Goal: Information Seeking & Learning: Learn about a topic

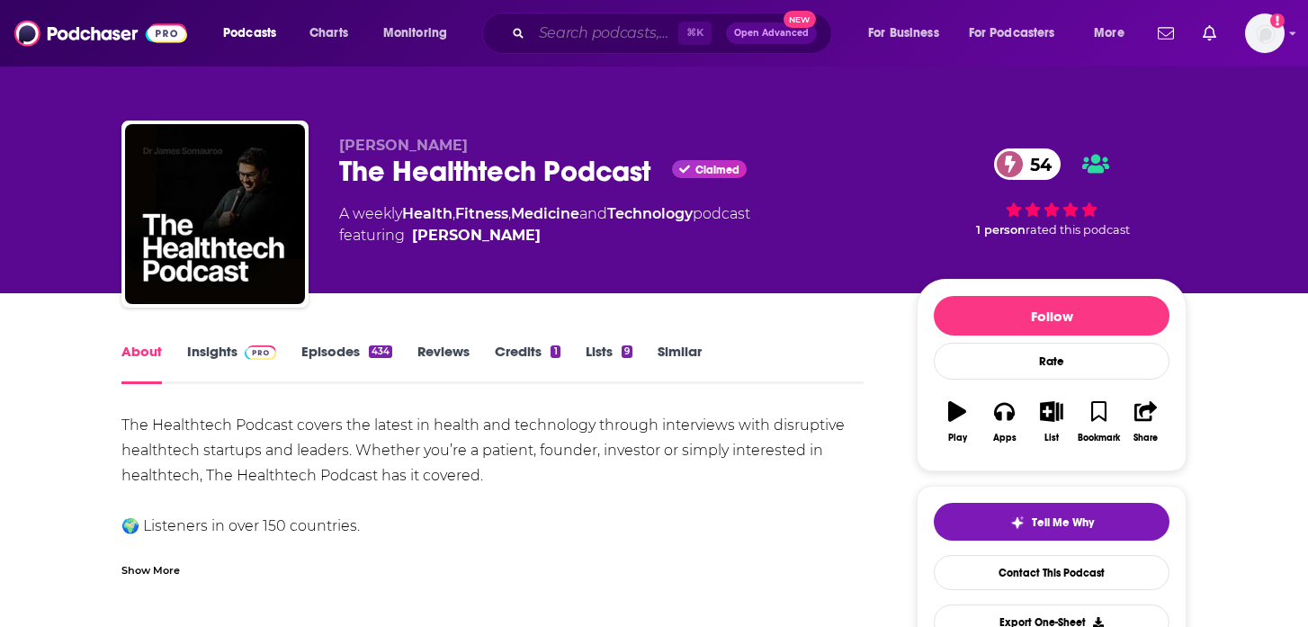
click at [569, 45] on input "Search podcasts, credits, & more..." at bounding box center [605, 33] width 147 height 29
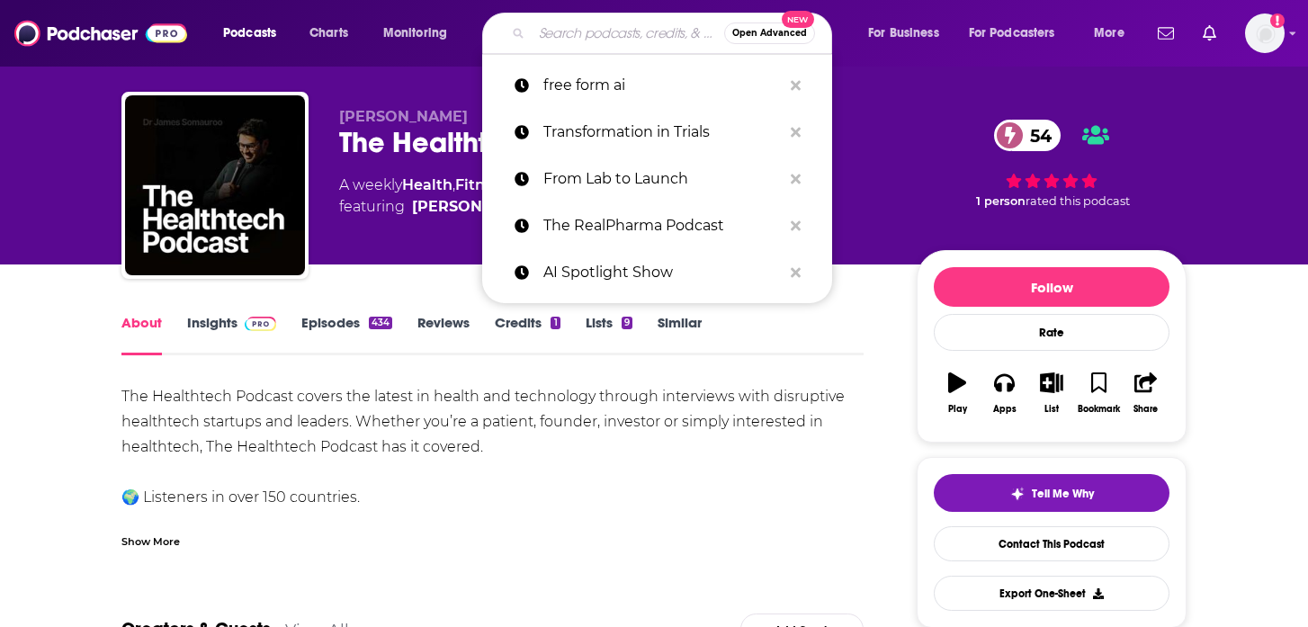
scroll to position [31, 0]
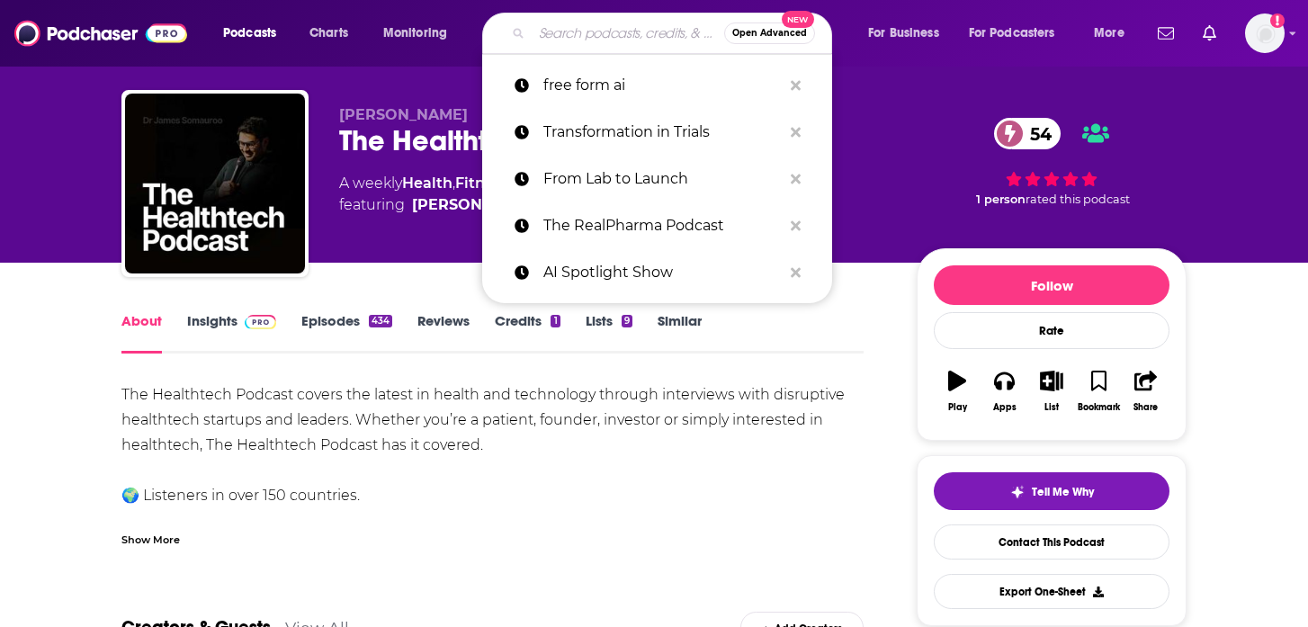
click at [452, 457] on div "The Healthtech Podcast covers the latest in health and technology through inter…" at bounding box center [492, 495] width 742 height 227
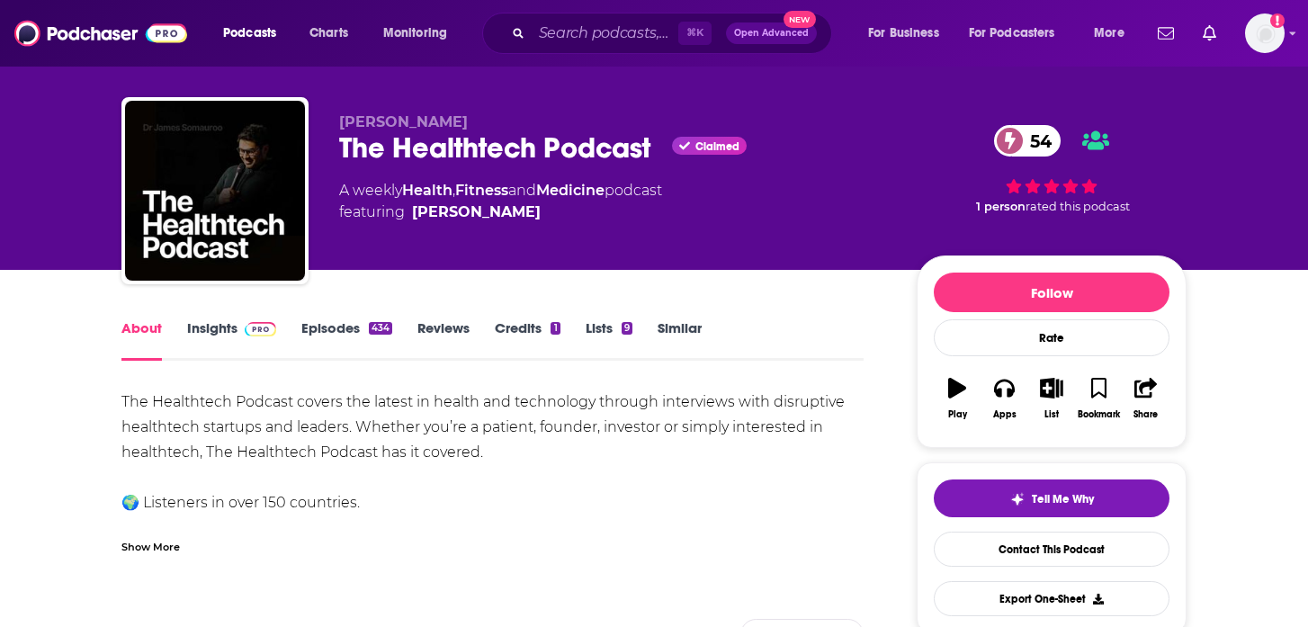
scroll to position [0, 0]
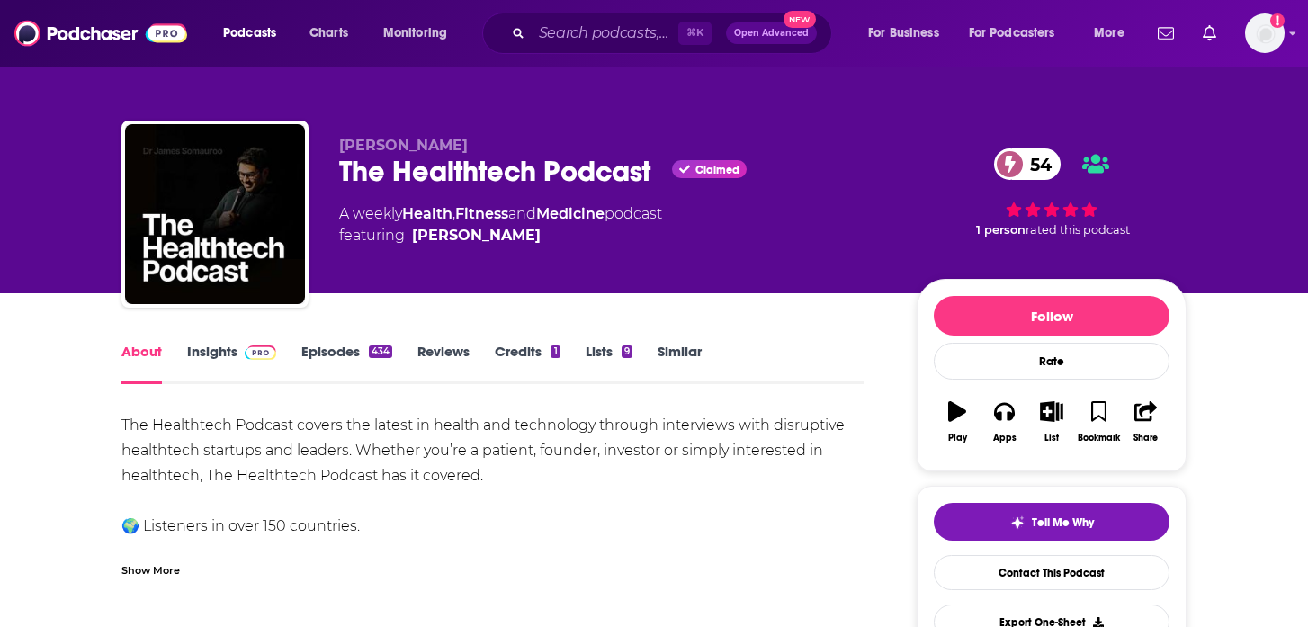
click at [230, 350] on link "Insights" at bounding box center [231, 363] width 89 height 41
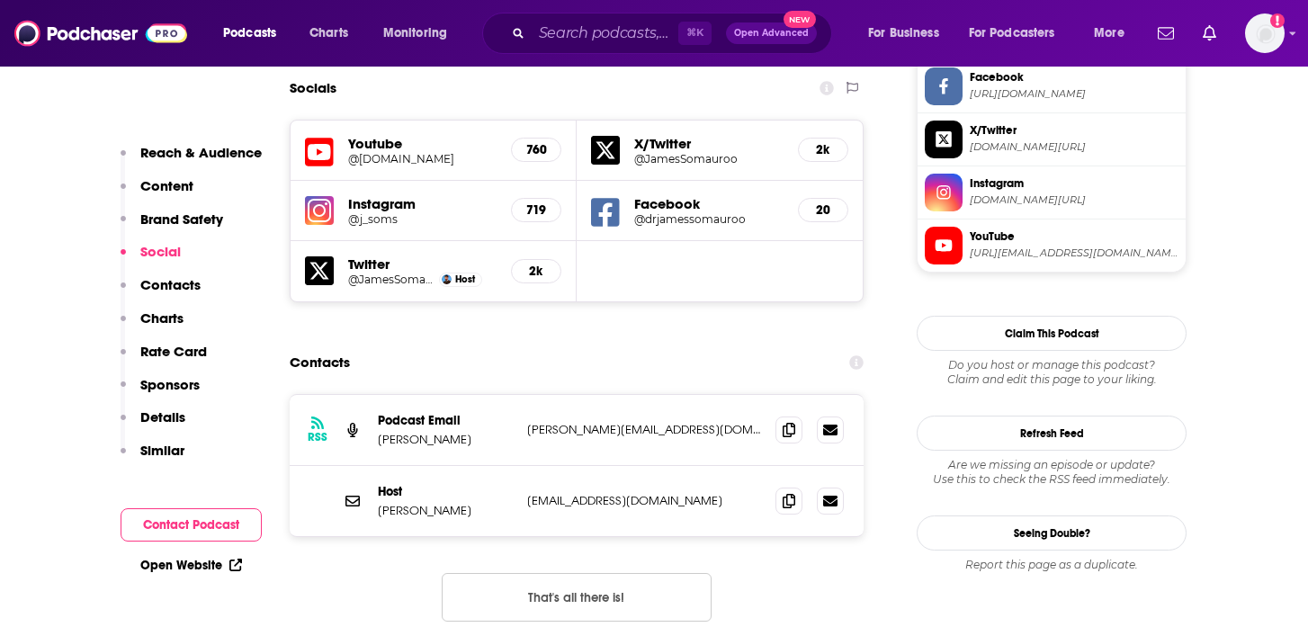
scroll to position [1745, 0]
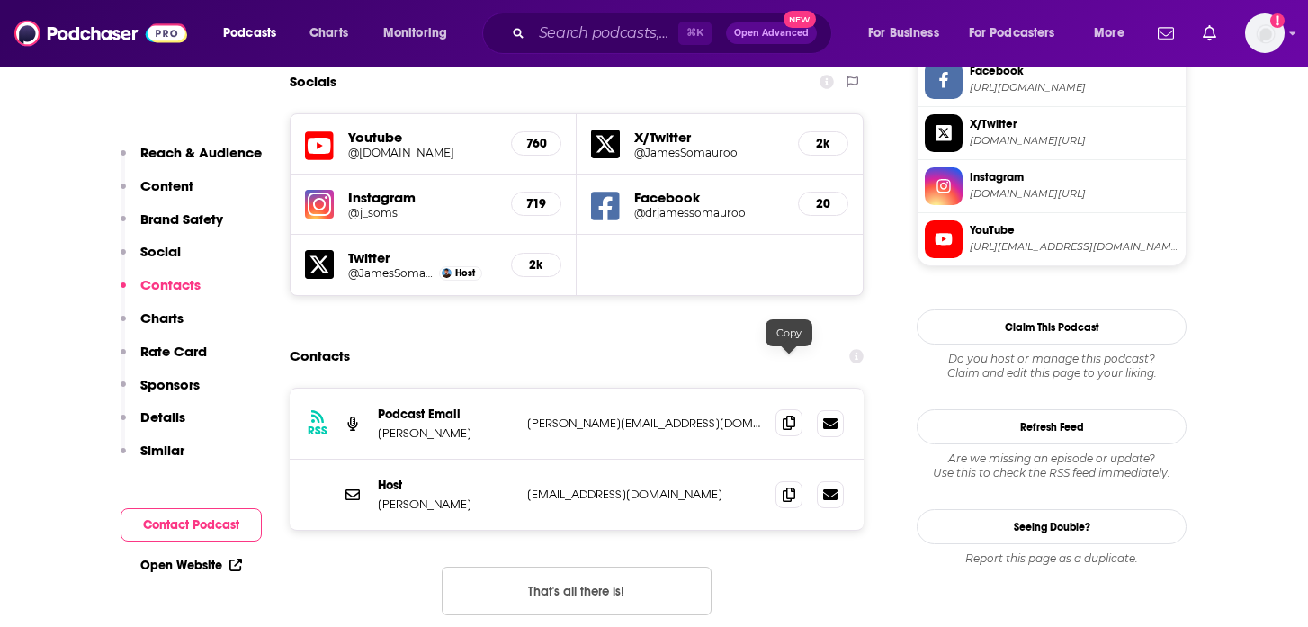
click at [787, 416] on icon at bounding box center [789, 423] width 13 height 14
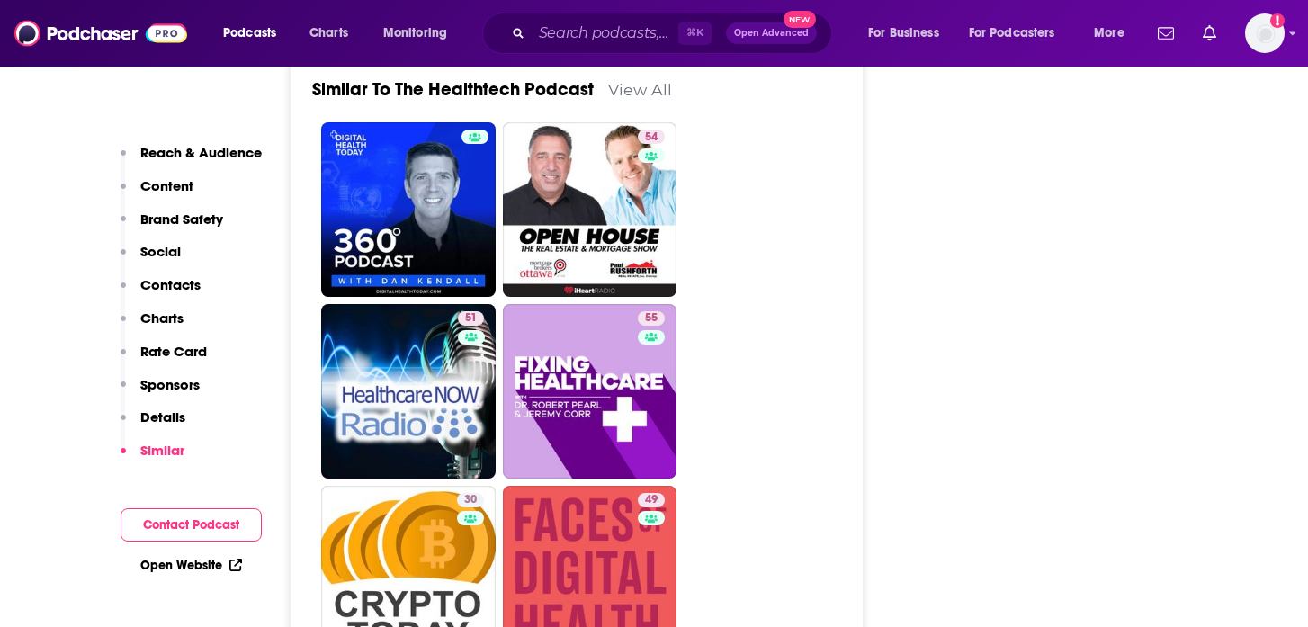
scroll to position [3513, 0]
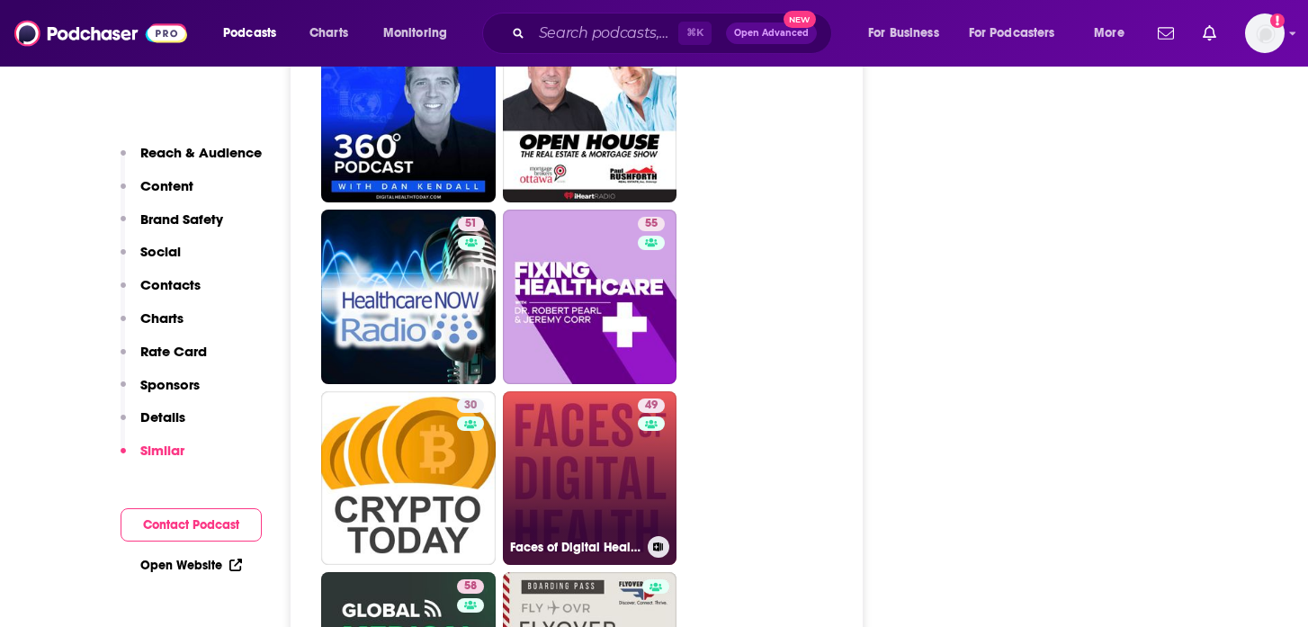
click at [520, 416] on link "49 Faces of Digital Health" at bounding box center [590, 478] width 175 height 175
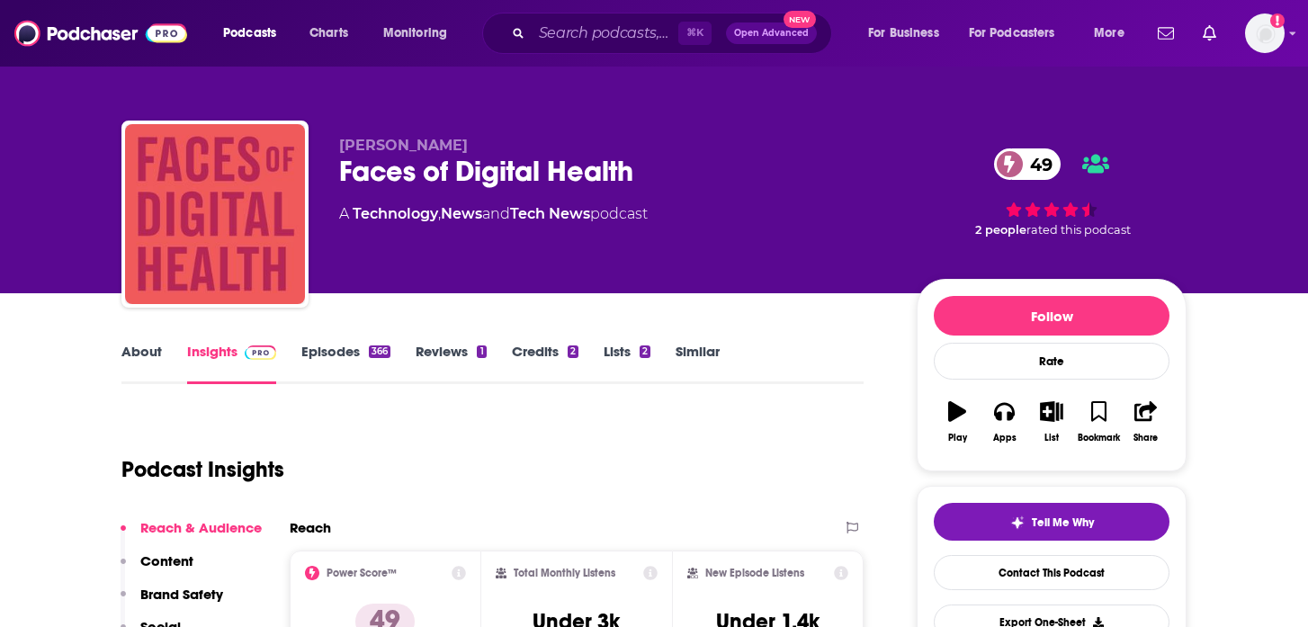
click at [544, 159] on div "Faces of Digital Health 49" at bounding box center [613, 171] width 549 height 35
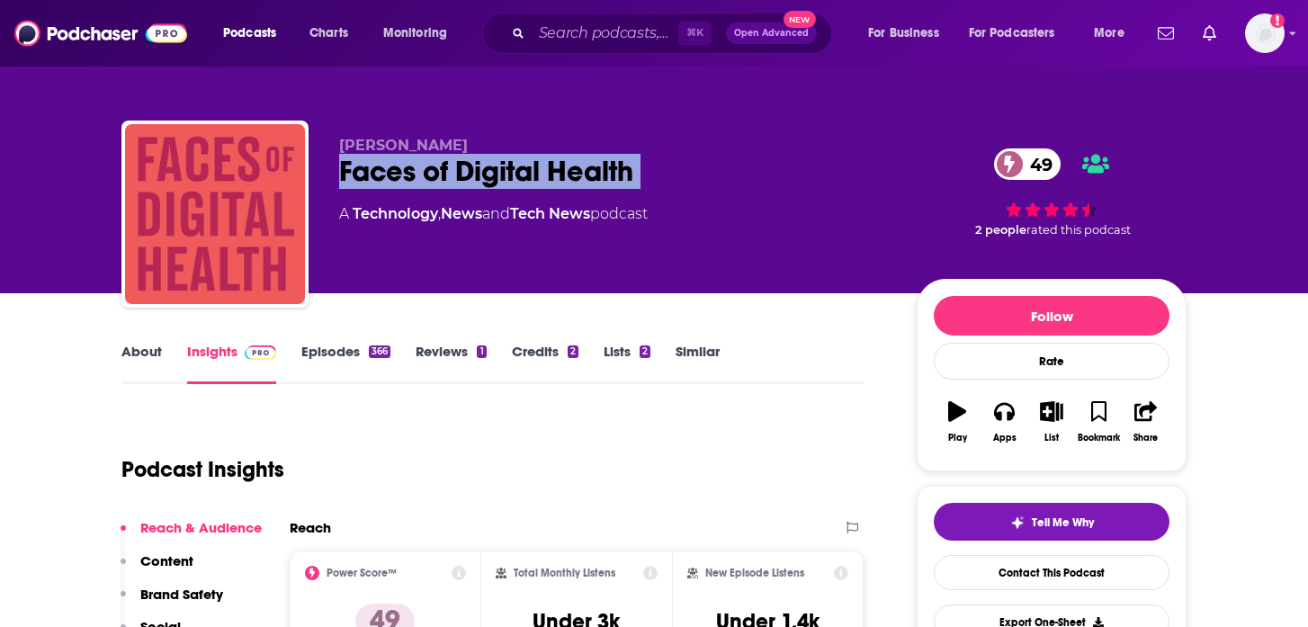
click at [544, 159] on div "Faces of Digital Health 49" at bounding box center [613, 171] width 549 height 35
copy div "Faces of Digital Health 49"
click at [394, 158] on div "Faces of Digital Health 49" at bounding box center [613, 171] width 549 height 35
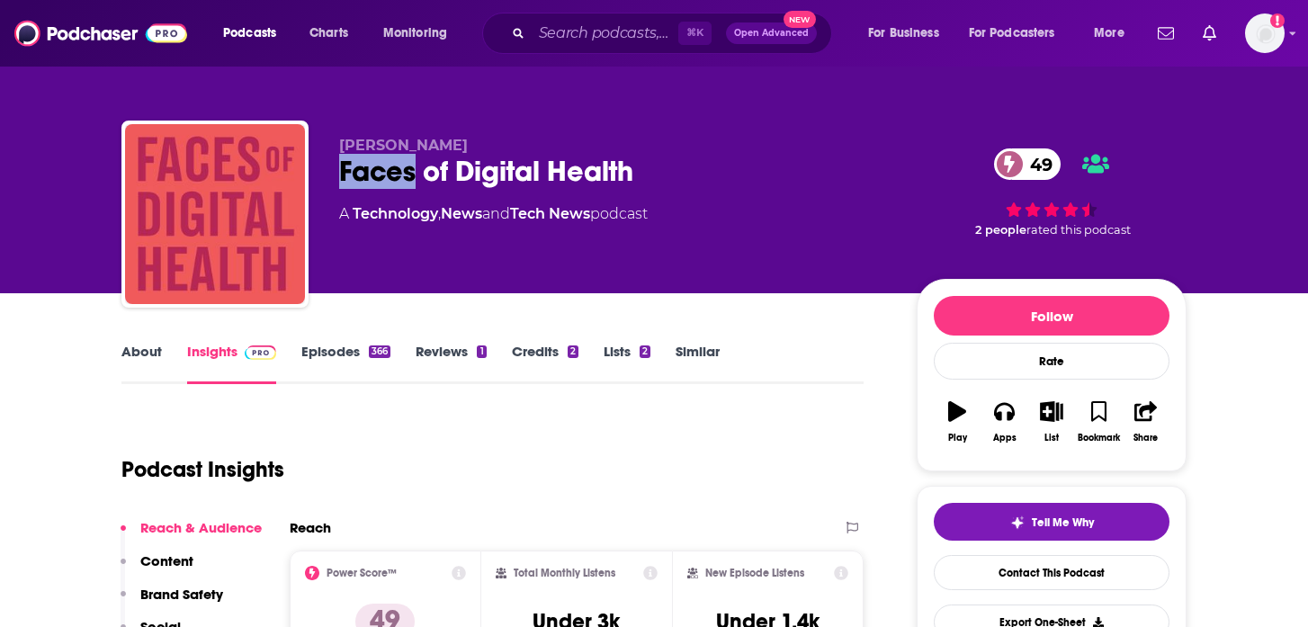
click at [394, 158] on div "Faces of Digital Health 49" at bounding box center [613, 171] width 549 height 35
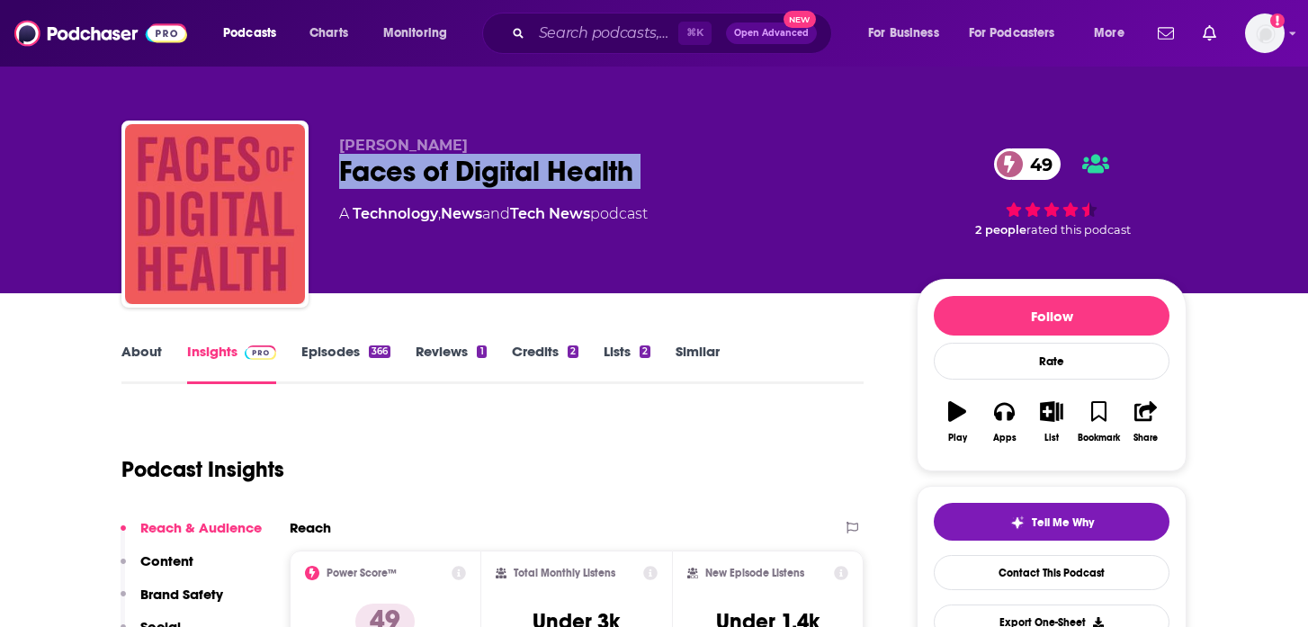
click at [394, 158] on div "Faces of Digital Health 49" at bounding box center [613, 171] width 549 height 35
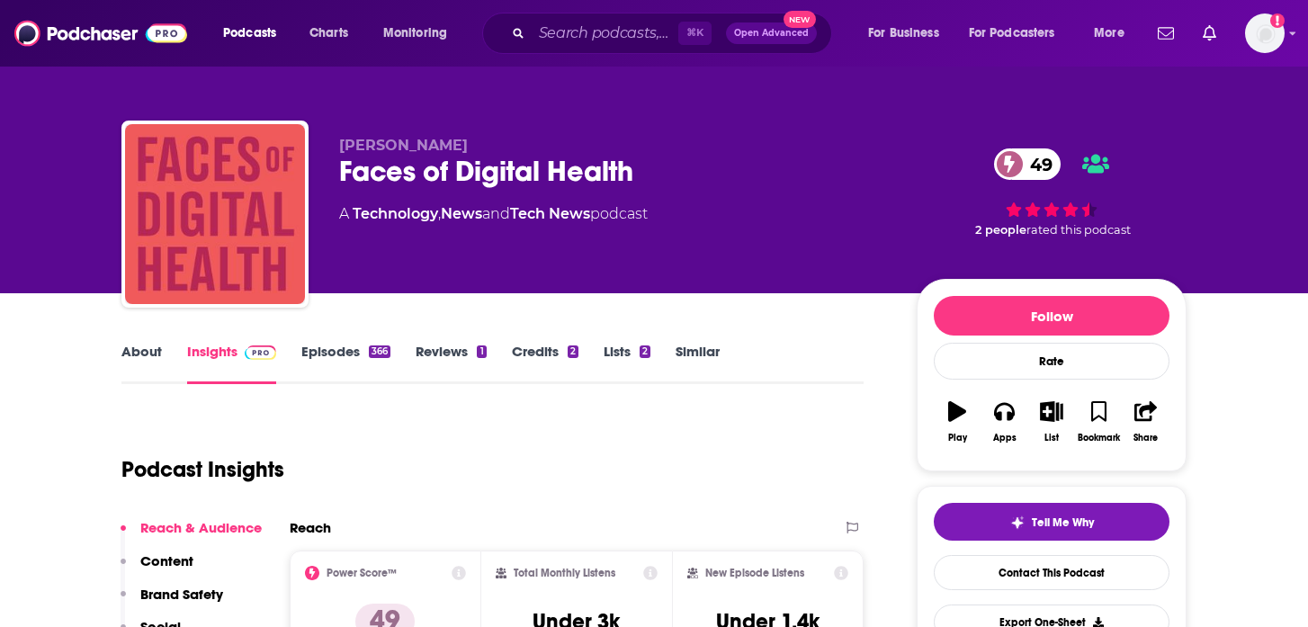
click at [416, 143] on p "Tjasa Zajc" at bounding box center [613, 145] width 549 height 17
drag, startPoint x: 417, startPoint y: 146, endPoint x: 341, endPoint y: 143, distance: 75.6
click at [341, 143] on p "Tjasa Zajc" at bounding box center [613, 145] width 549 height 17
copy span "Tjasa Zajc"
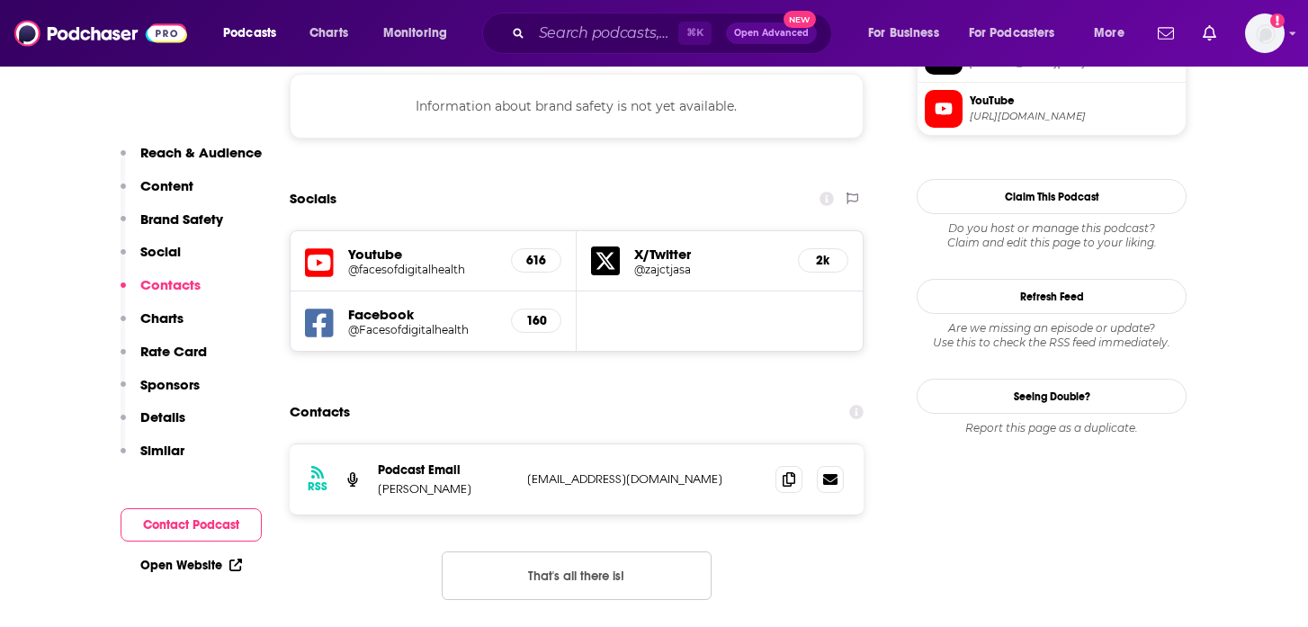
scroll to position [1660, 0]
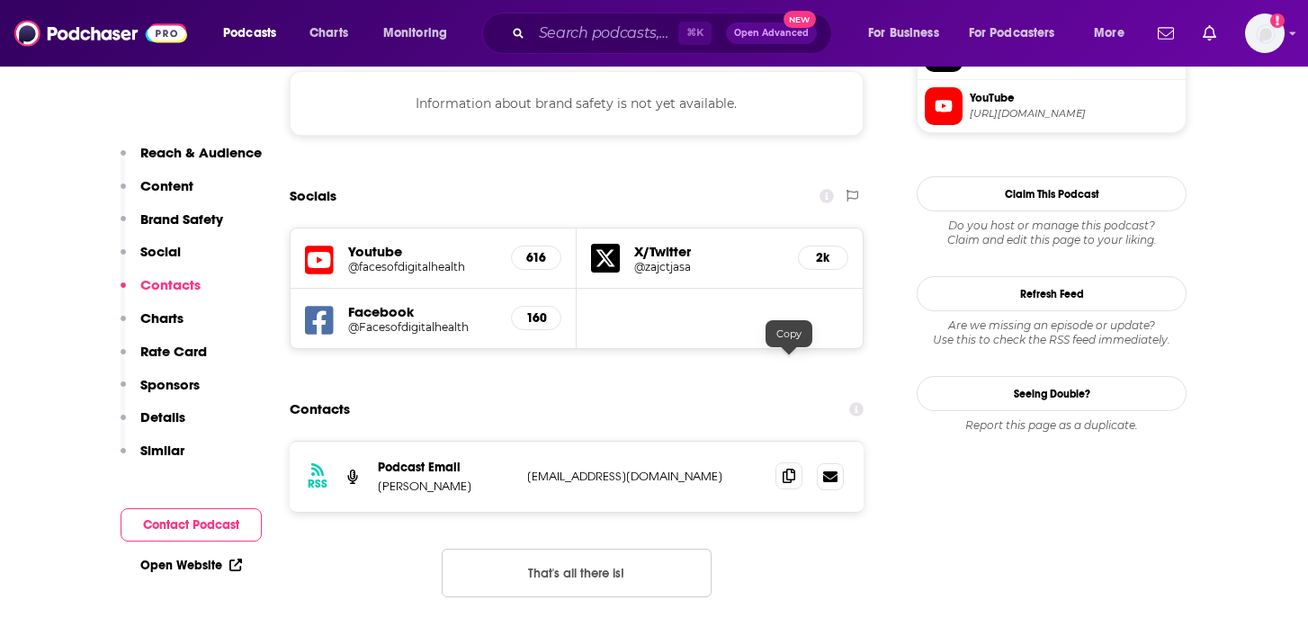
click at [790, 469] on icon at bounding box center [789, 476] width 13 height 14
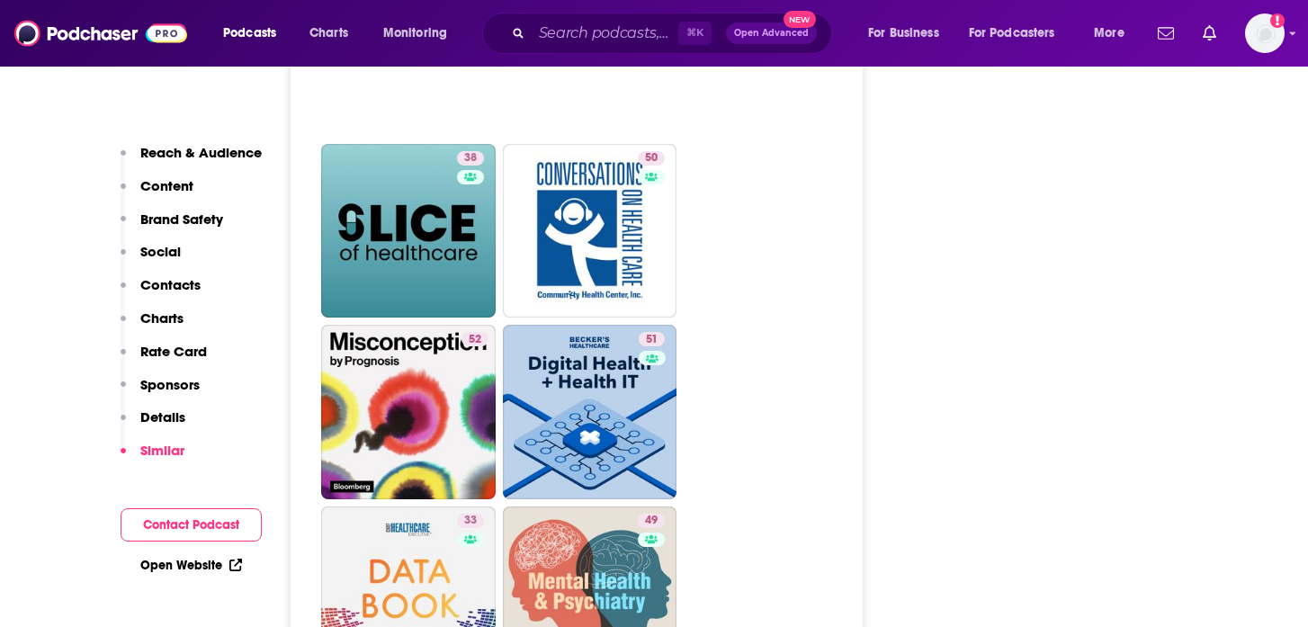
scroll to position [4938, 0]
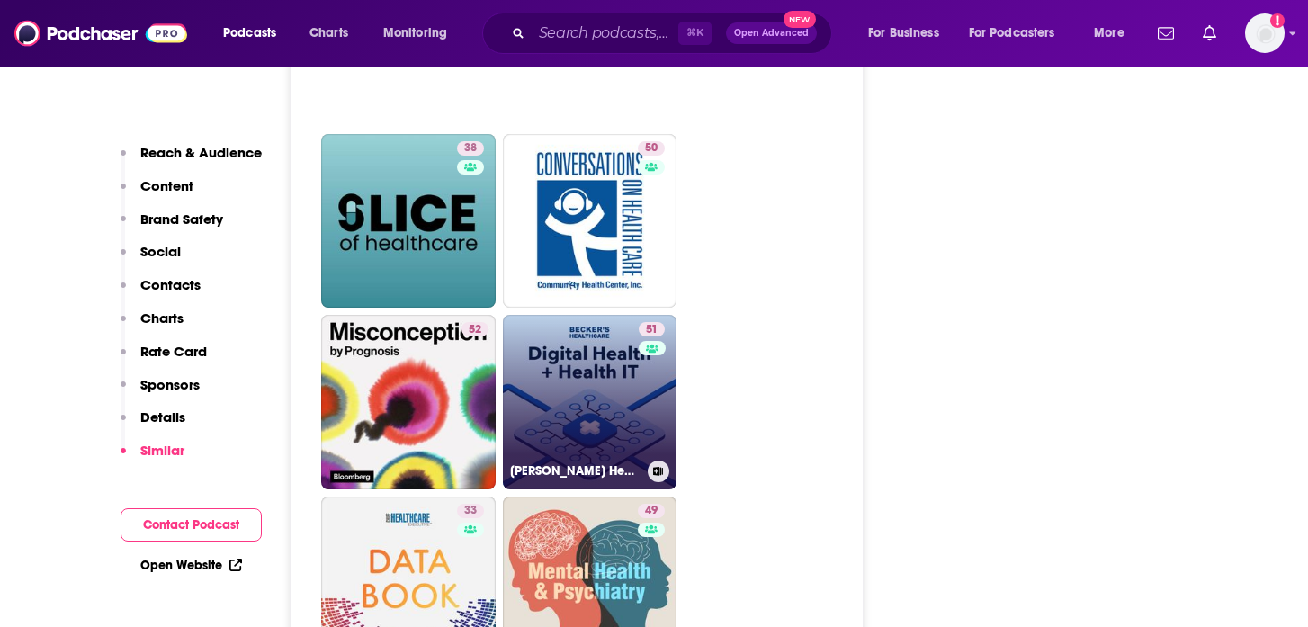
click at [620, 315] on link "51 Becker’s Healthcare Digital Health + Health IT" at bounding box center [590, 402] width 175 height 175
type input "https://www.podchaser.com/podcasts/beckers-healthcare-digital-hea-2157376"
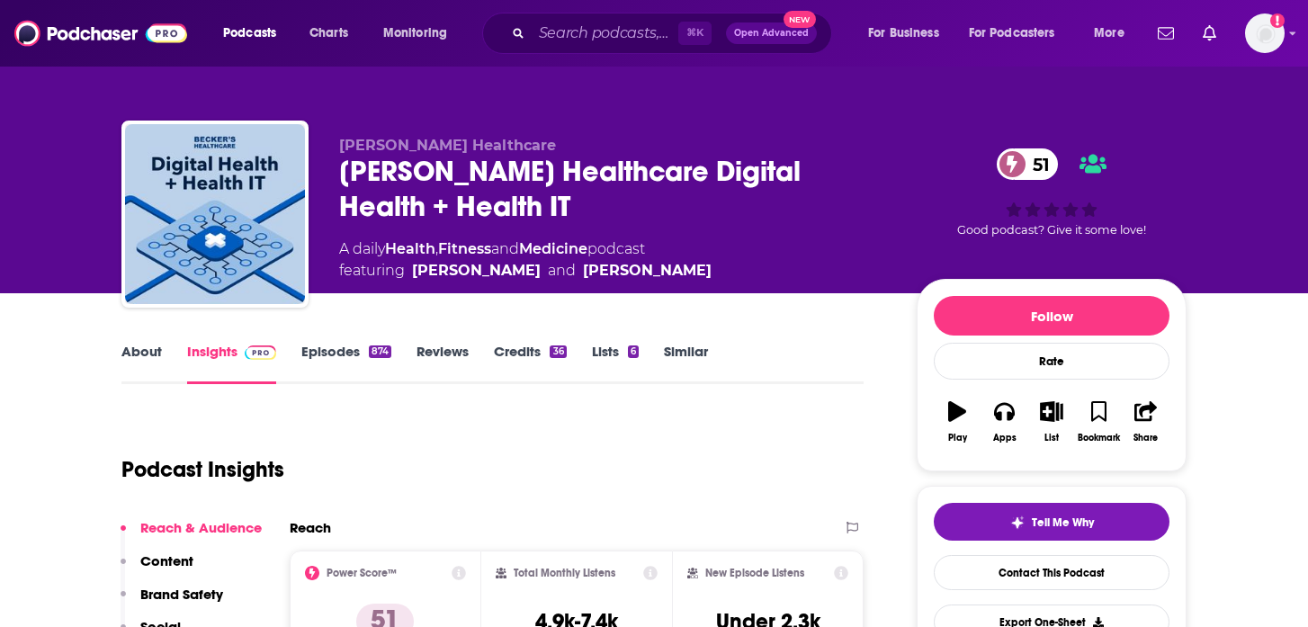
click at [355, 364] on link "Episodes 874" at bounding box center [346, 363] width 90 height 41
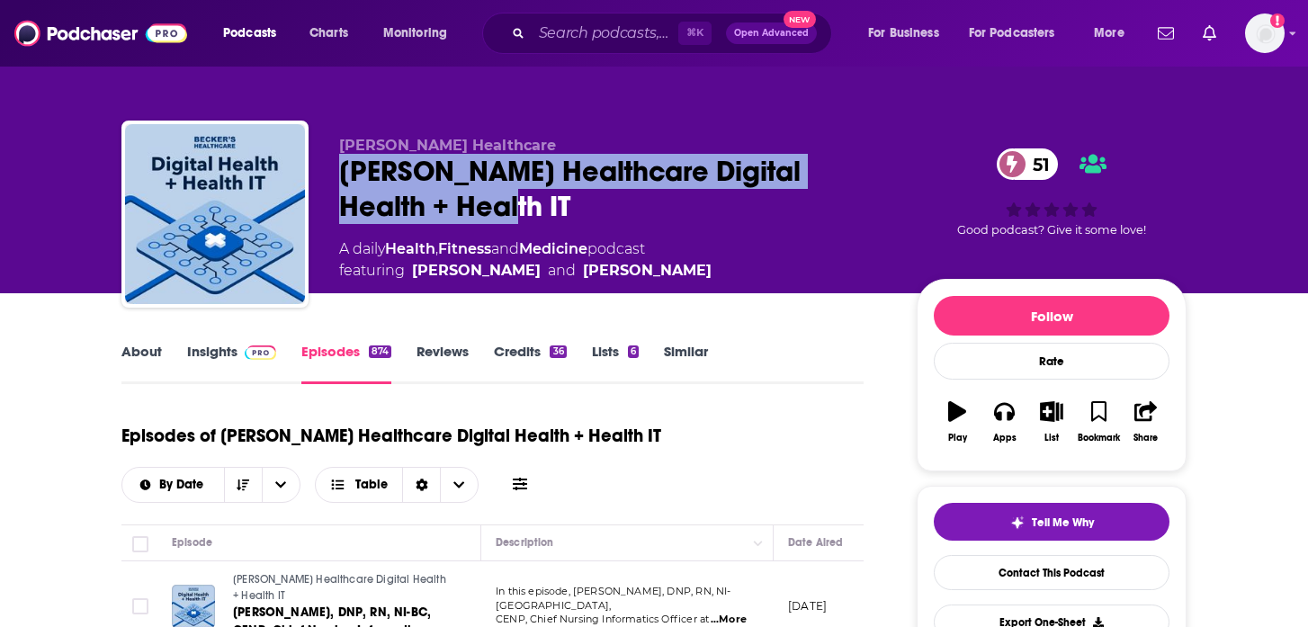
drag, startPoint x: 460, startPoint y: 207, endPoint x: 337, endPoint y: 162, distance: 130.4
click at [337, 162] on div "Becker's Healthcare Becker’s Healthcare Digital Health + Health IT 51 A daily H…" at bounding box center [654, 218] width 1066 height 194
copy h2 "Becker’s Healthcare Digital Health + Health IT"
click at [768, 220] on div "Becker’s Healthcare Digital Health + Health IT 51" at bounding box center [613, 189] width 549 height 70
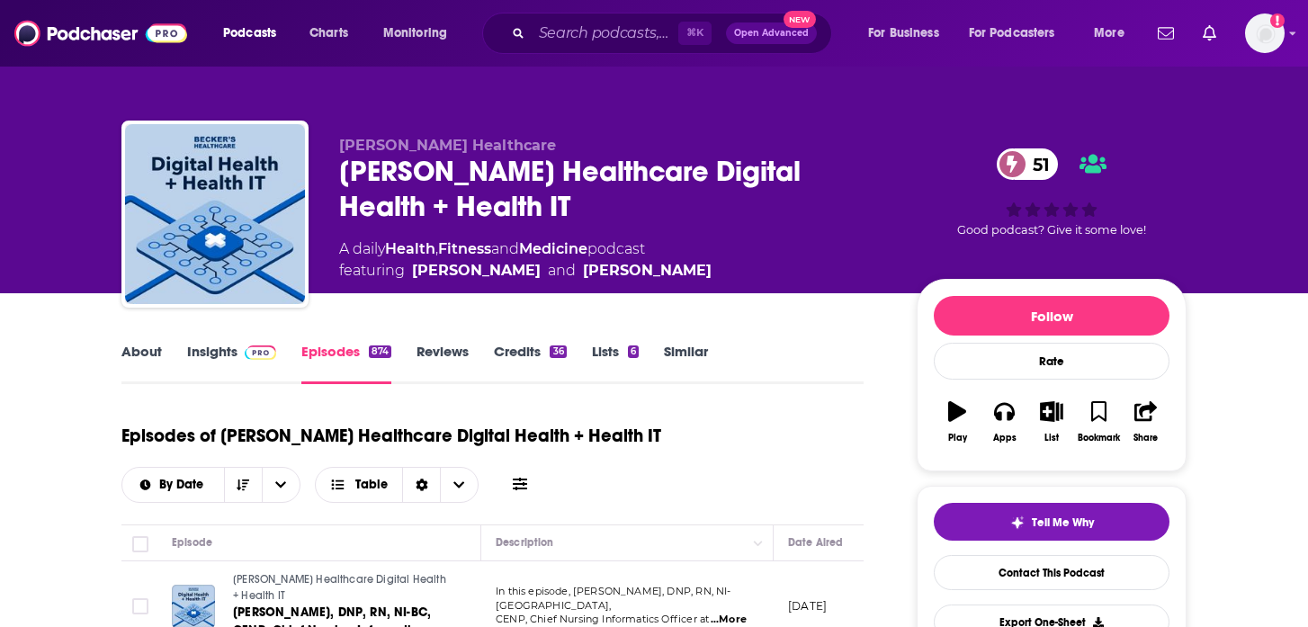
click at [139, 369] on link "About" at bounding box center [141, 363] width 40 height 41
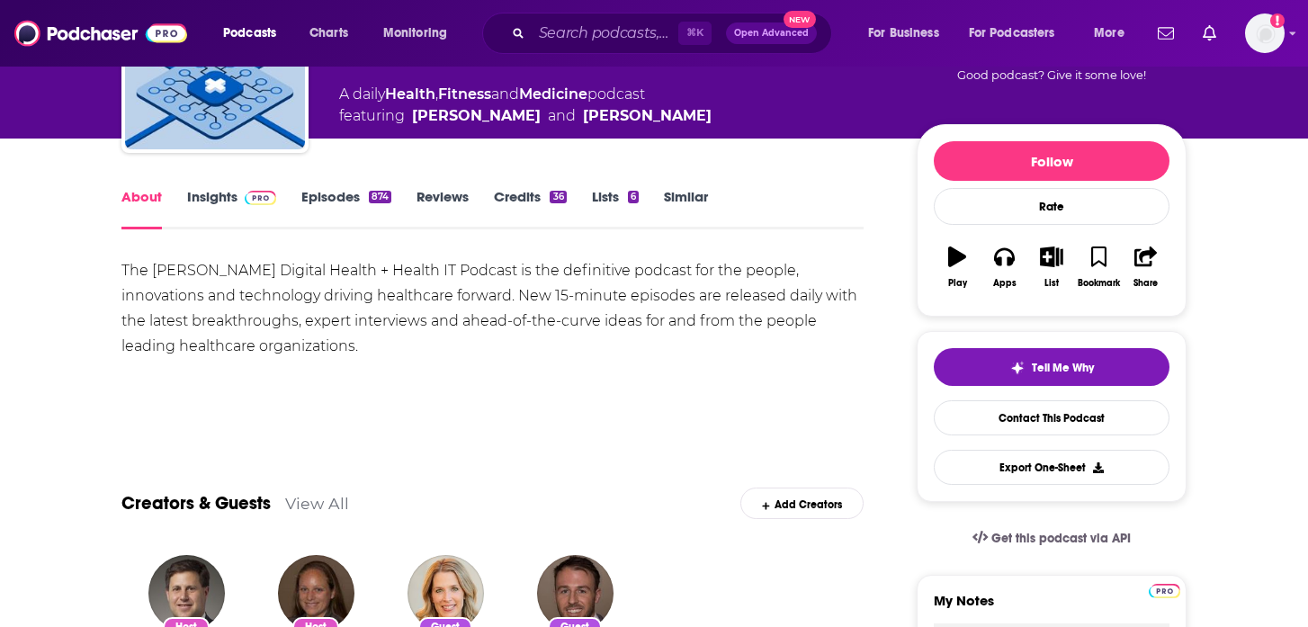
scroll to position [29, 0]
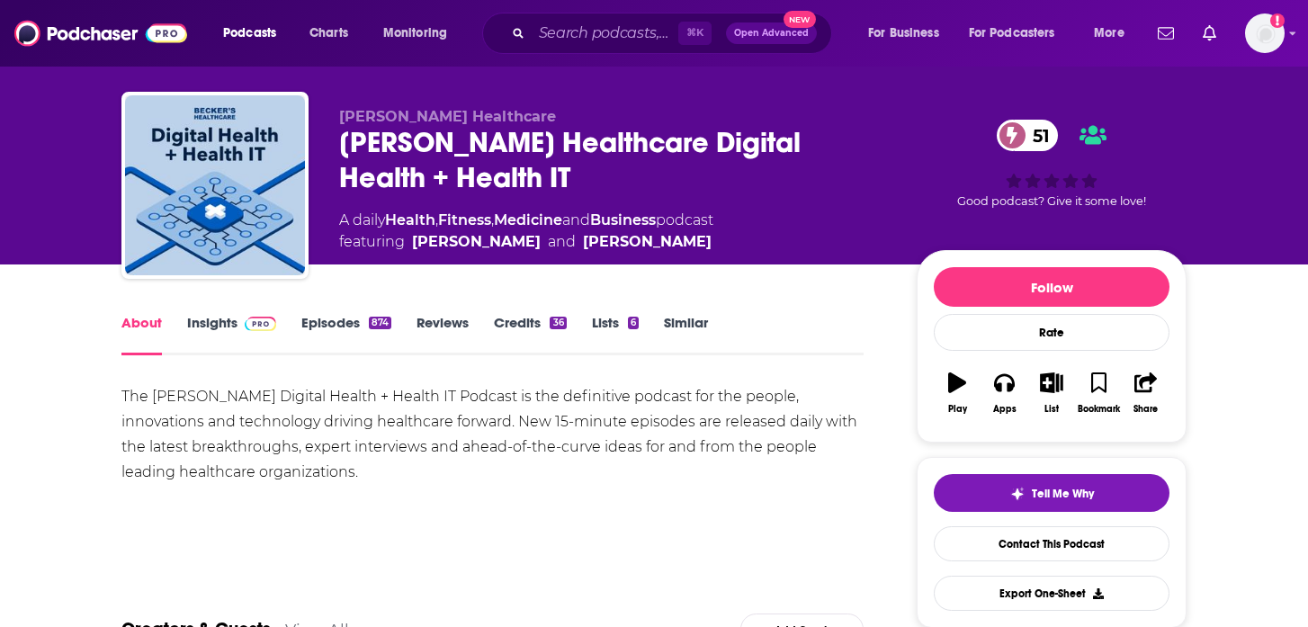
click at [217, 326] on link "Insights" at bounding box center [231, 334] width 89 height 41
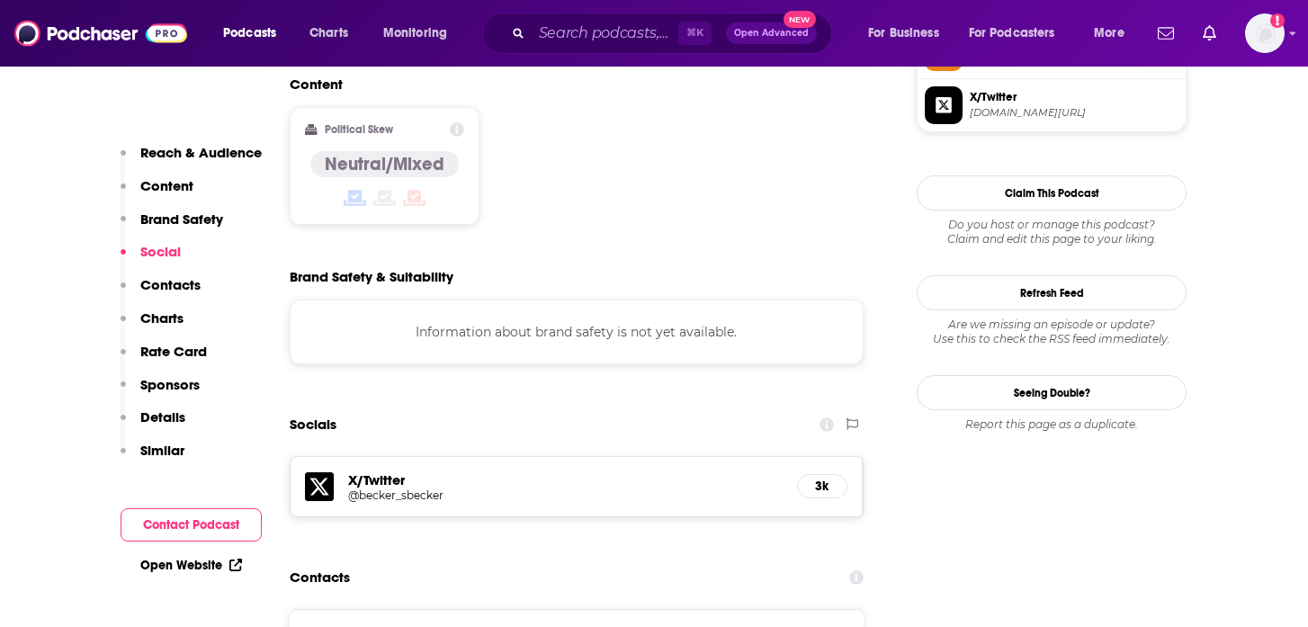
scroll to position [1438, 0]
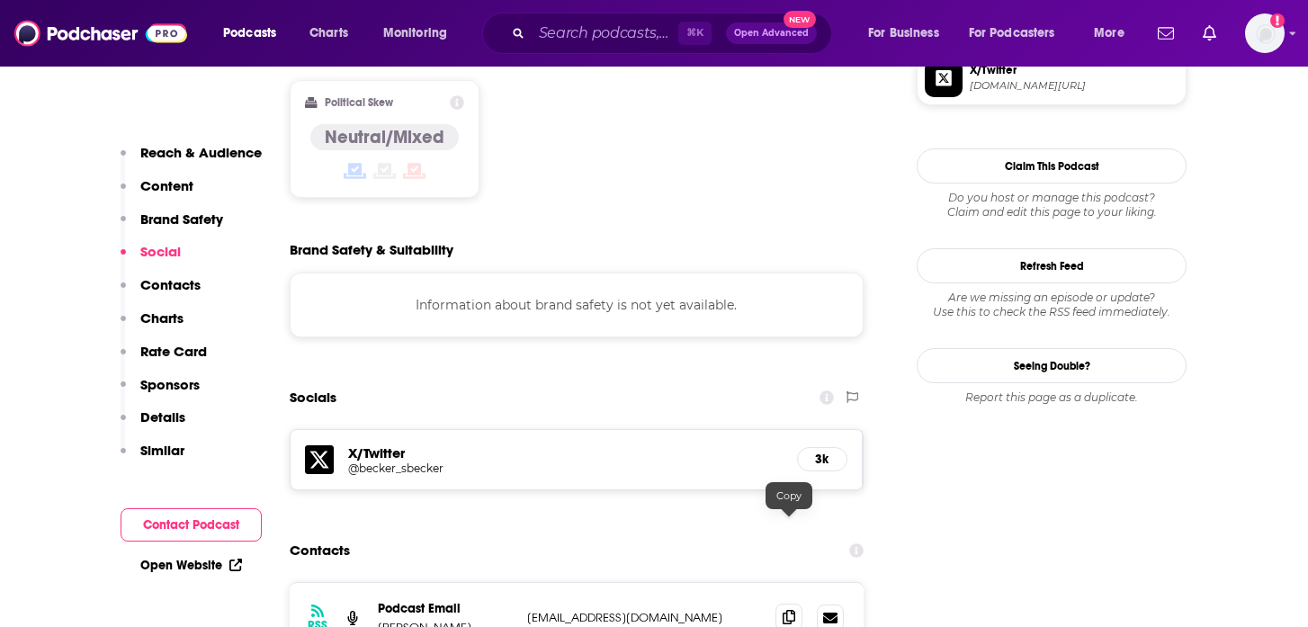
click at [794, 604] on span at bounding box center [789, 617] width 27 height 27
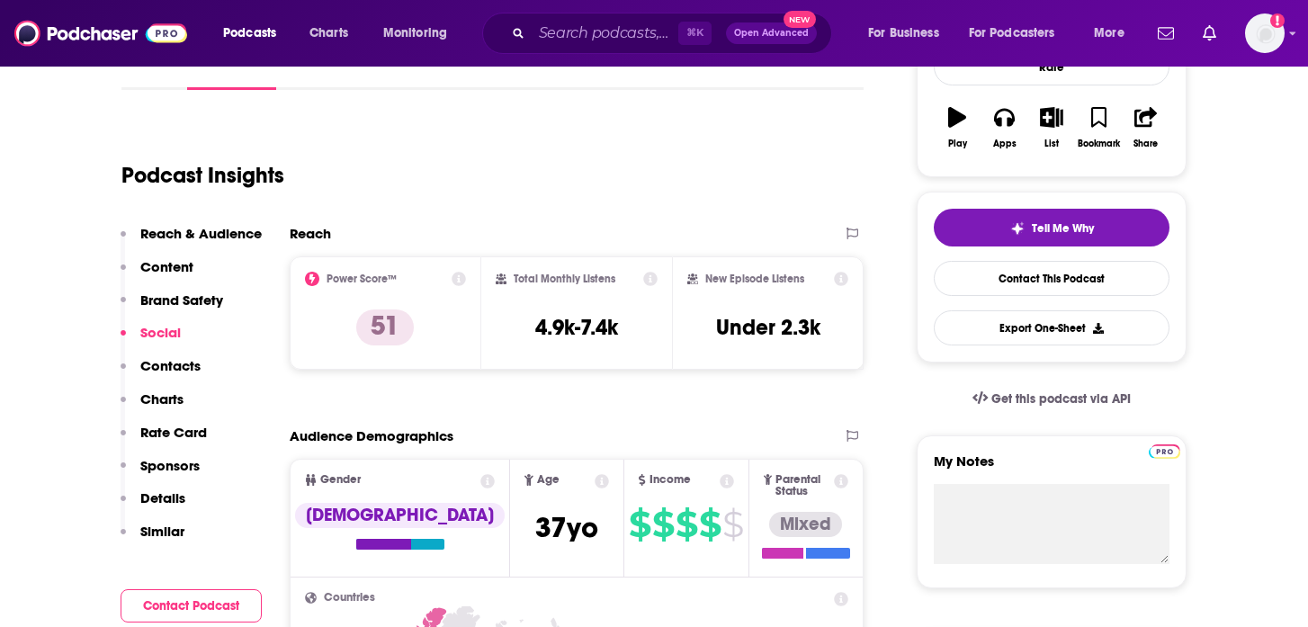
scroll to position [0, 0]
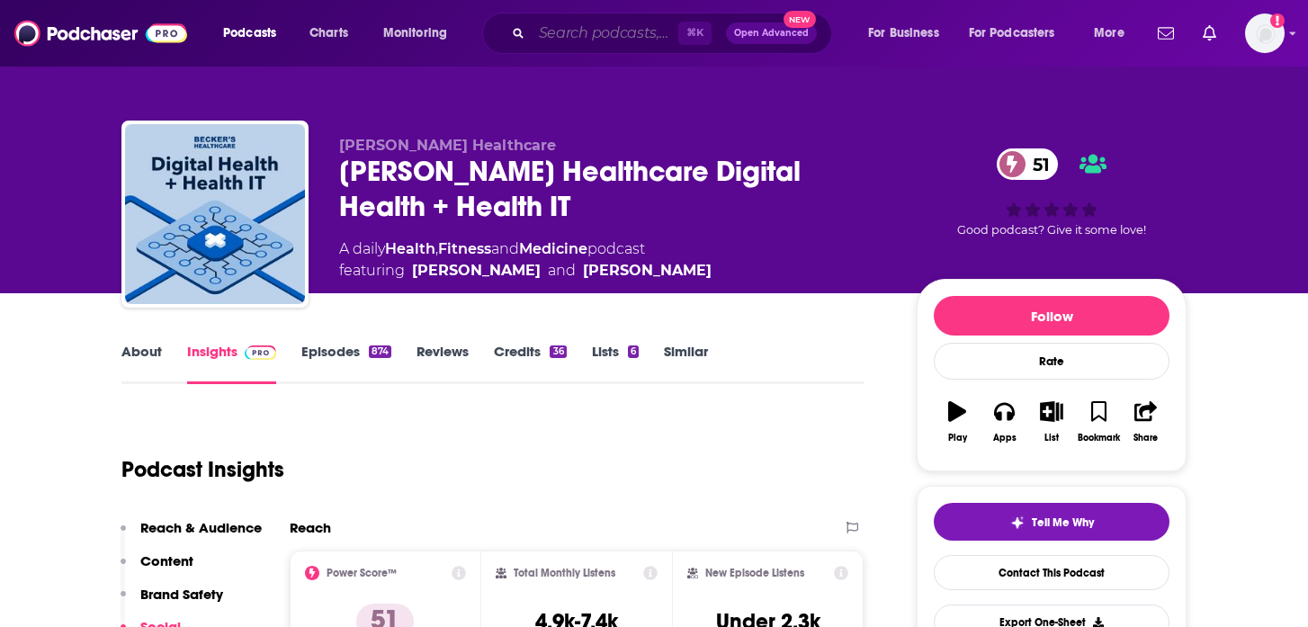
click at [652, 31] on input "Search podcasts, credits, & more..." at bounding box center [605, 33] width 147 height 29
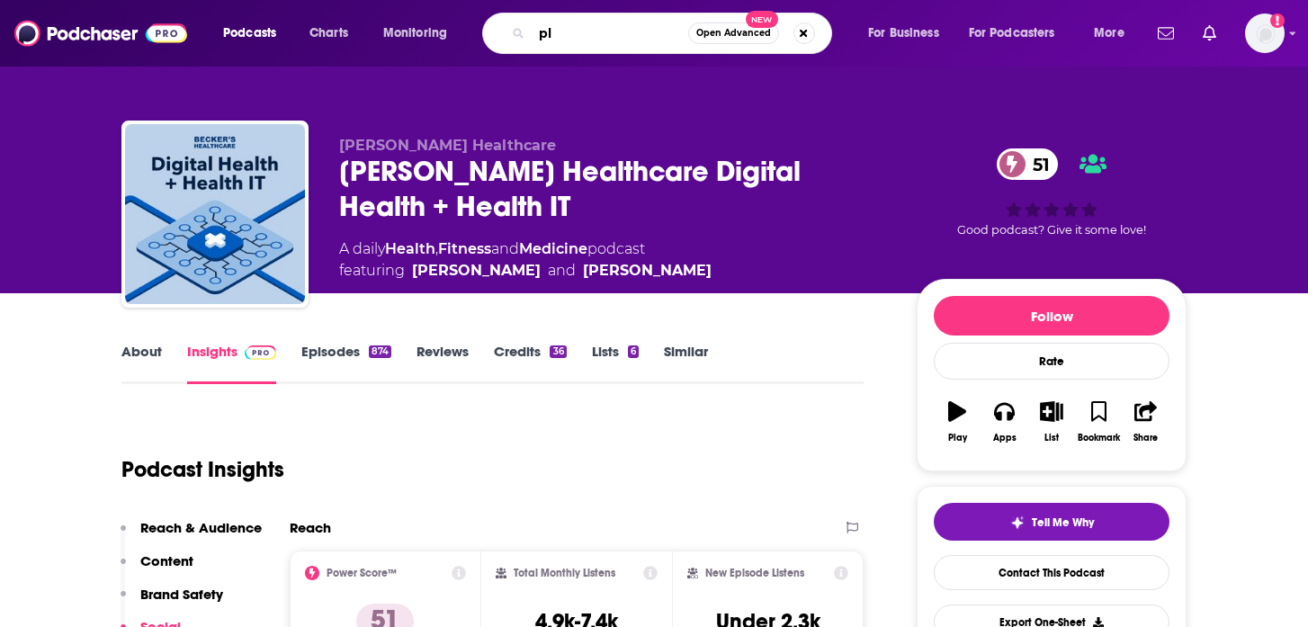
type input "p"
type input "life sciences"
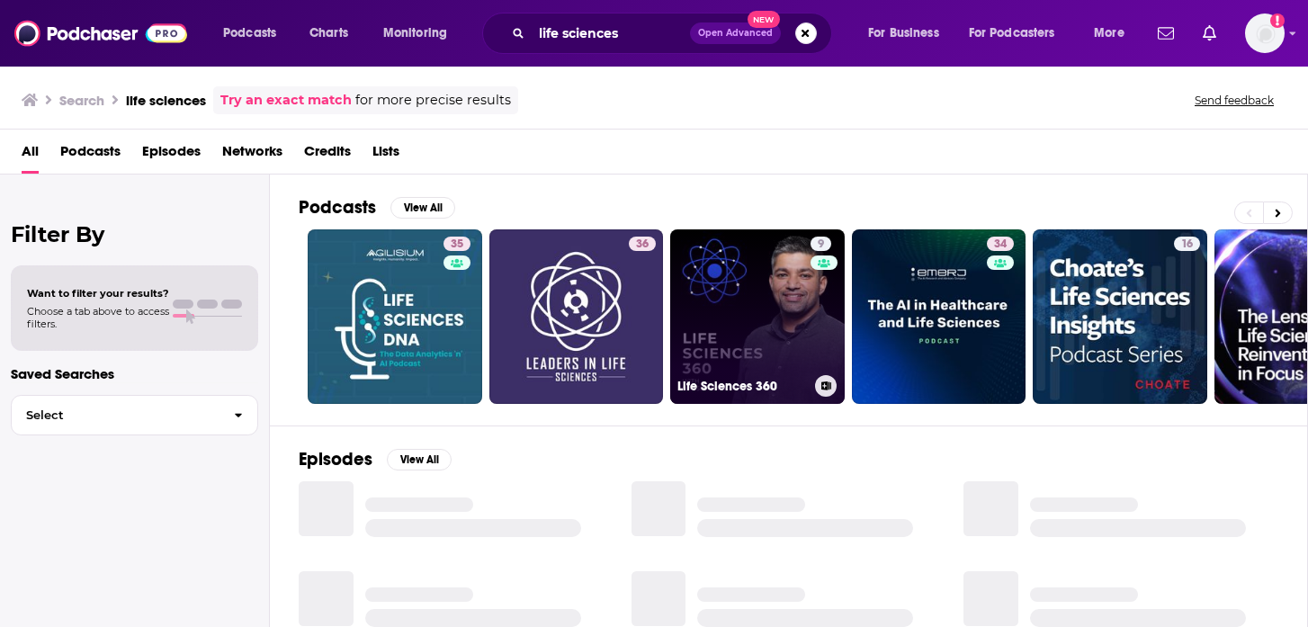
click at [716, 280] on link "9 Life Sciences 360" at bounding box center [757, 316] width 175 height 175
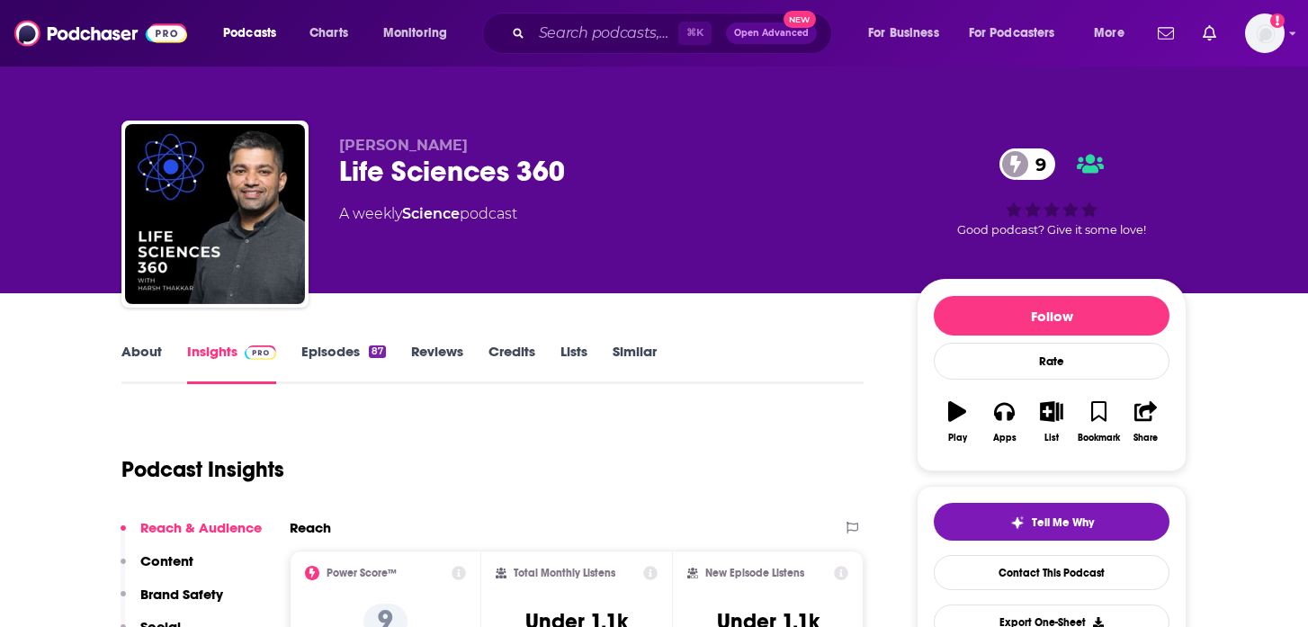
click at [421, 174] on div "Life Sciences 360 9" at bounding box center [613, 171] width 549 height 35
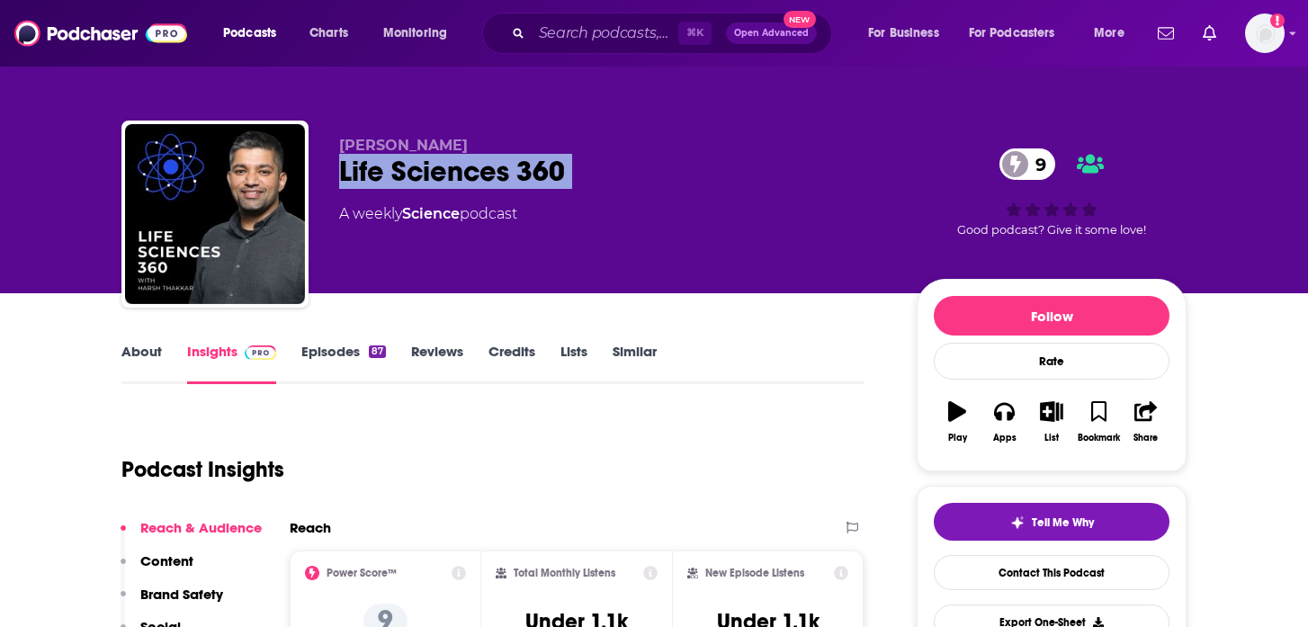
click at [421, 174] on div "Life Sciences 360 9" at bounding box center [613, 171] width 549 height 35
copy div "Life Sciences 360 9"
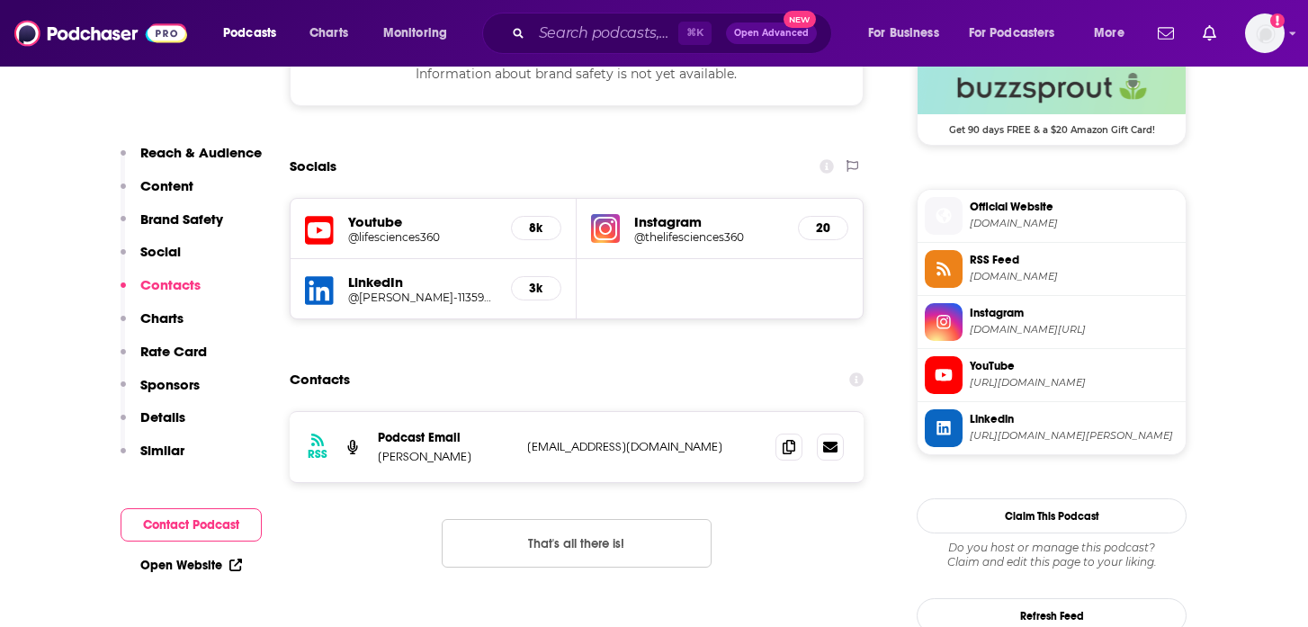
scroll to position [1587, 0]
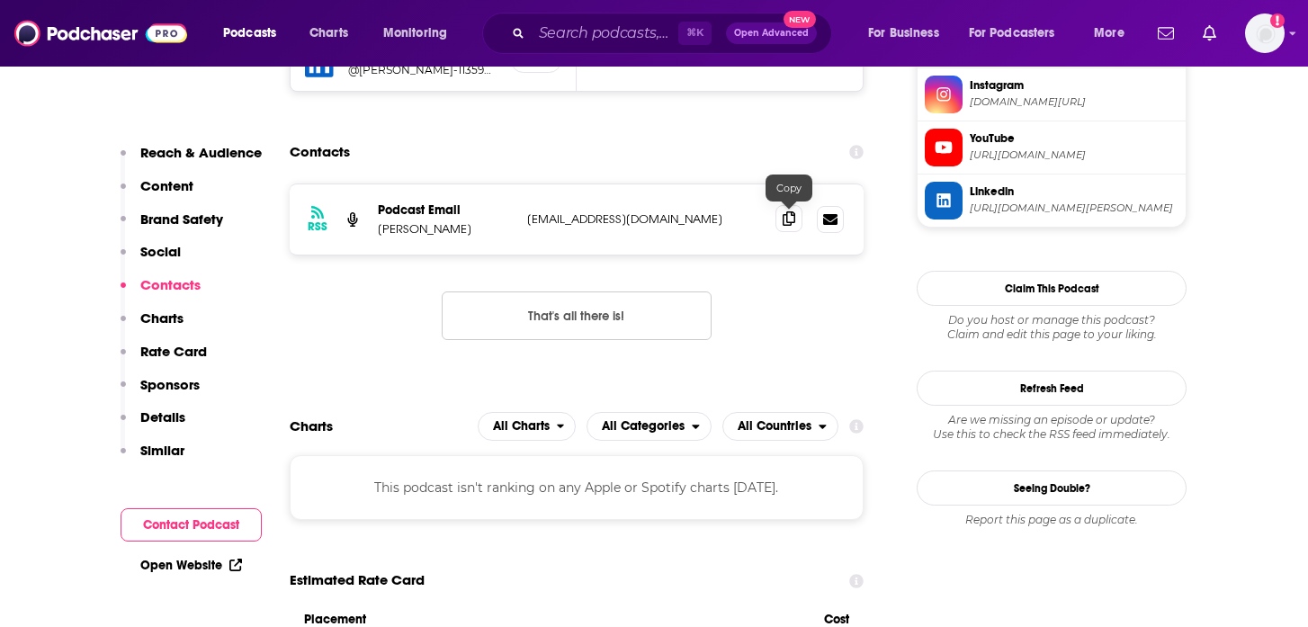
click at [796, 221] on span at bounding box center [789, 218] width 27 height 27
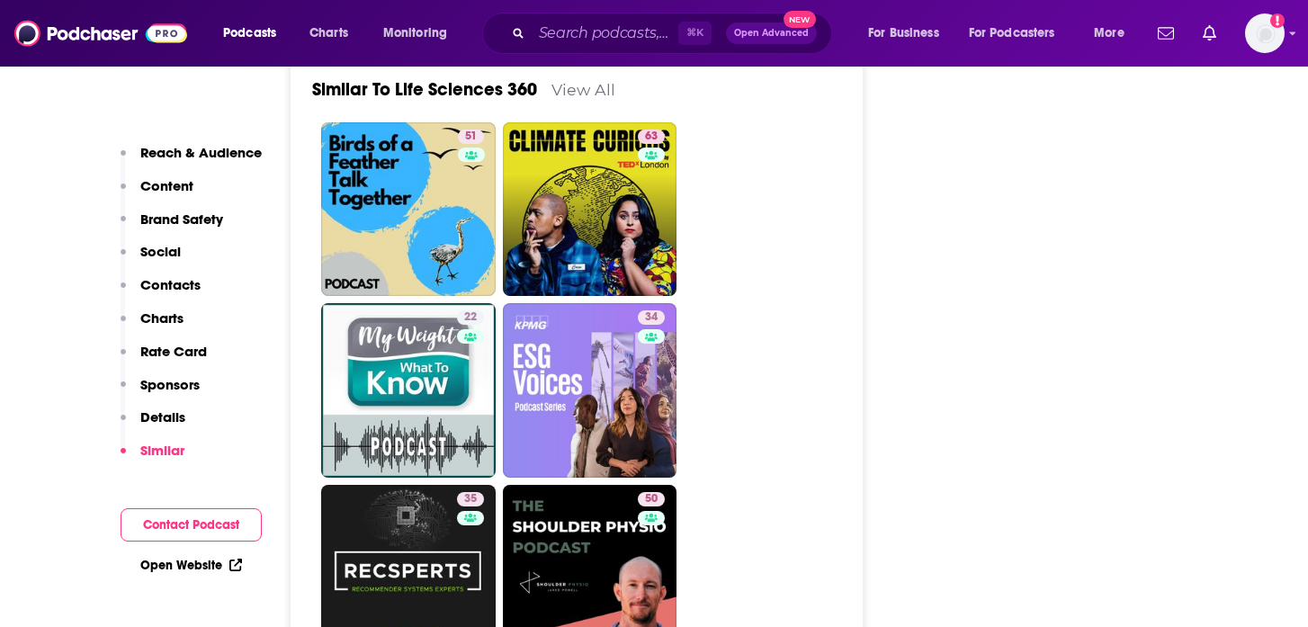
scroll to position [2982, 0]
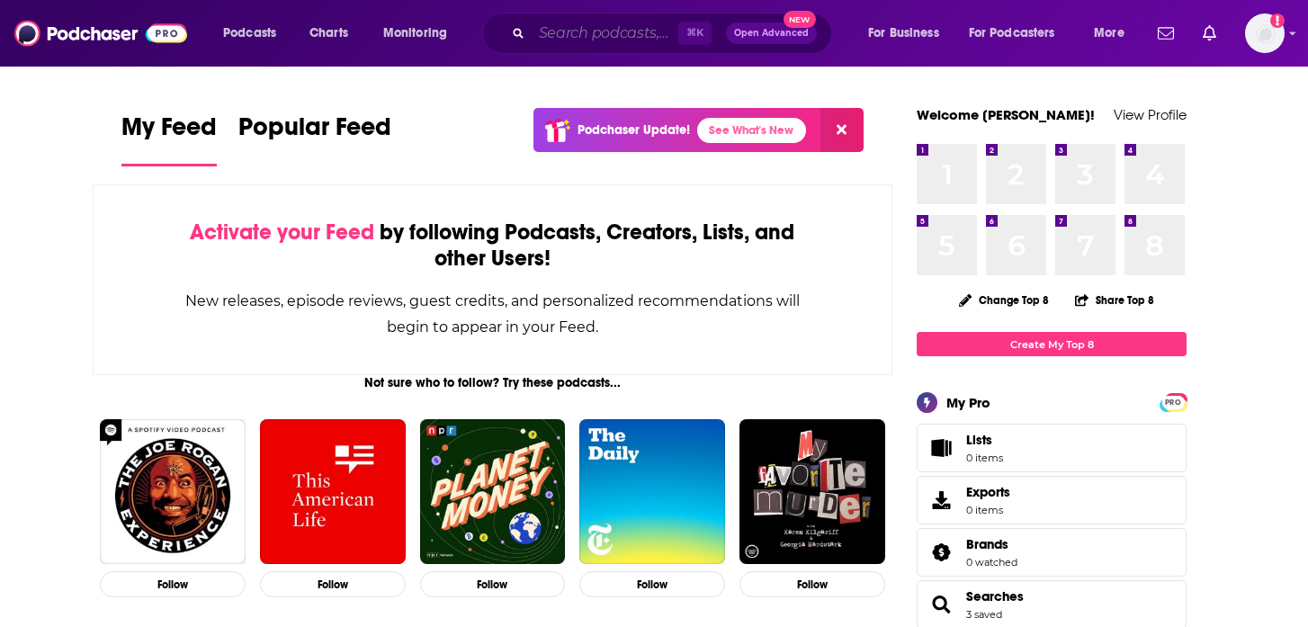
click at [626, 39] on input "Search podcasts, credits, & more..." at bounding box center [605, 33] width 147 height 29
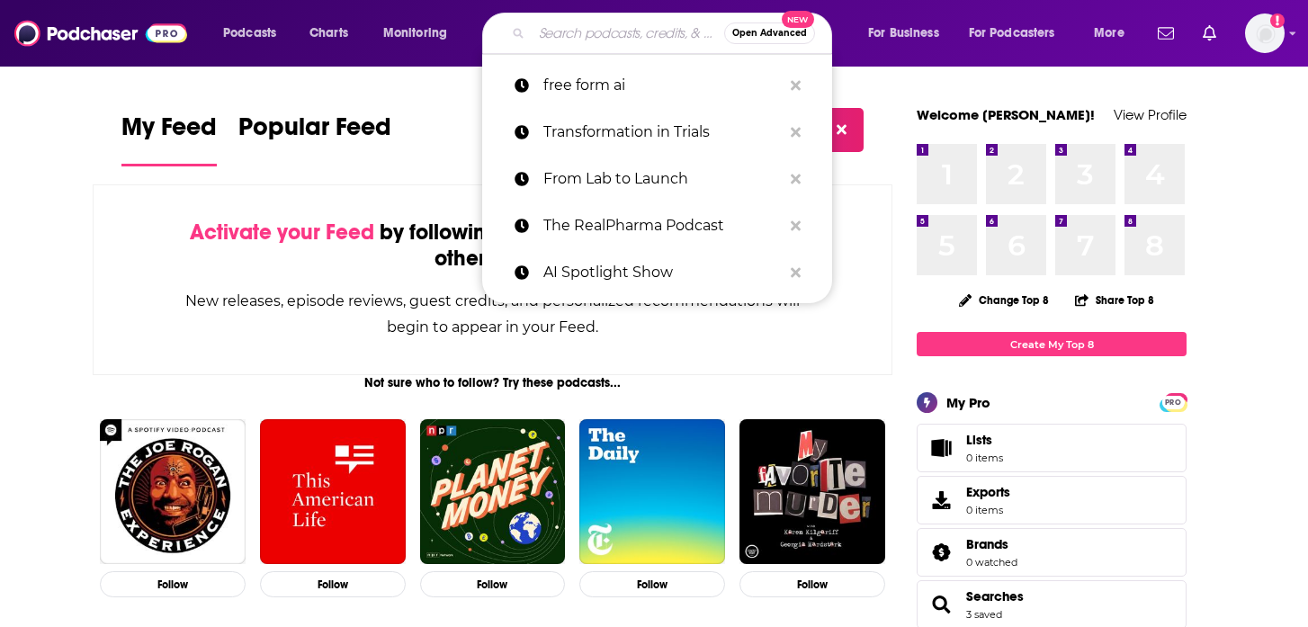
paste input "[PERSON_NAME][EMAIL_ADDRESS][DOMAIN_NAME]"
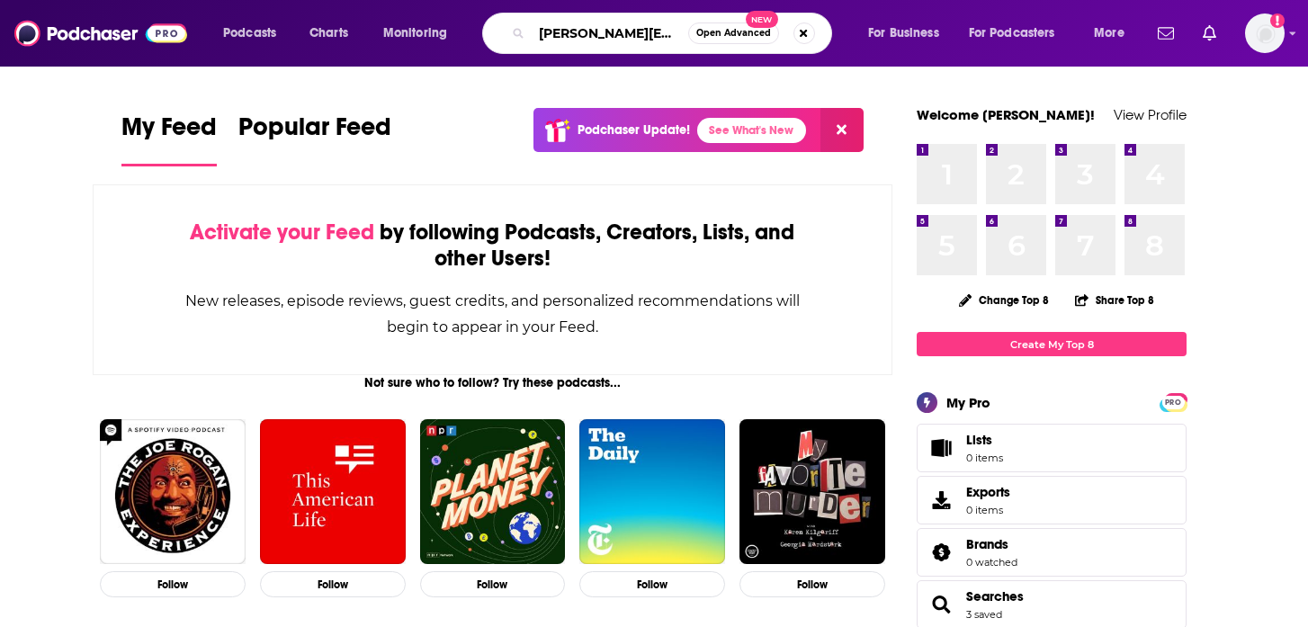
type input "[PERSON_NAME][EMAIL_ADDRESS][DOMAIN_NAME]"
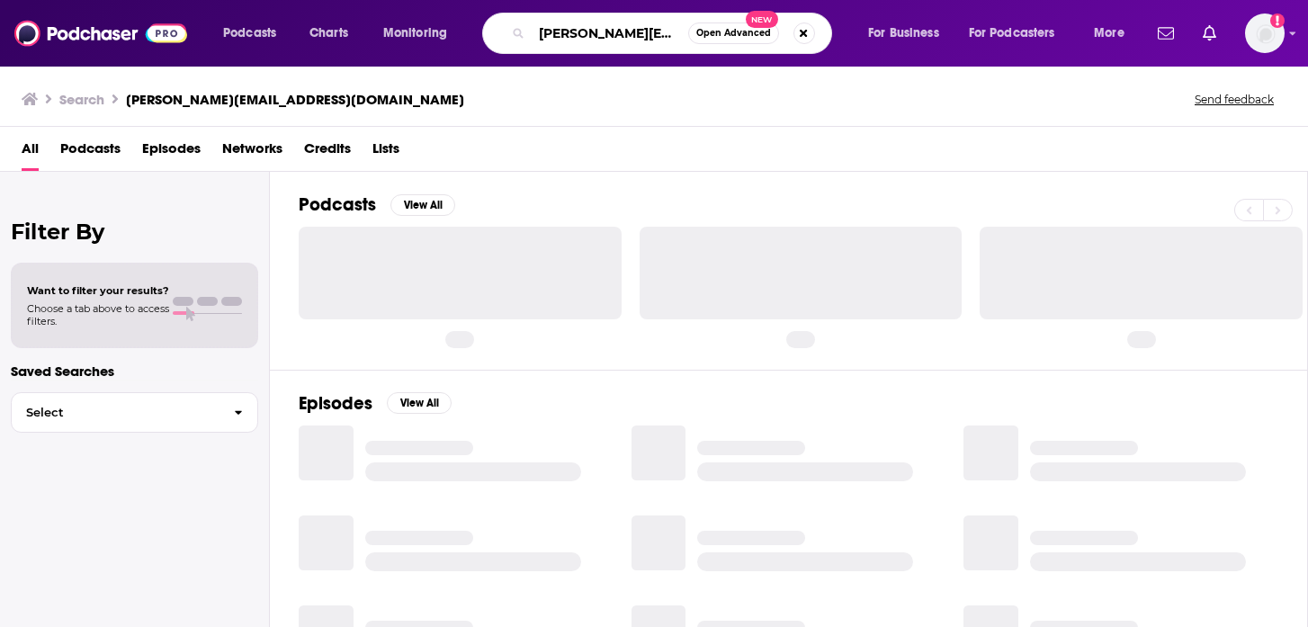
click at [672, 36] on input "[PERSON_NAME][EMAIL_ADDRESS][DOMAIN_NAME]" at bounding box center [610, 33] width 157 height 29
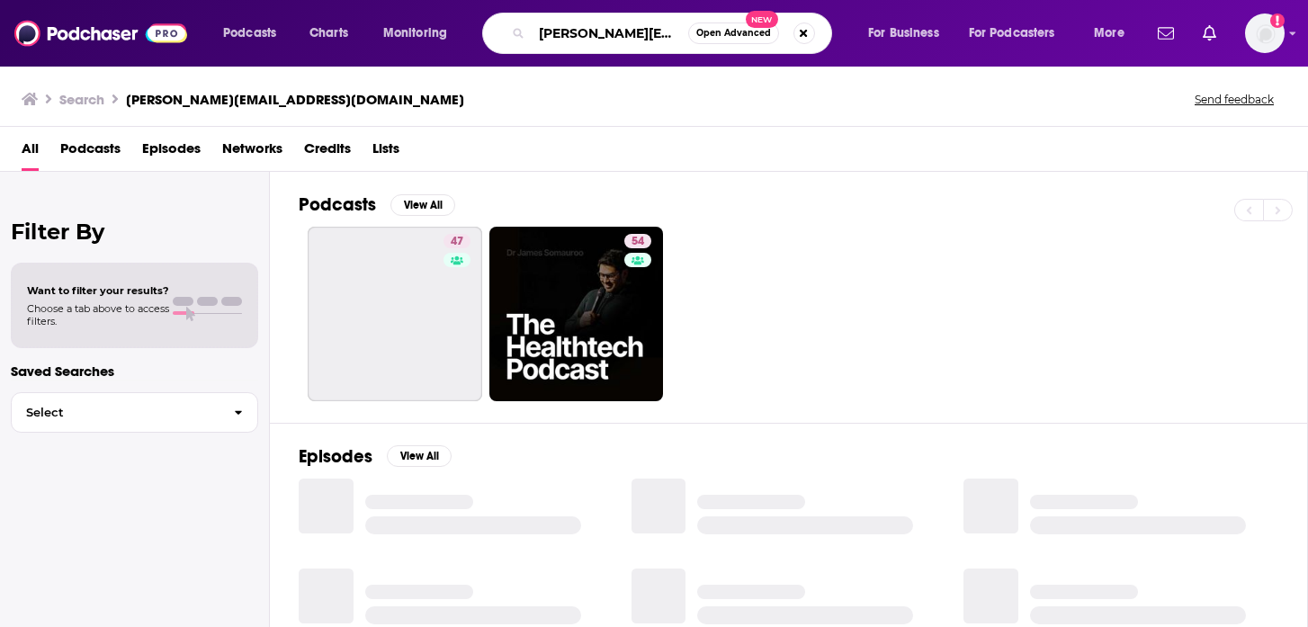
click at [672, 36] on input "[PERSON_NAME][EMAIL_ADDRESS][DOMAIN_NAME]" at bounding box center [610, 33] width 157 height 29
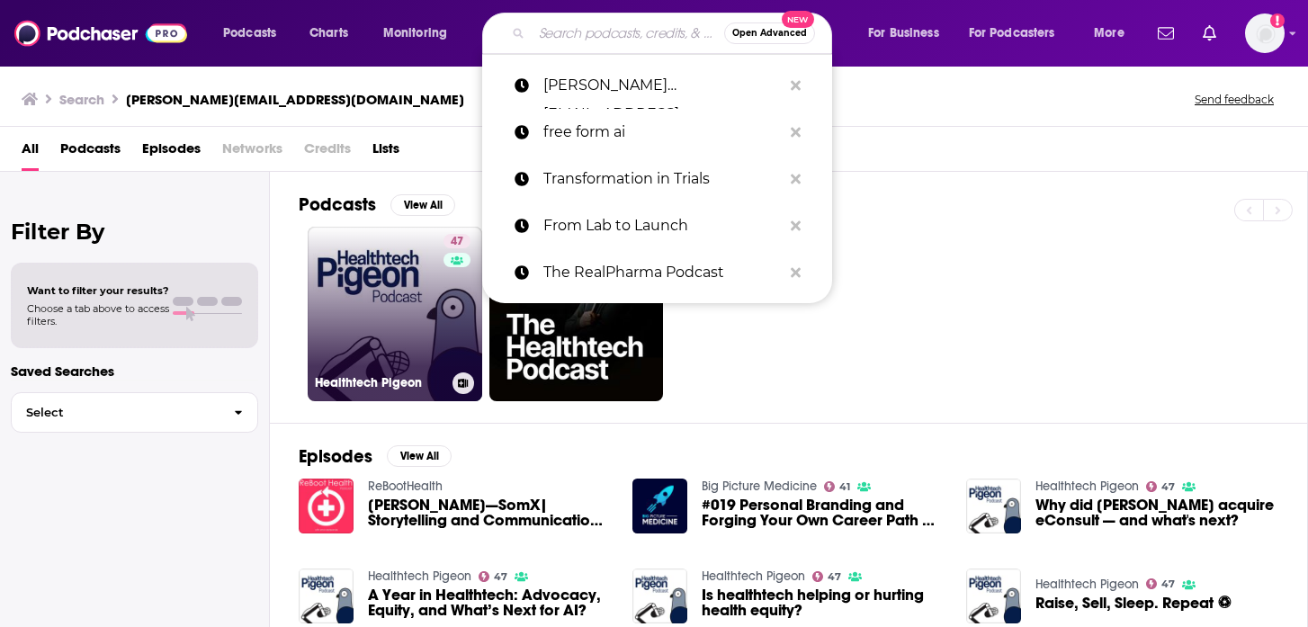
click at [376, 348] on link "47 Healthtech Pigeon" at bounding box center [395, 314] width 175 height 175
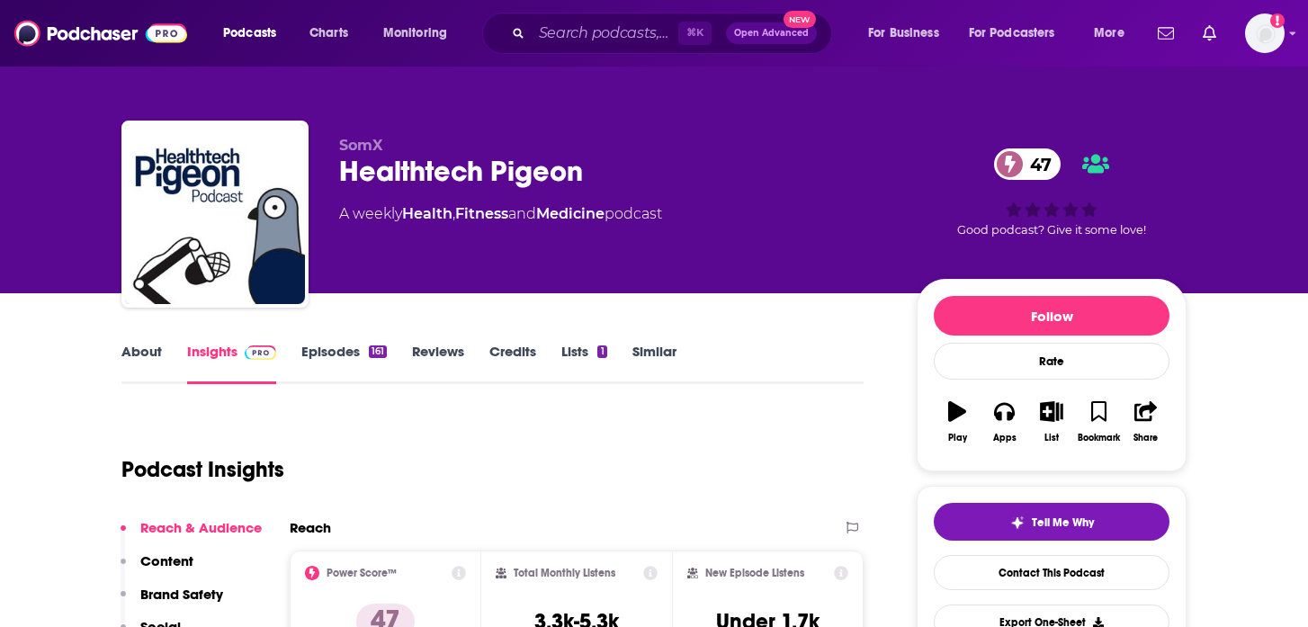
click at [354, 348] on link "Episodes 161" at bounding box center [343, 363] width 85 height 41
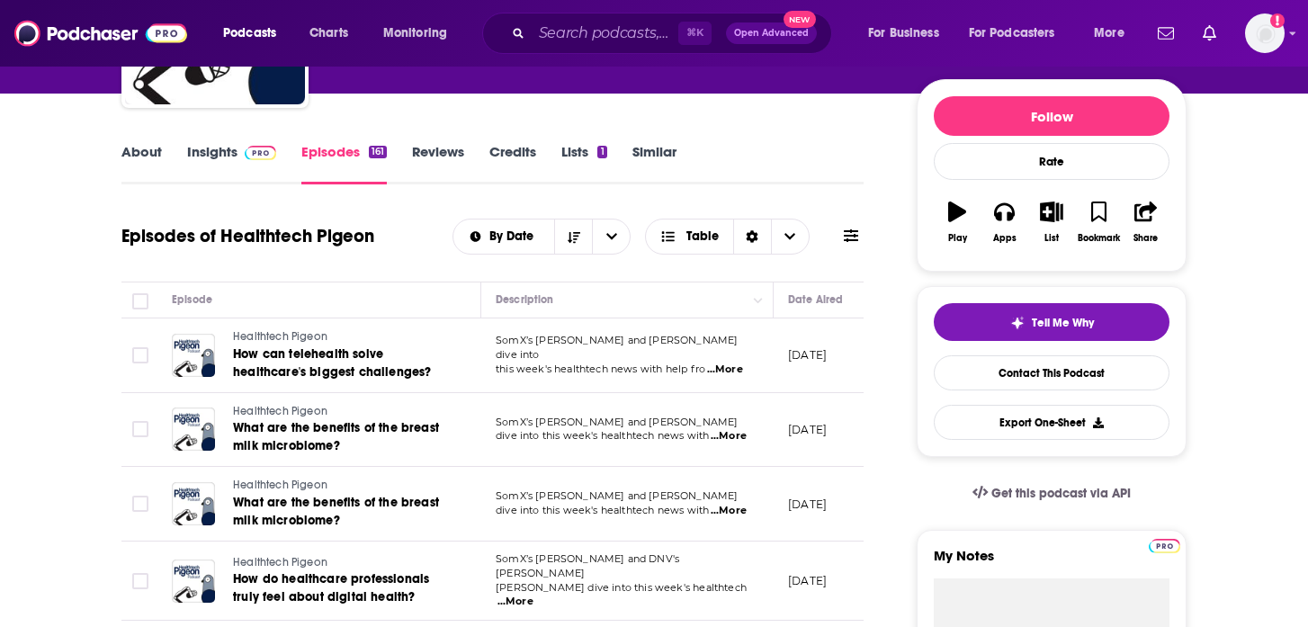
click at [732, 438] on span "...More" at bounding box center [729, 436] width 36 height 14
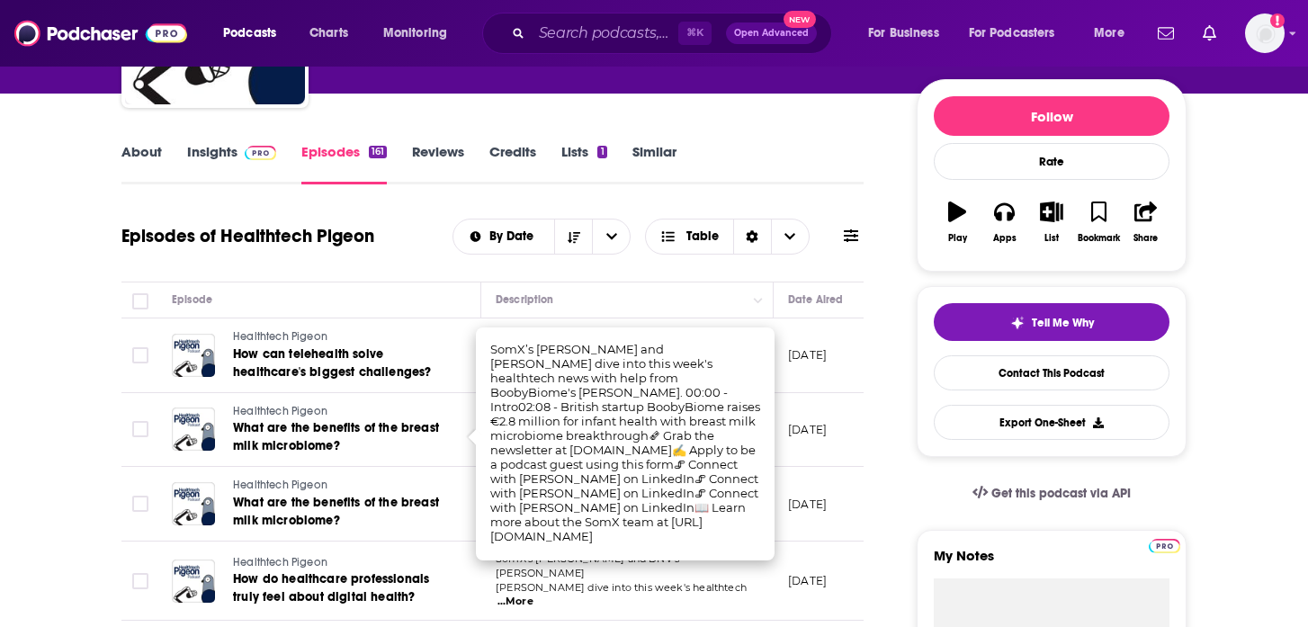
click at [747, 181] on div "About Insights Episodes 161 Reviews Credits Lists 1 Similar" at bounding box center [492, 162] width 742 height 44
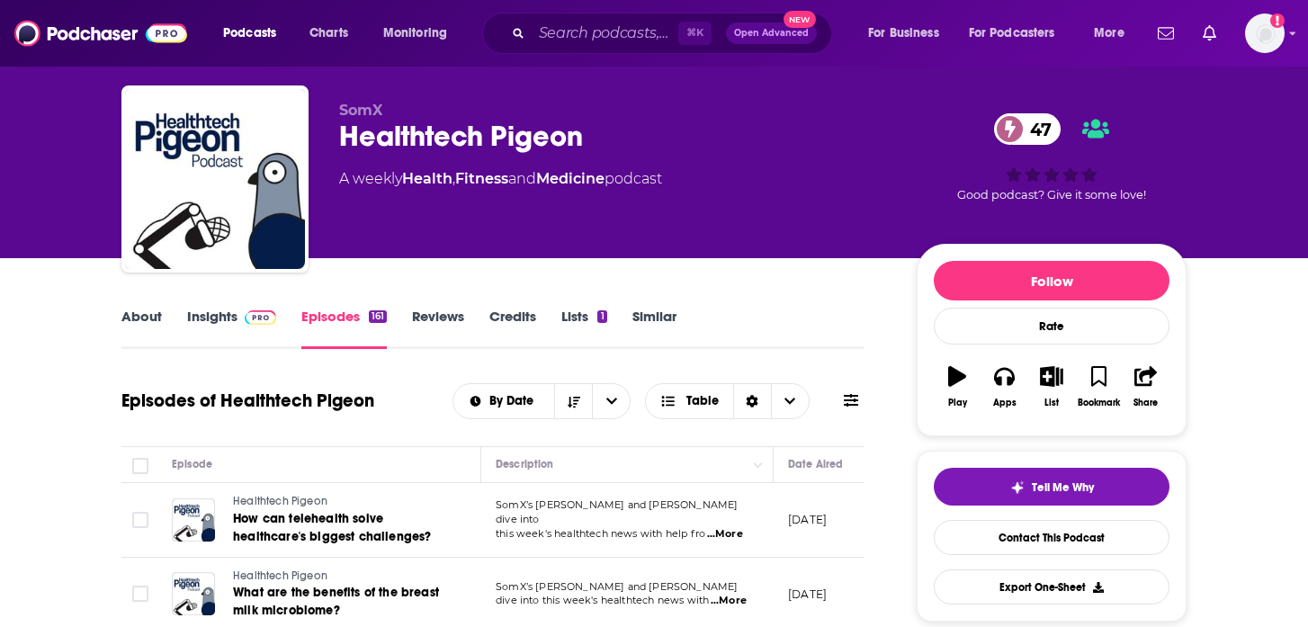
scroll to position [2, 0]
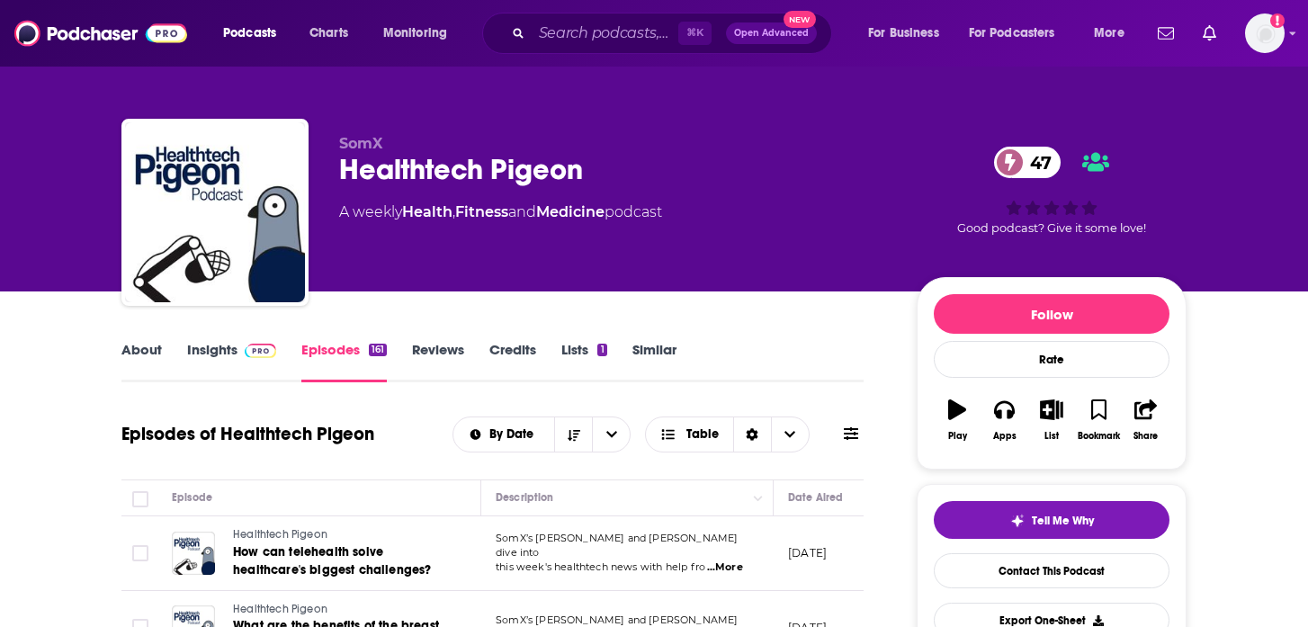
click at [154, 353] on link "About" at bounding box center [141, 361] width 40 height 41
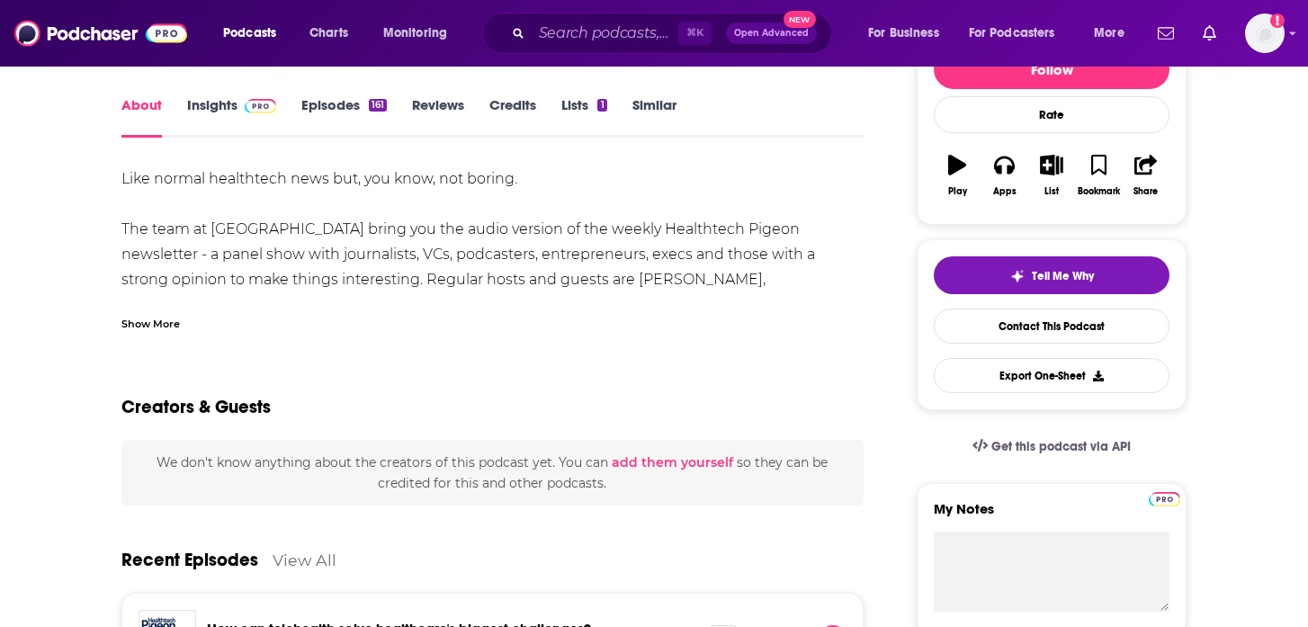
scroll to position [236, 0]
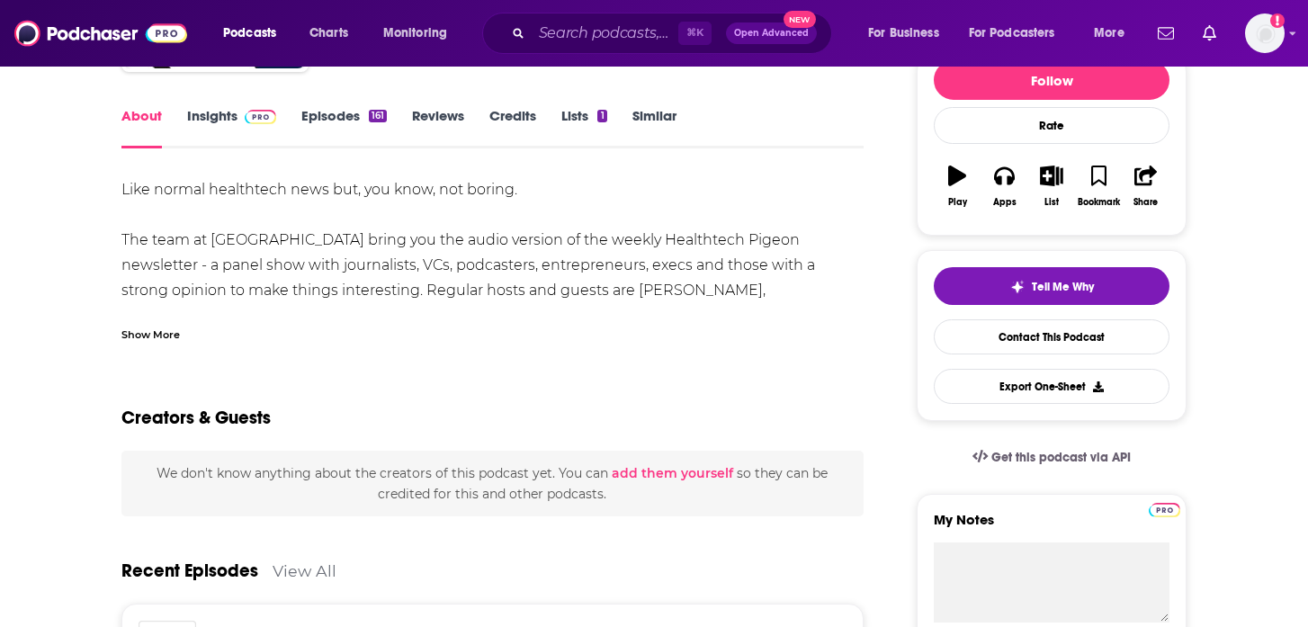
click at [223, 119] on link "Insights" at bounding box center [231, 127] width 89 height 41
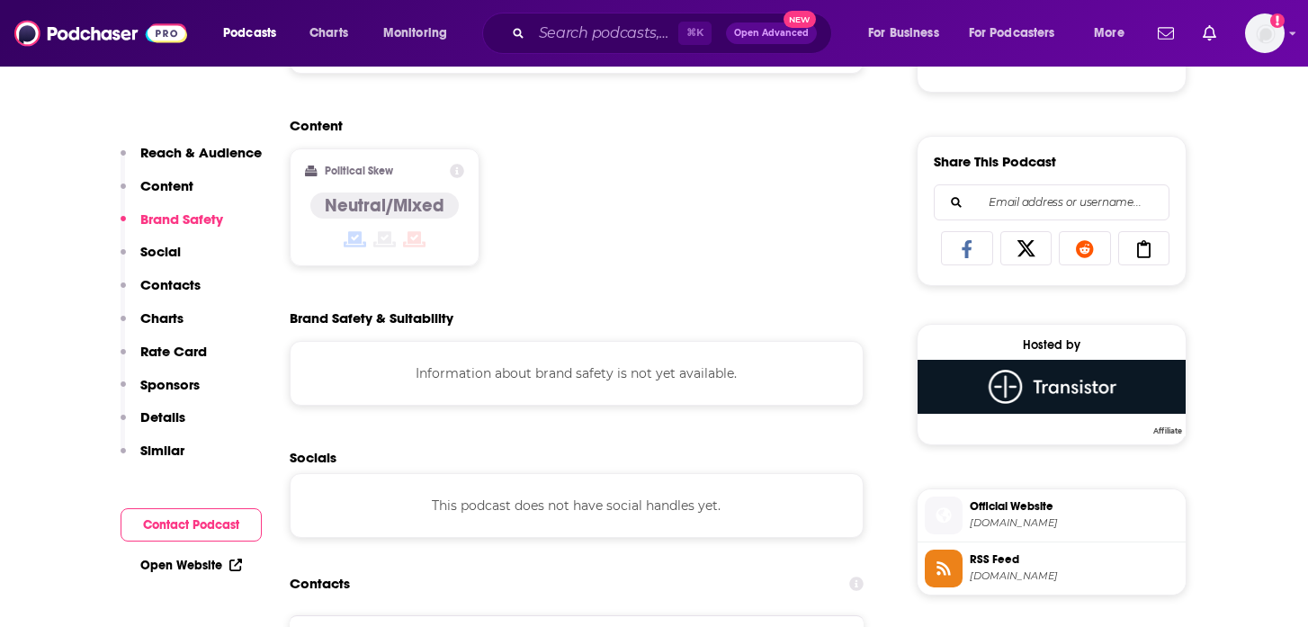
scroll to position [1298, 0]
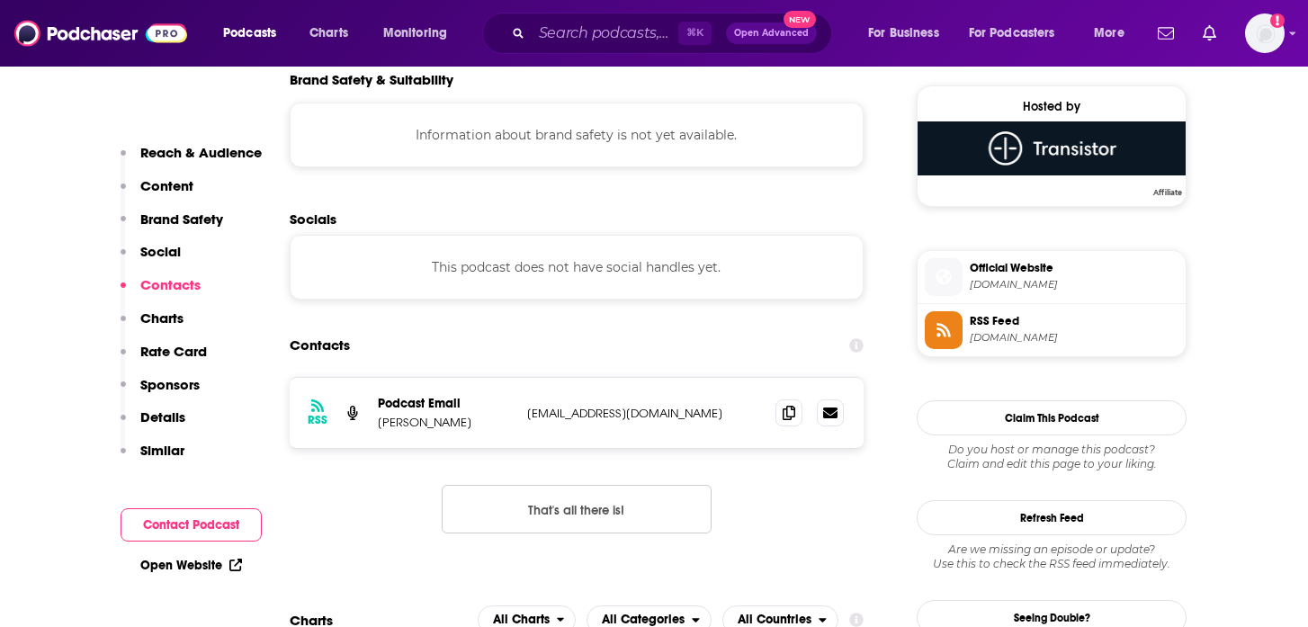
drag, startPoint x: 475, startPoint y: 427, endPoint x: 380, endPoint y: 425, distance: 95.4
click at [380, 425] on p "[PERSON_NAME]" at bounding box center [445, 422] width 135 height 15
copy p "[PERSON_NAME]"
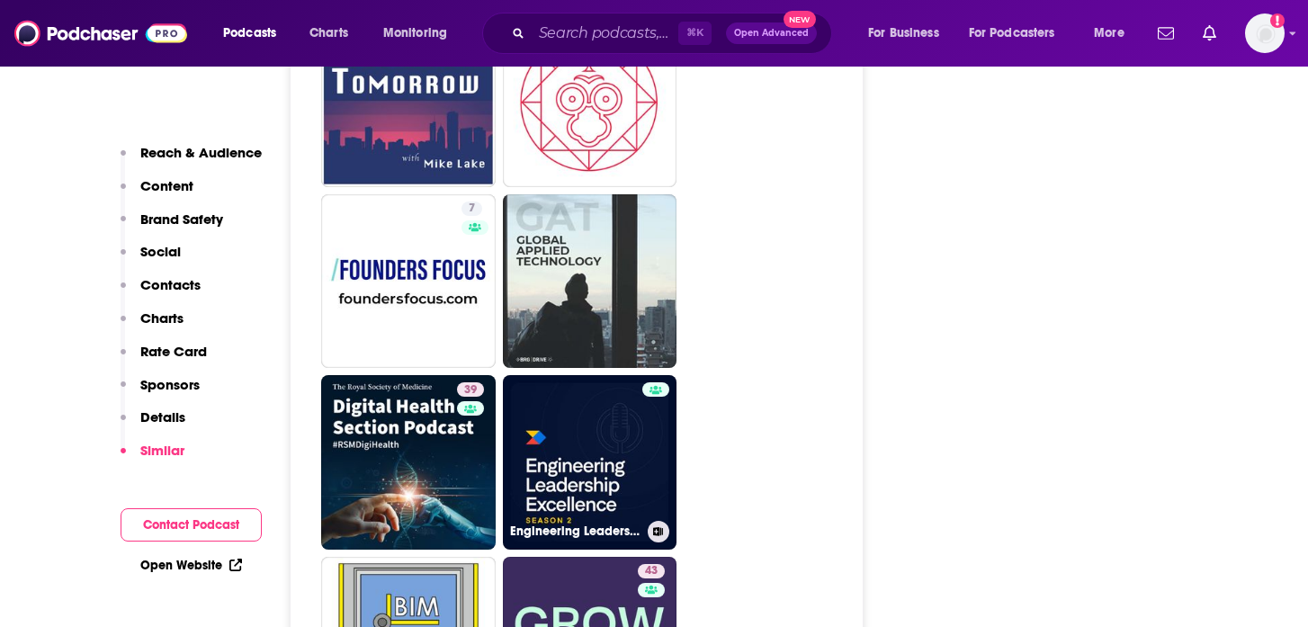
scroll to position [3362, 0]
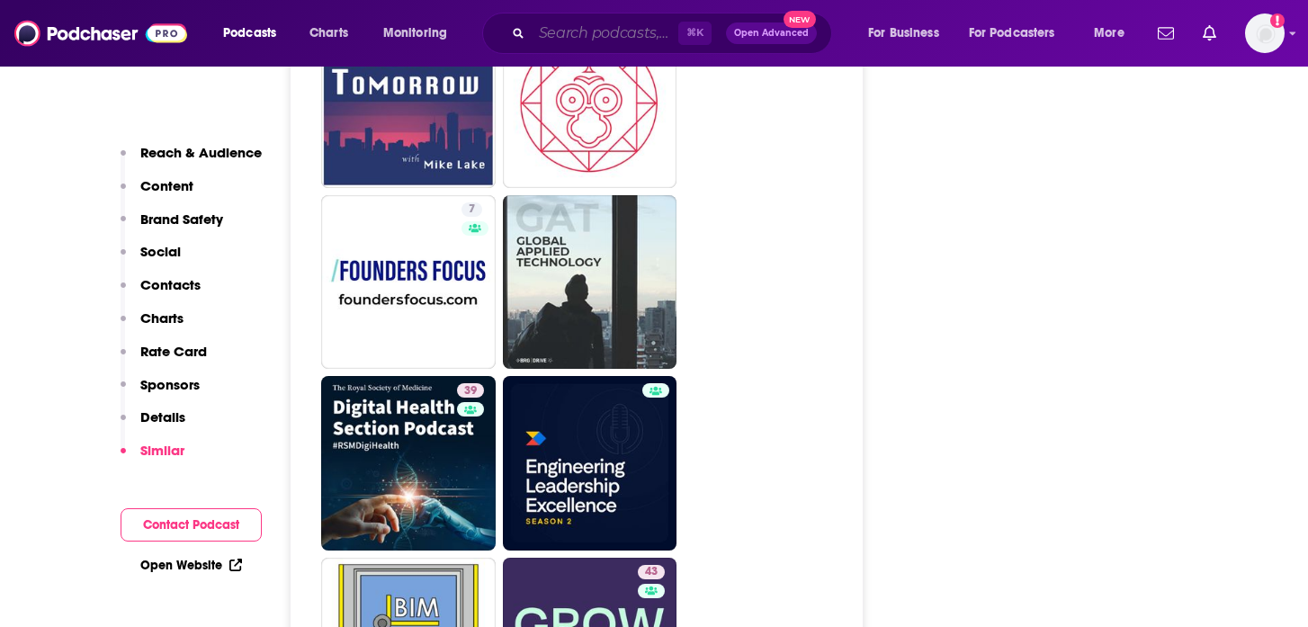
click at [634, 31] on input "Search podcasts, credits, & more..." at bounding box center [605, 33] width 147 height 29
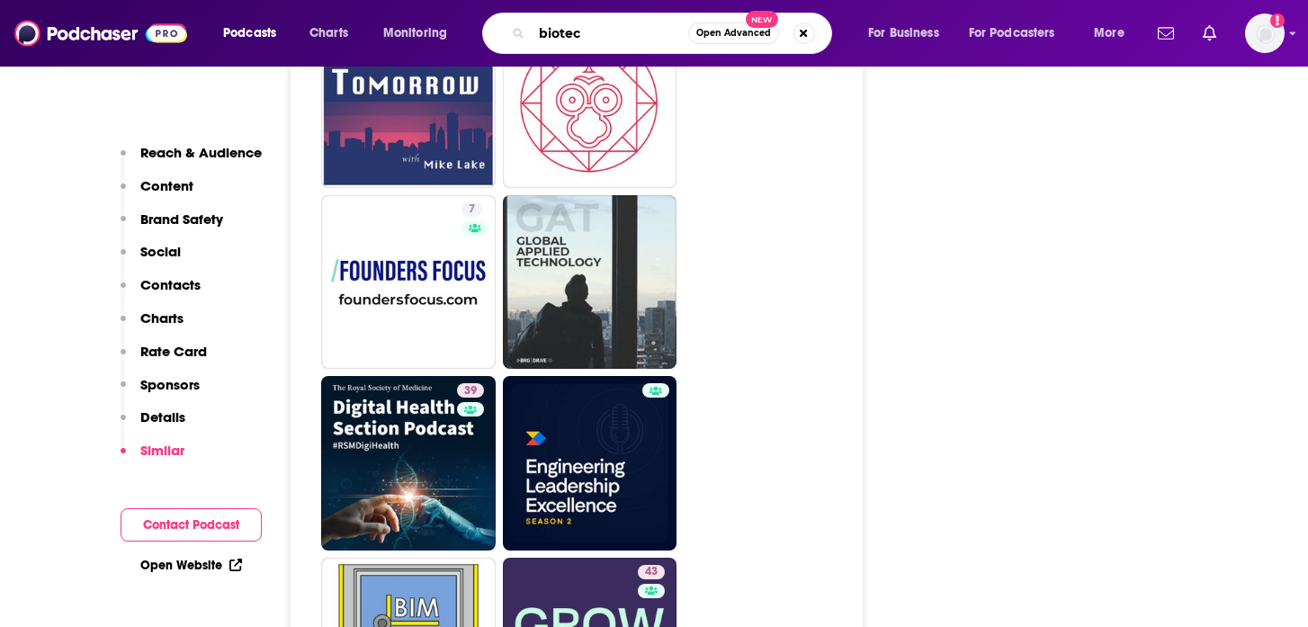
type input "biotech"
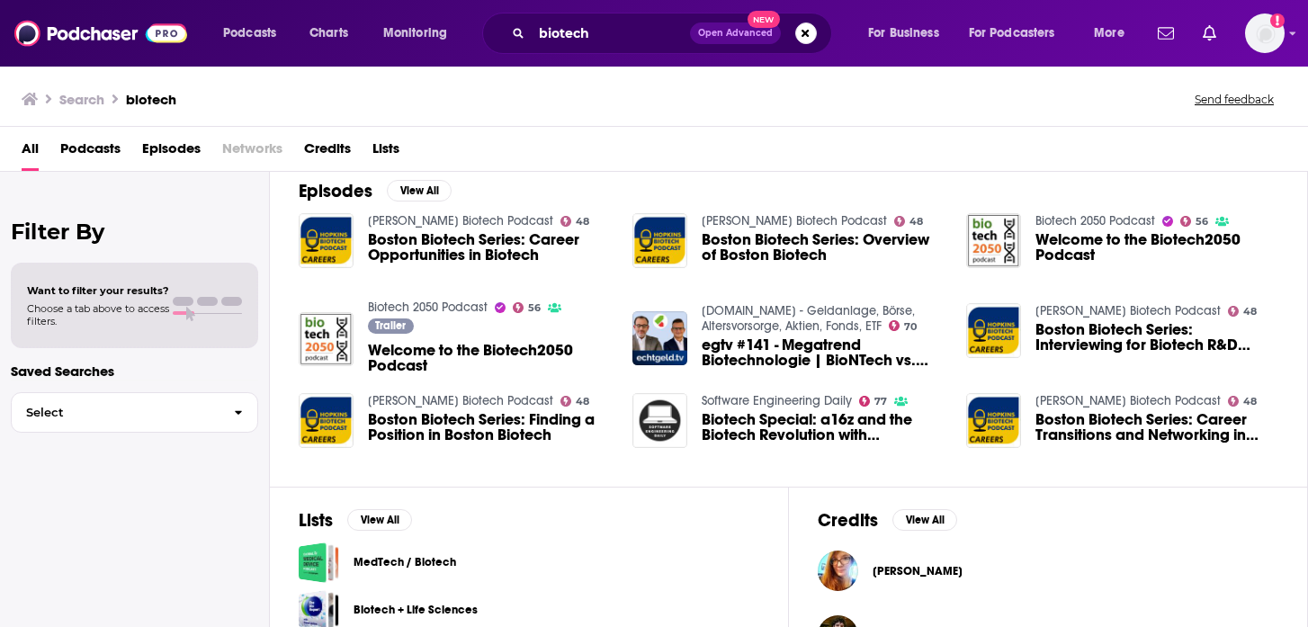
scroll to position [389, 0]
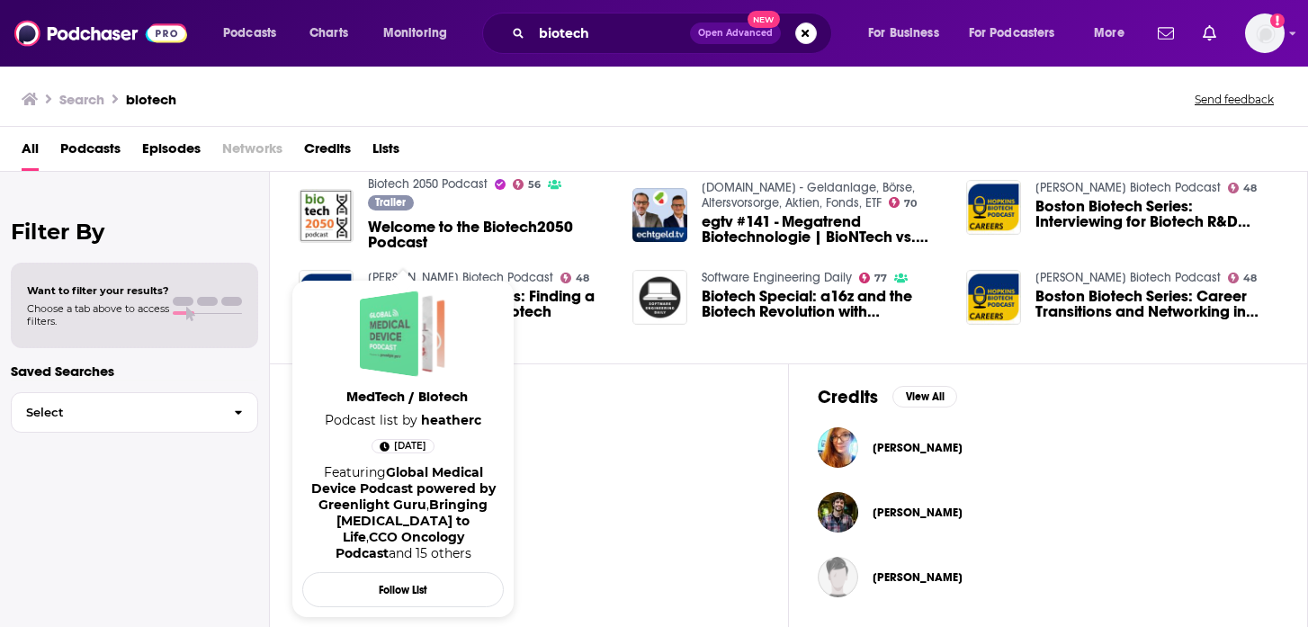
click at [434, 351] on span "MedTech / Biotech" at bounding box center [403, 334] width 86 height 86
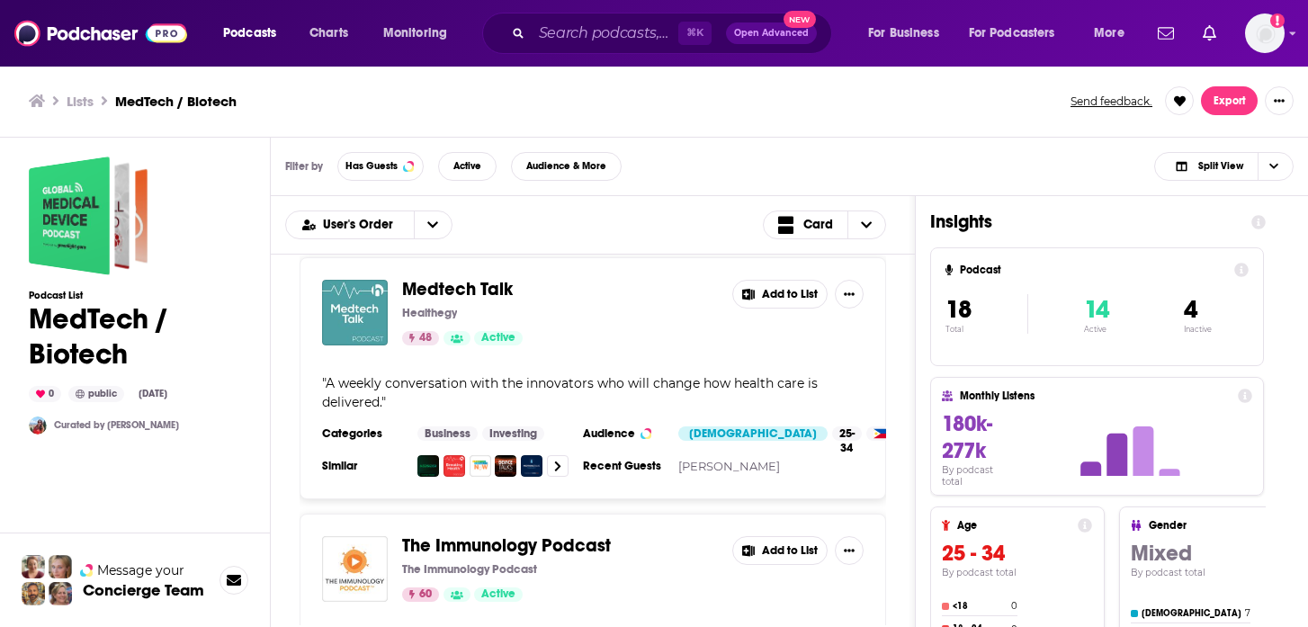
scroll to position [2102, 0]
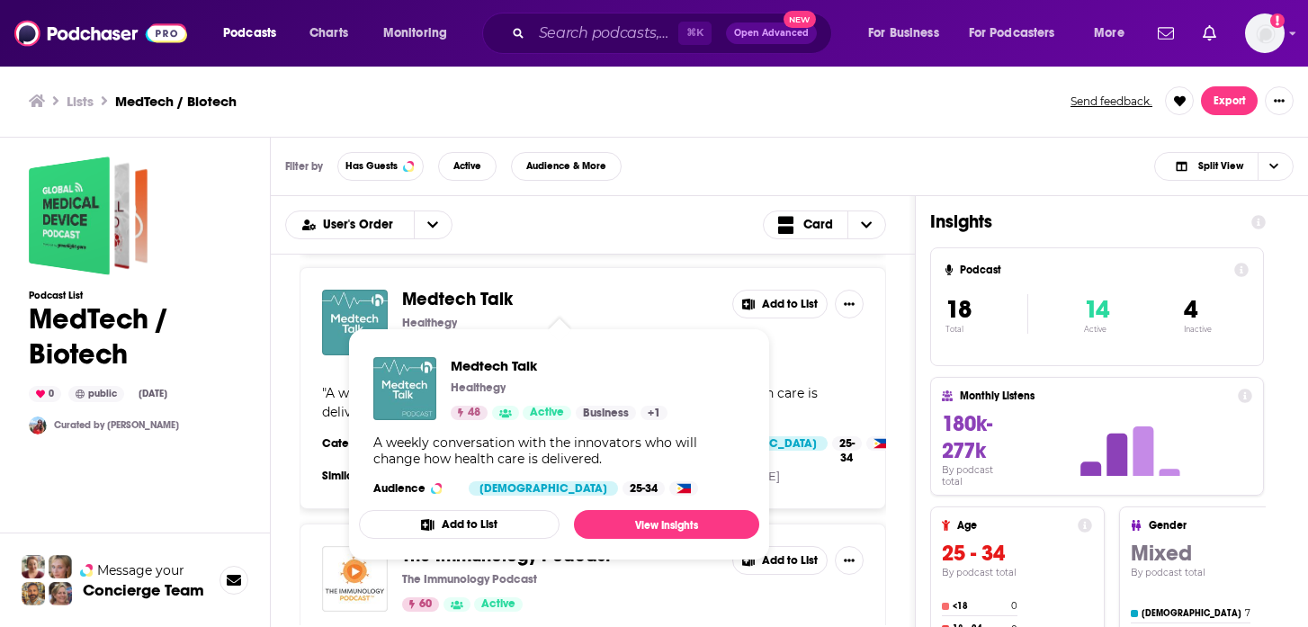
click at [469, 296] on span "Medtech Talk" at bounding box center [457, 299] width 111 height 22
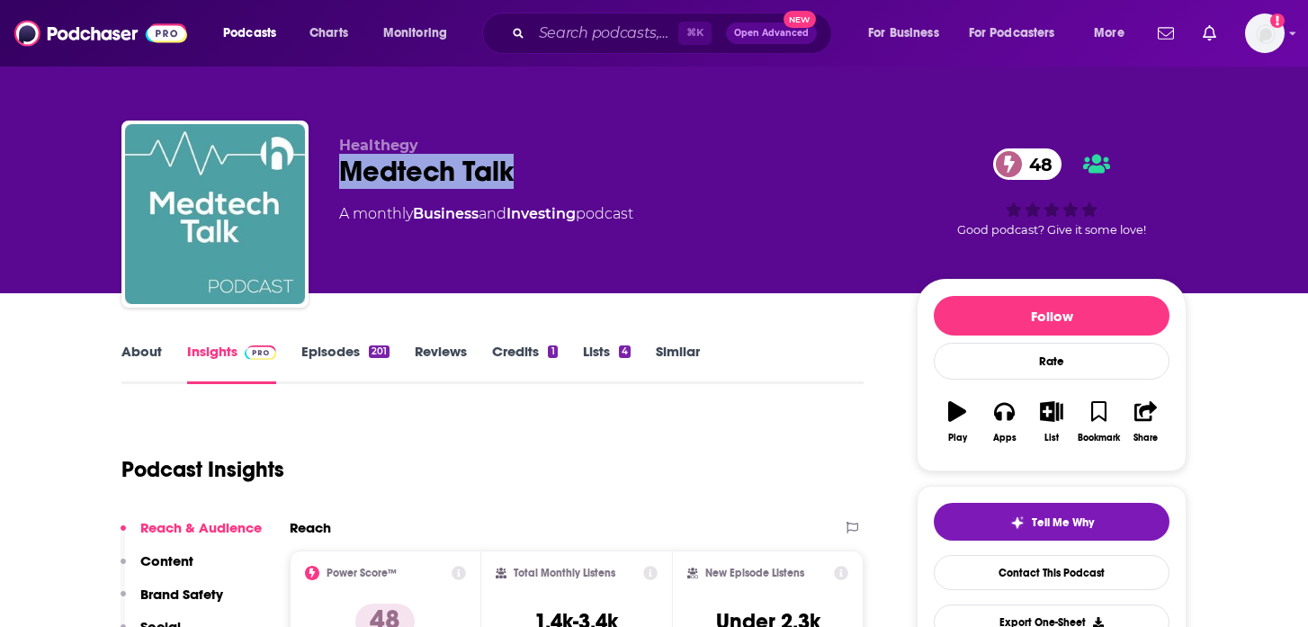
drag, startPoint x: 516, startPoint y: 175, endPoint x: 330, endPoint y: 170, distance: 185.4
click at [330, 170] on div "Healthegy Medtech Talk 48 A monthly Business and Investing podcast 48 Good podc…" at bounding box center [654, 218] width 1066 height 194
copy h2 "Medtech Talk"
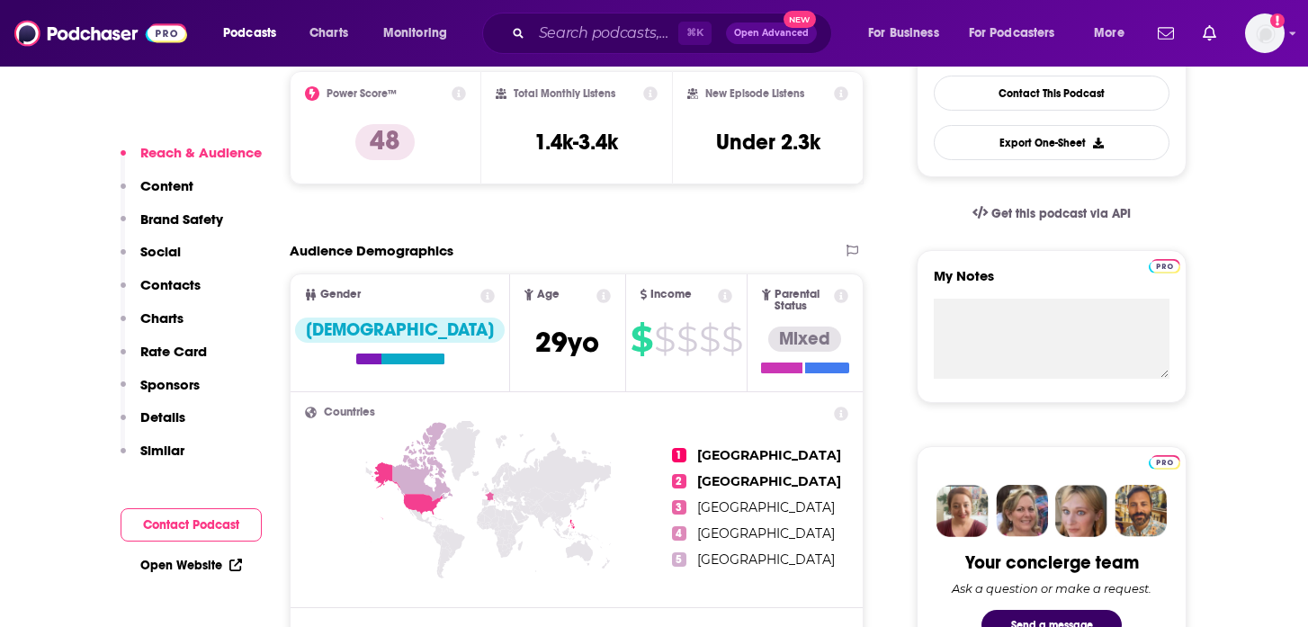
scroll to position [435, 0]
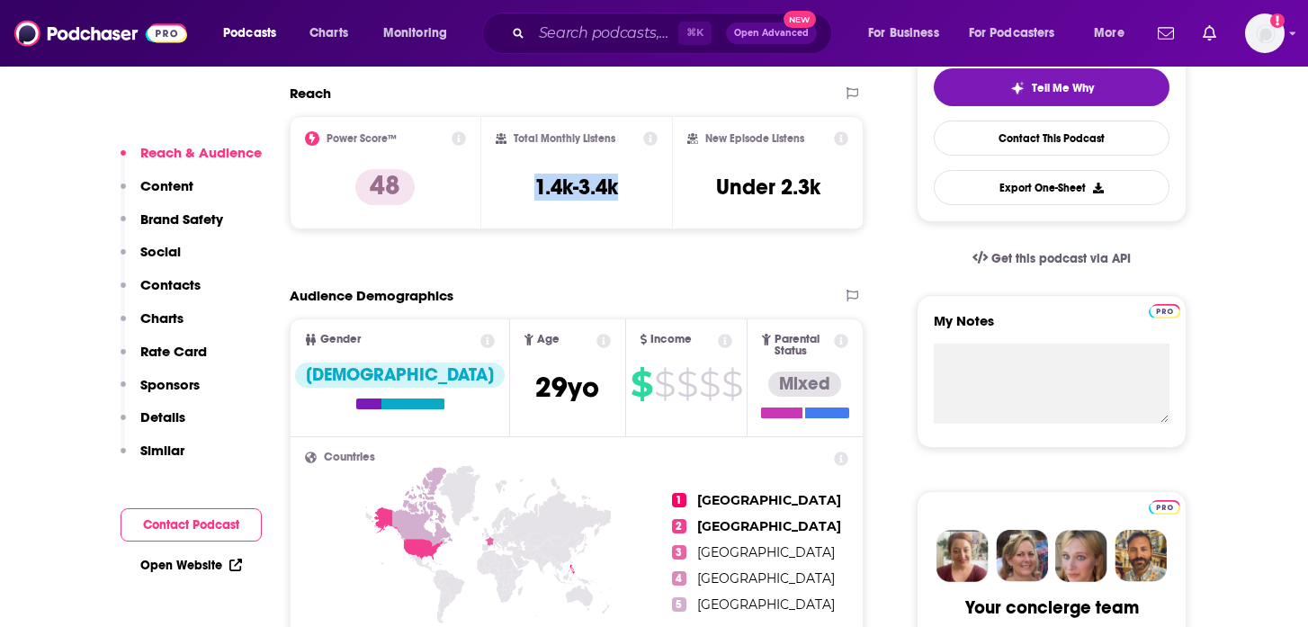
drag, startPoint x: 623, startPoint y: 197, endPoint x: 520, endPoint y: 193, distance: 102.7
click at [520, 193] on div "Total Monthly Listens 1.4k-3.4k" at bounding box center [577, 172] width 163 height 83
copy h3 "1.4k-3.4k"
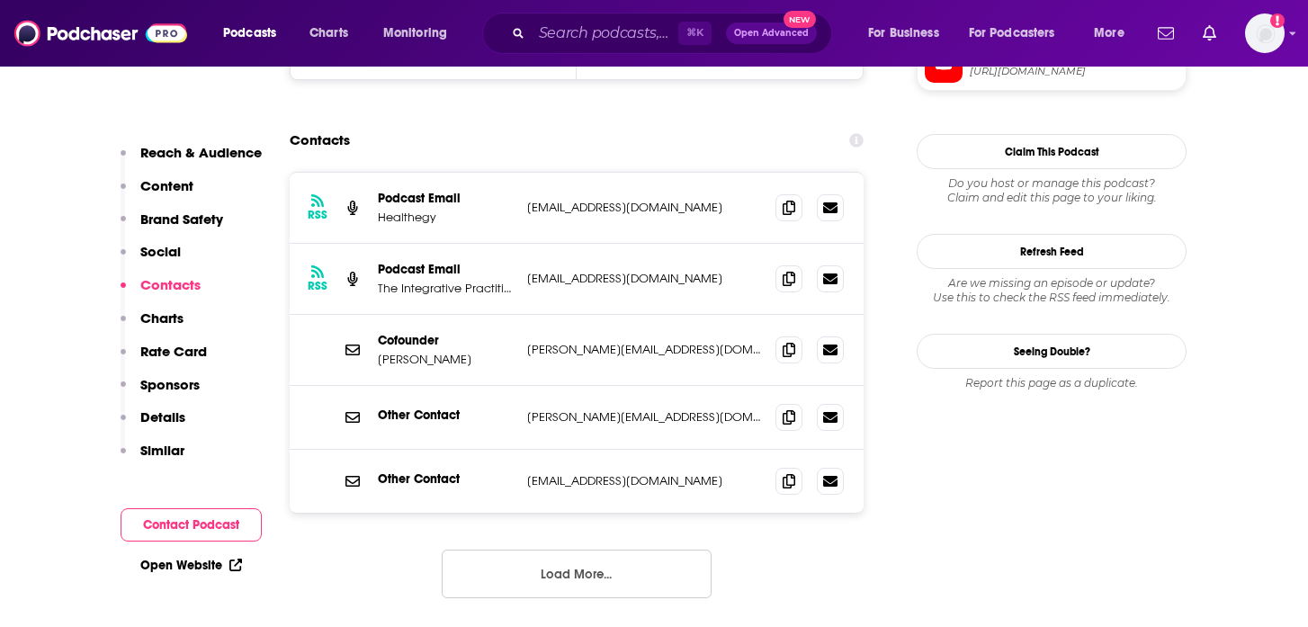
scroll to position [1864, 0]
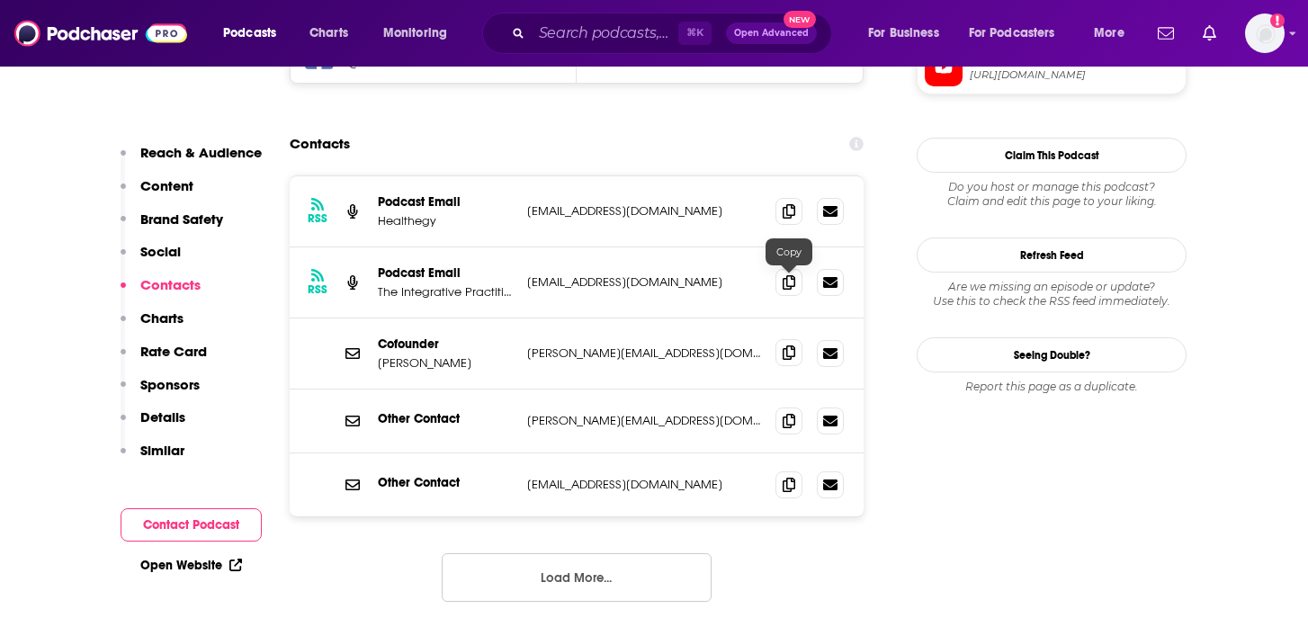
click at [785, 346] on icon at bounding box center [789, 353] width 13 height 14
click at [785, 268] on span at bounding box center [789, 281] width 27 height 27
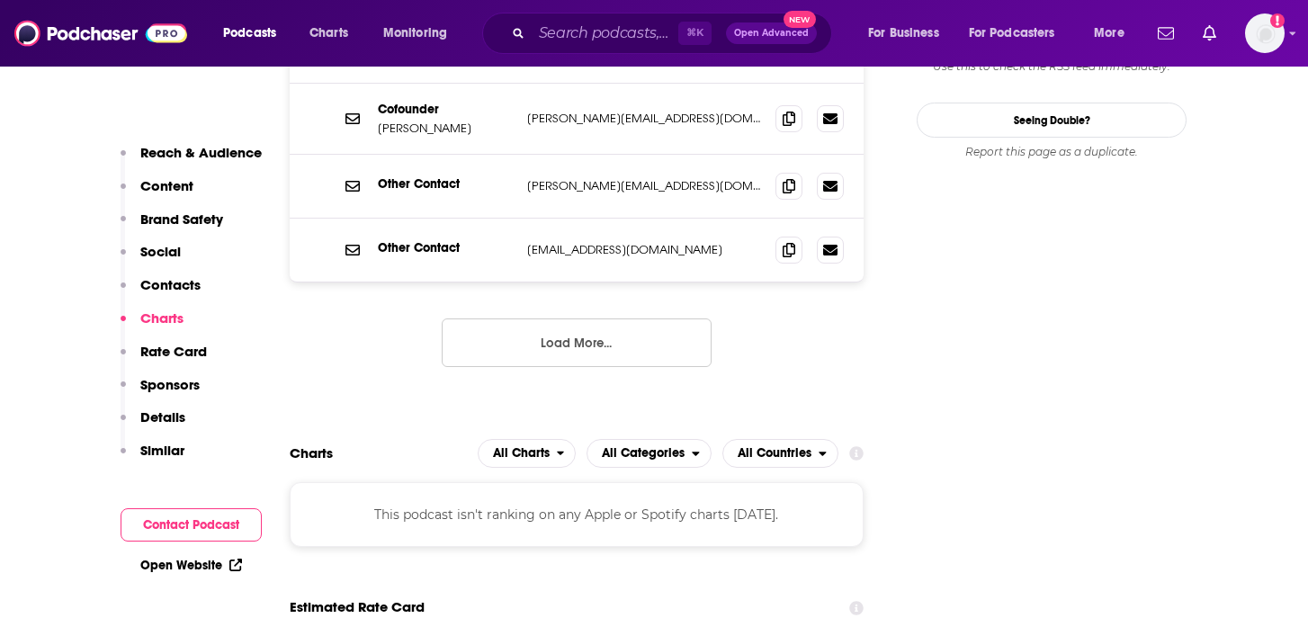
scroll to position [2128, 0]
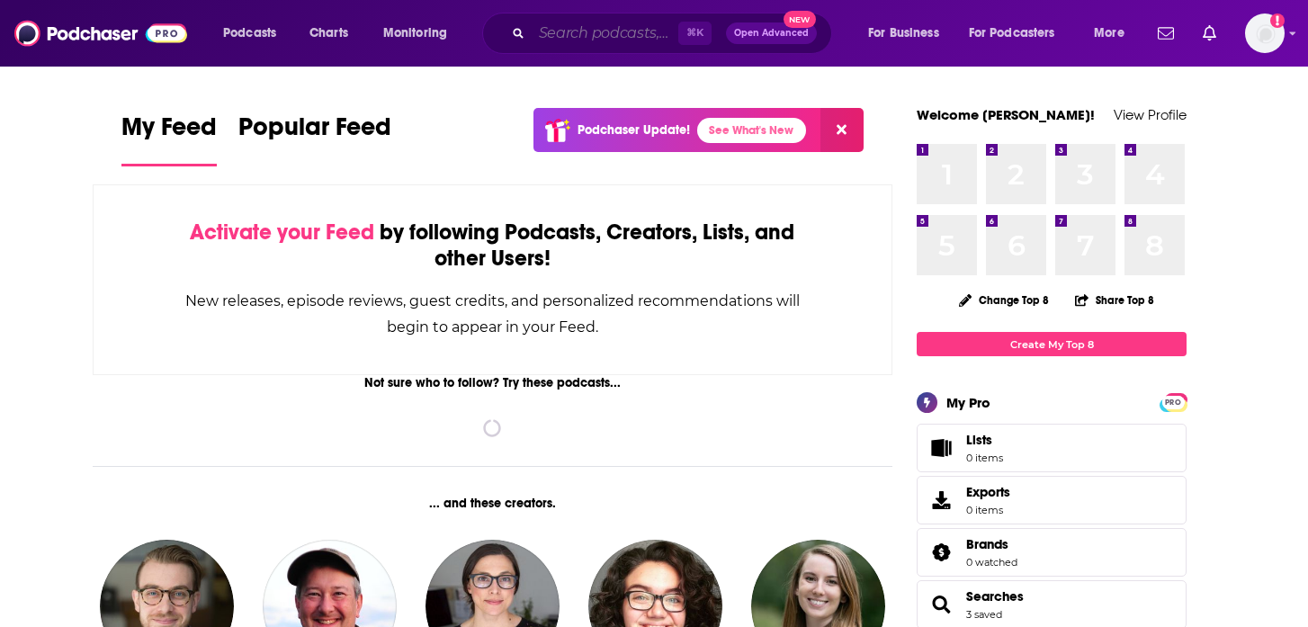
click at [550, 35] on input "Search podcasts, credits, & more..." at bounding box center [605, 33] width 147 height 29
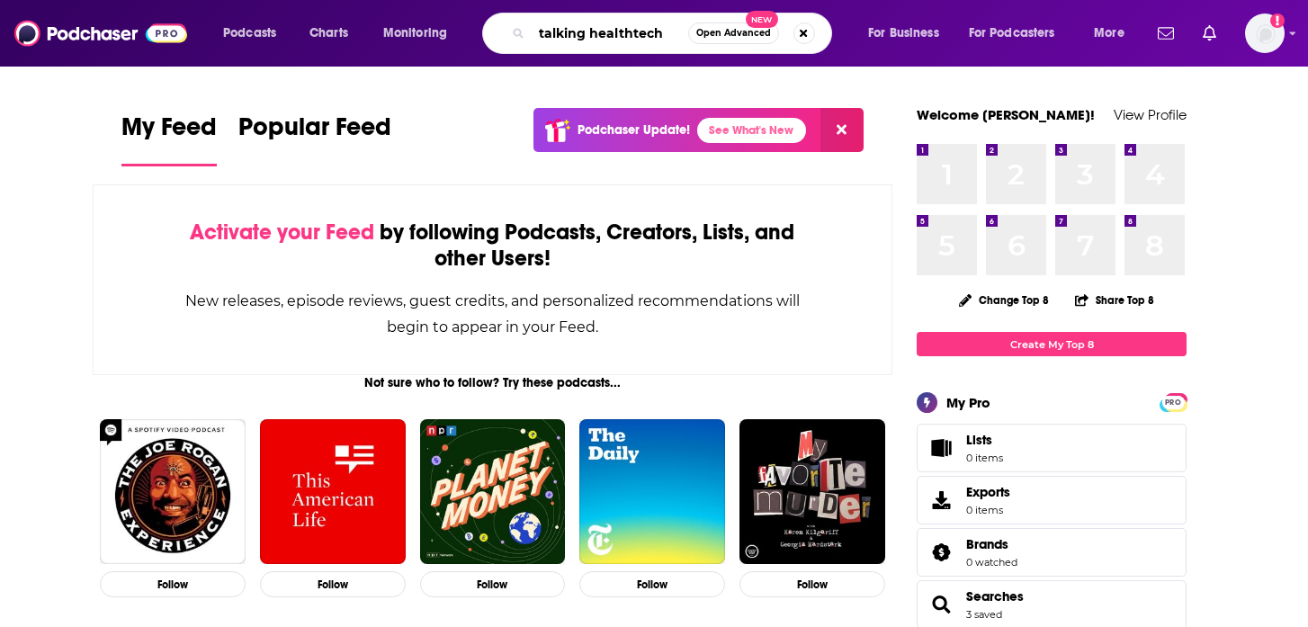
type input "talking healthtech"
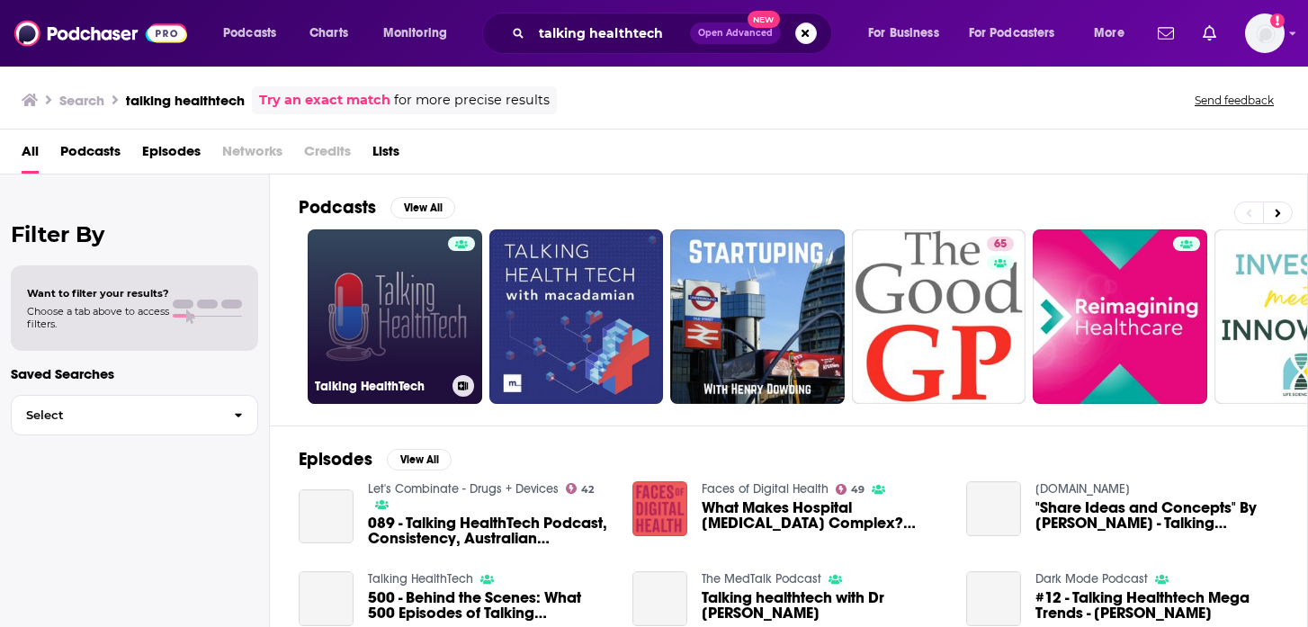
click at [418, 326] on link "Talking HealthTech" at bounding box center [395, 316] width 175 height 175
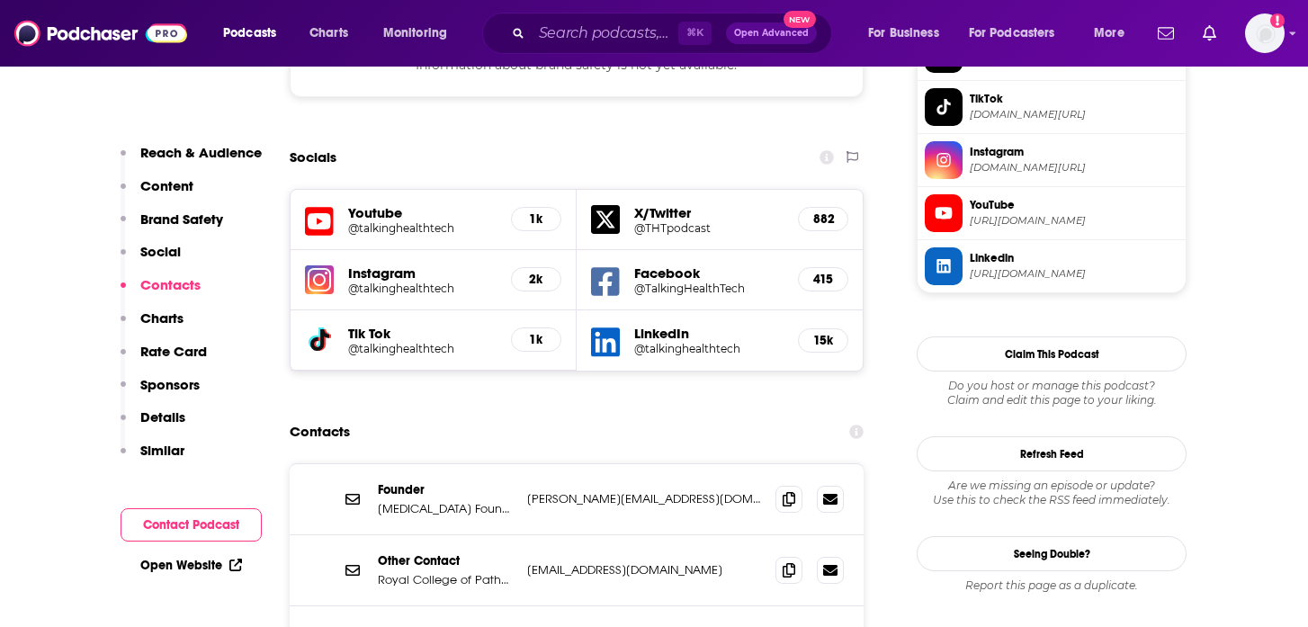
scroll to position [1705, 0]
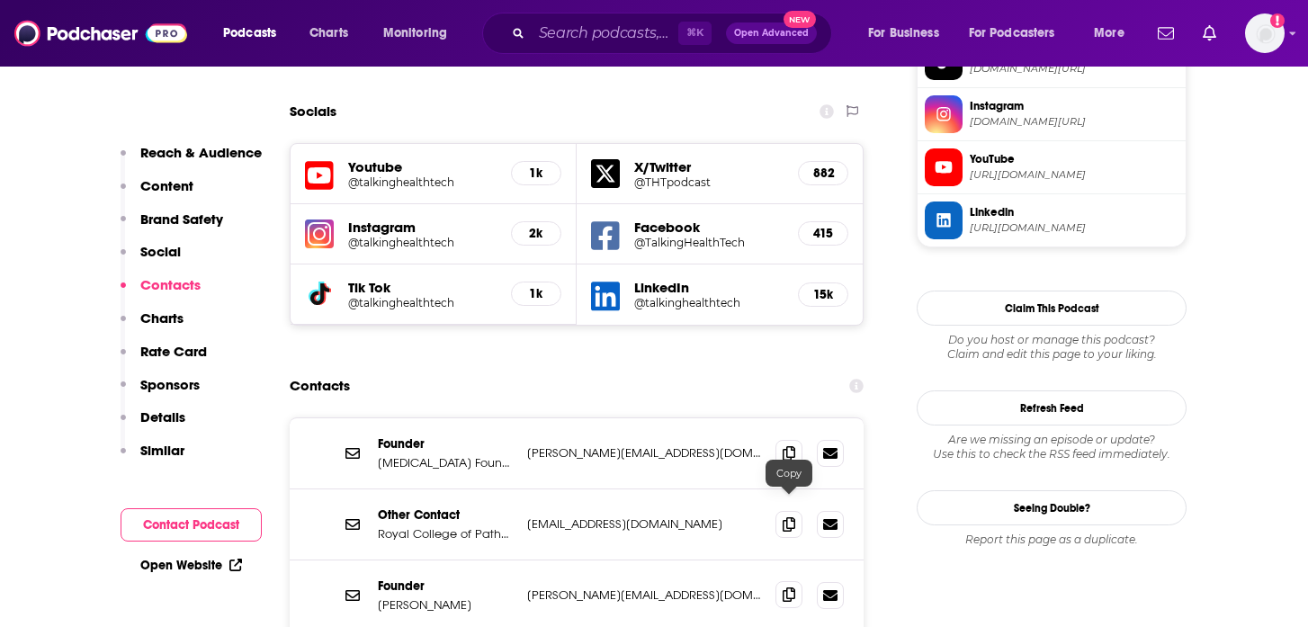
click at [787, 588] on icon at bounding box center [789, 595] width 13 height 14
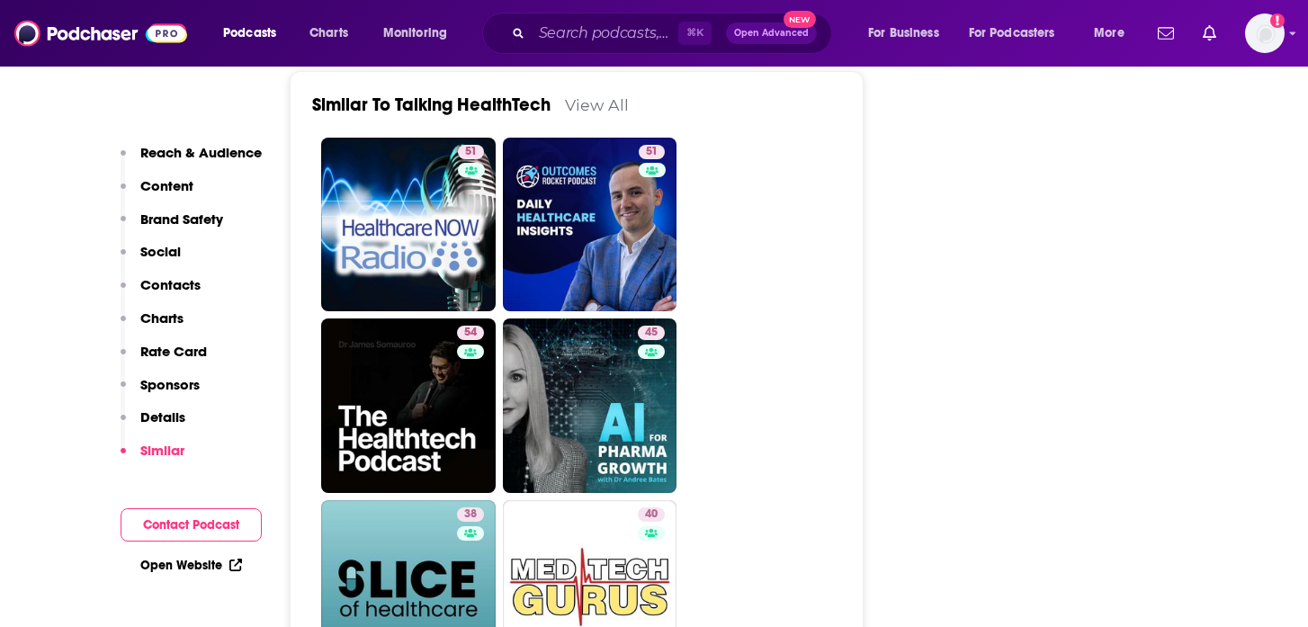
scroll to position [3611, 0]
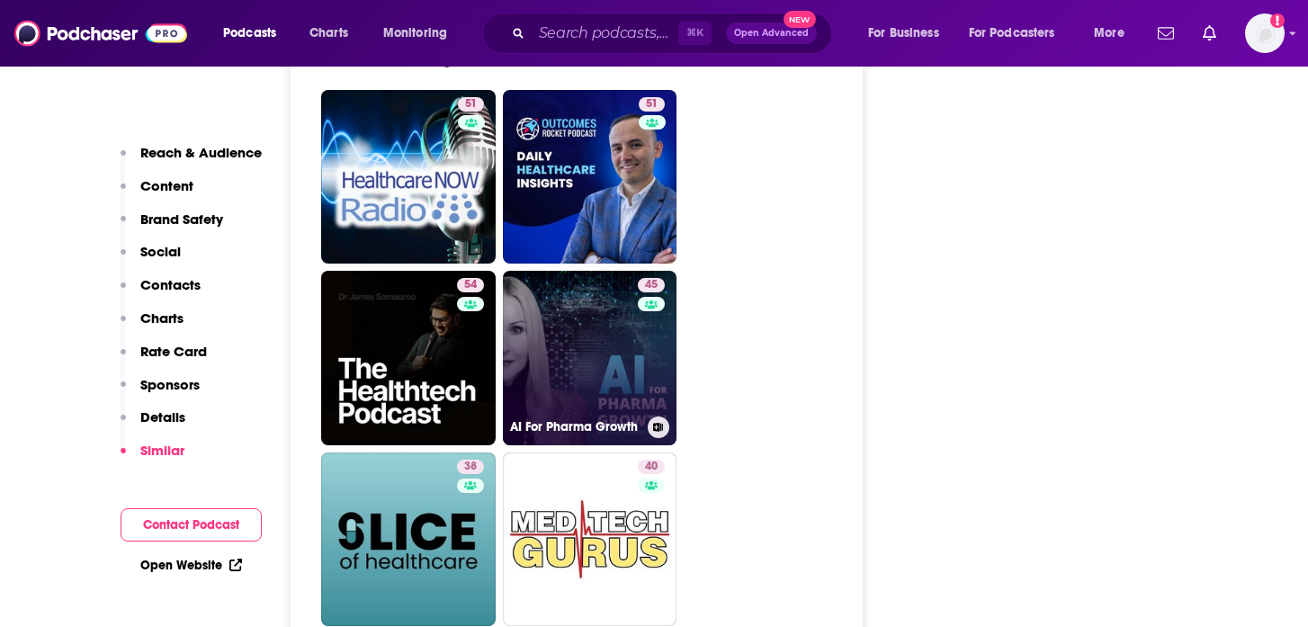
click at [631, 285] on link "45 AI For Pharma Growth" at bounding box center [590, 358] width 175 height 175
type input "https://www.podchaser.com/podcasts/ai-for-pharma-growth-4279232"
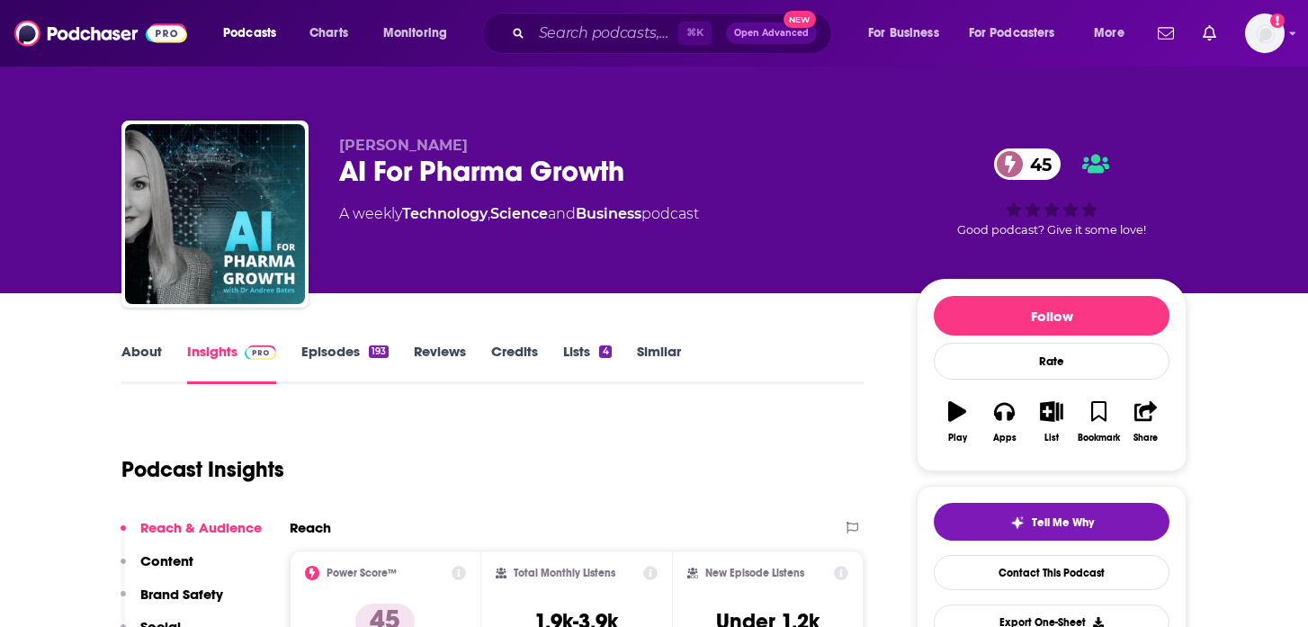
click at [321, 356] on link "Episodes 193" at bounding box center [344, 363] width 87 height 41
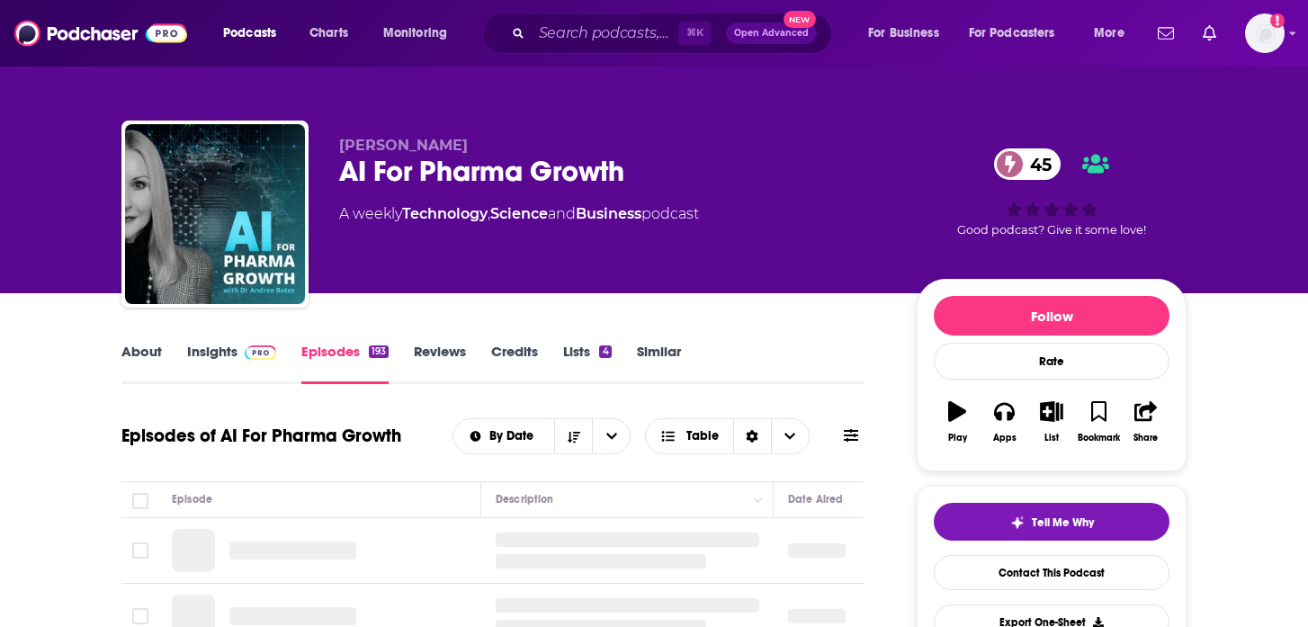
scroll to position [357, 0]
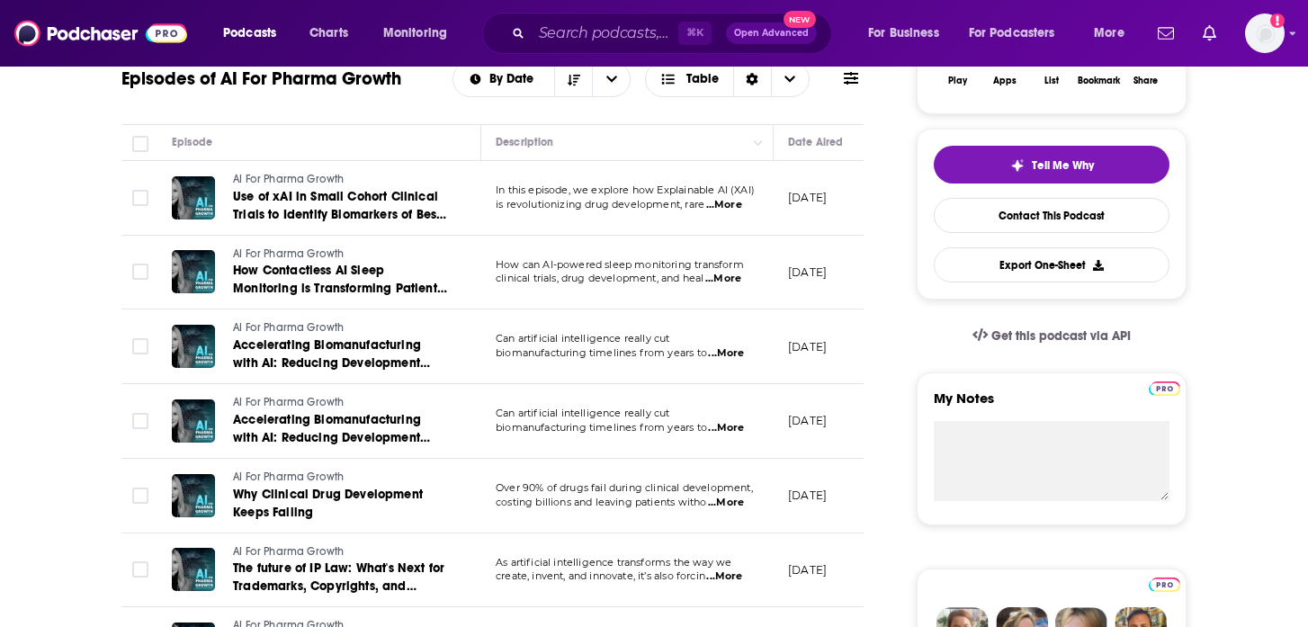
click at [728, 201] on span "...More" at bounding box center [724, 205] width 36 height 14
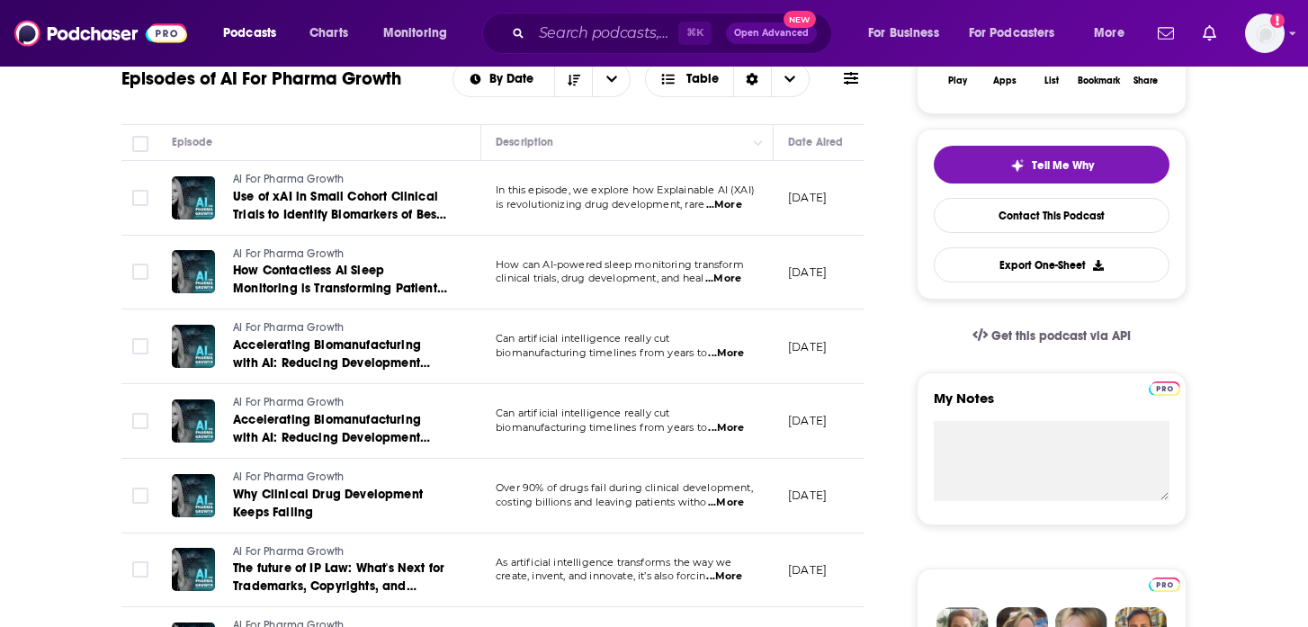
scroll to position [0, 0]
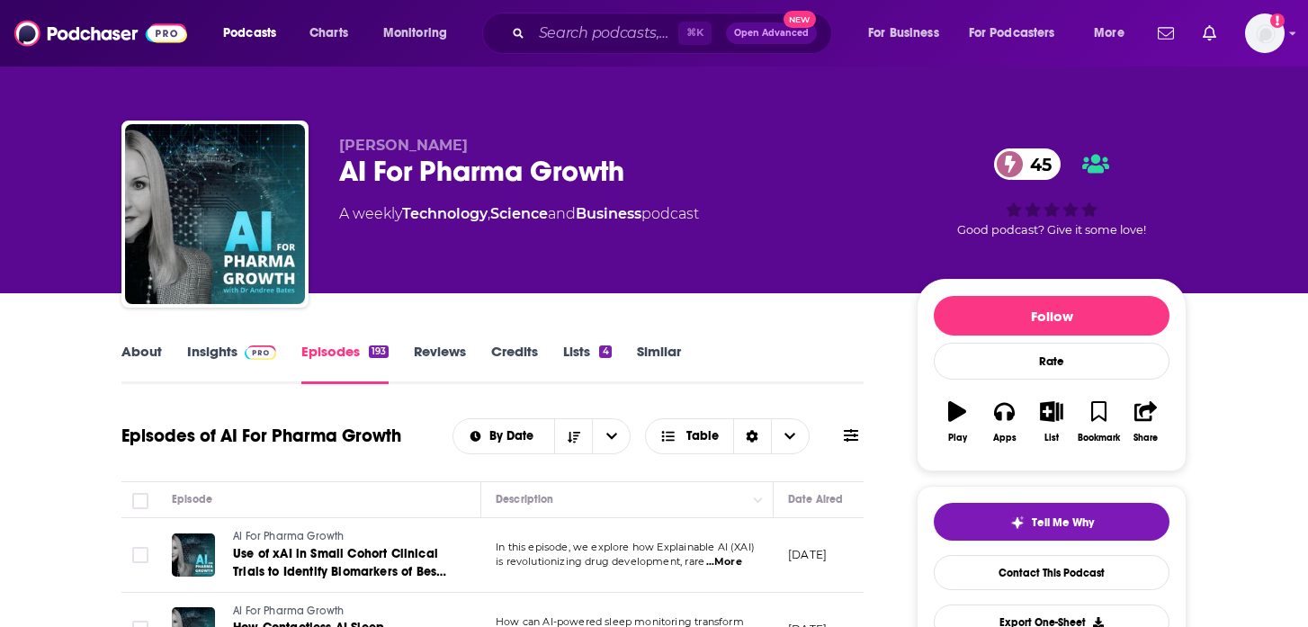
click at [468, 167] on div "AI For Pharma Growth 45" at bounding box center [613, 171] width 549 height 35
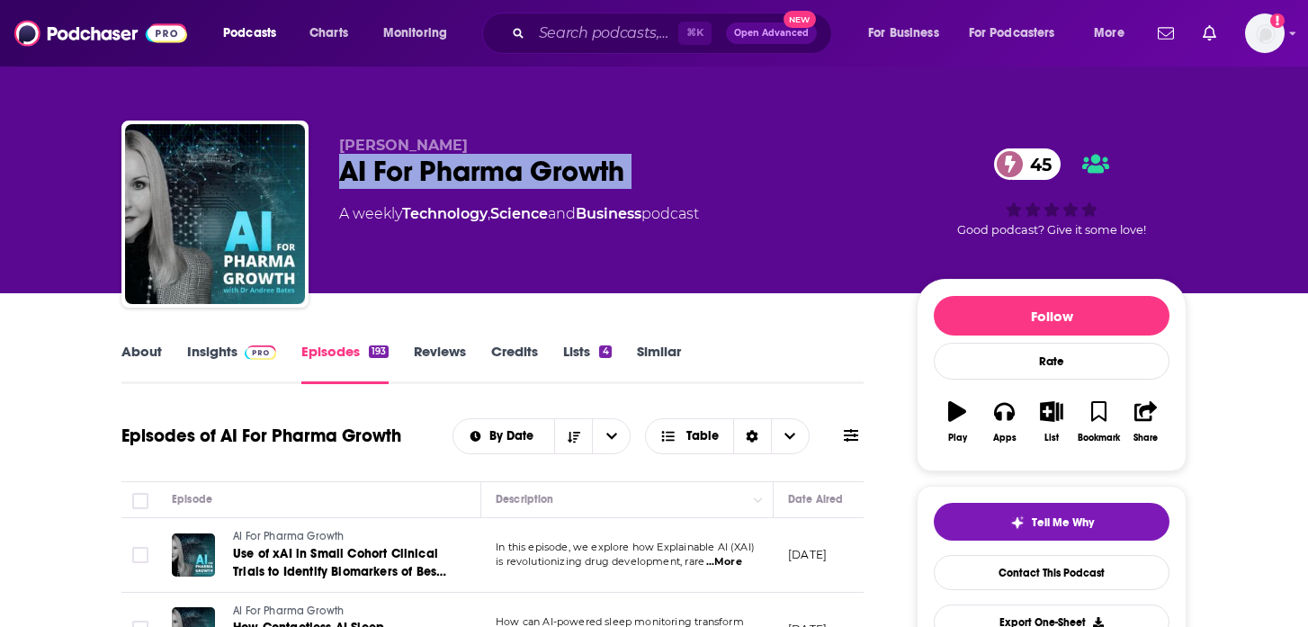
click at [468, 167] on div "AI For Pharma Growth 45" at bounding box center [613, 171] width 549 height 35
copy div "AI For Pharma Growth 45"
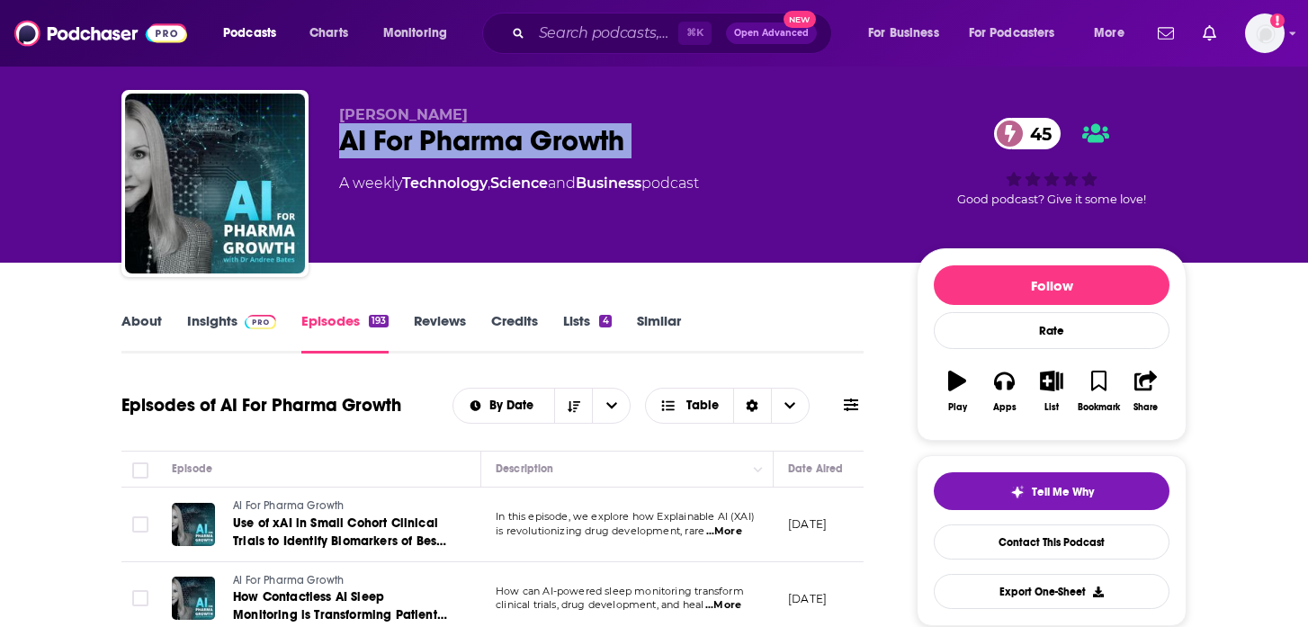
scroll to position [31, 0]
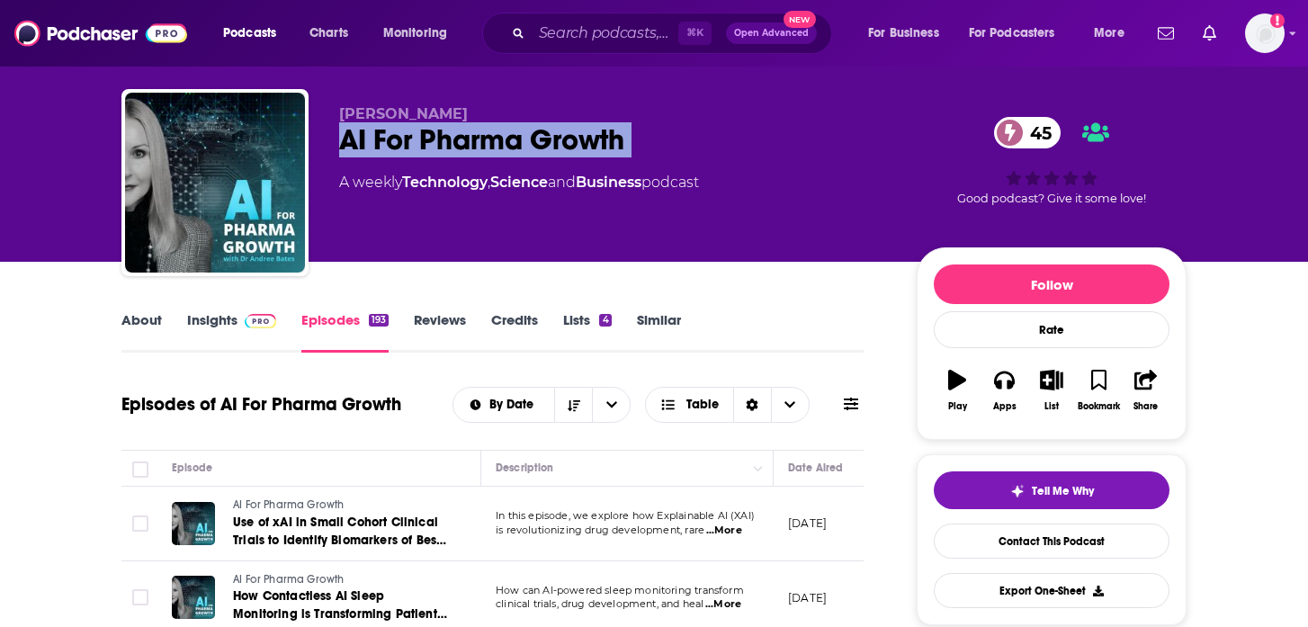
click at [226, 322] on link "Insights" at bounding box center [231, 331] width 89 height 41
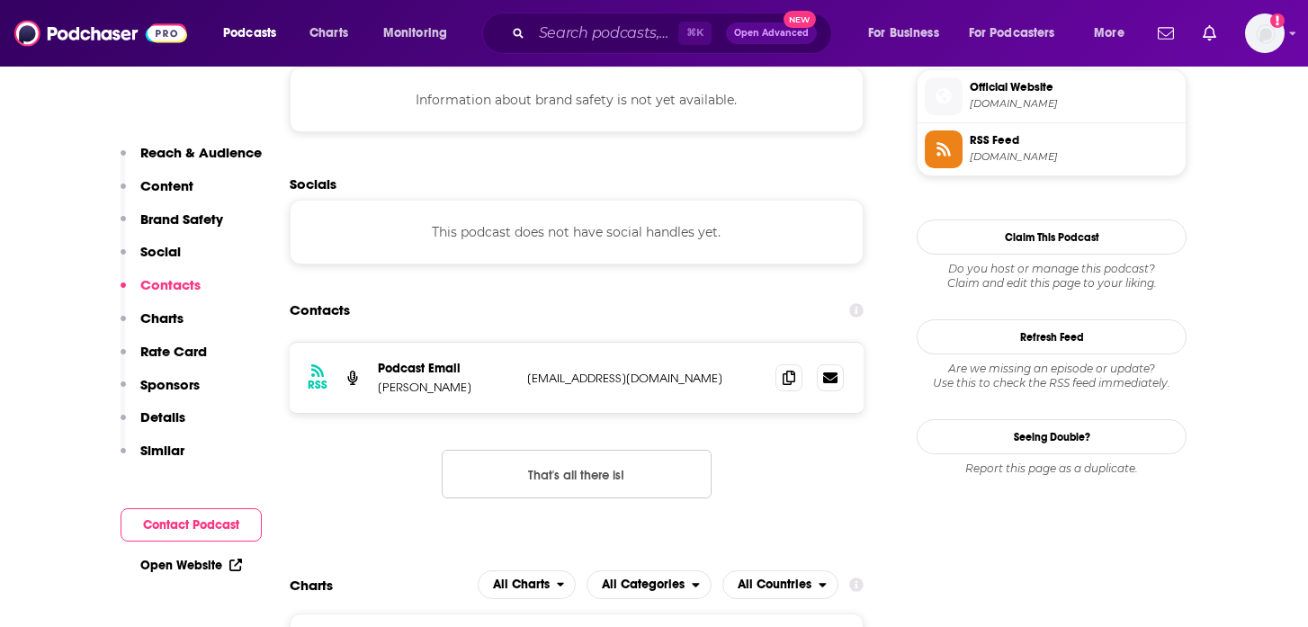
scroll to position [1670, 0]
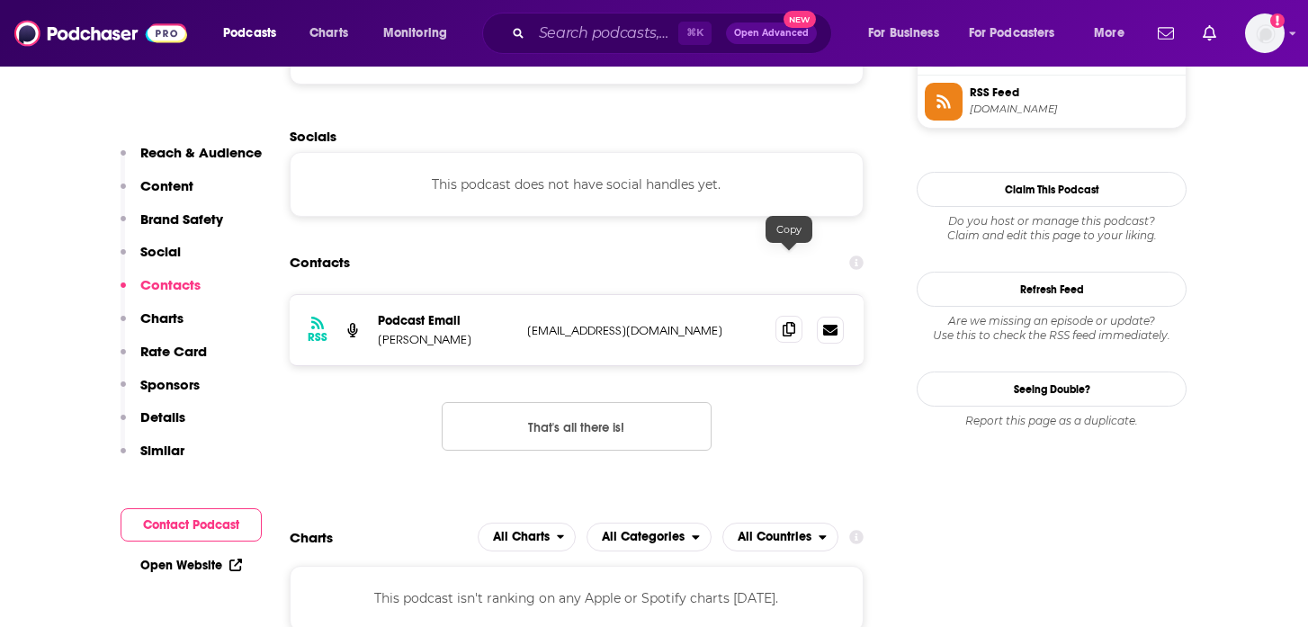
click at [780, 316] on span at bounding box center [789, 329] width 27 height 27
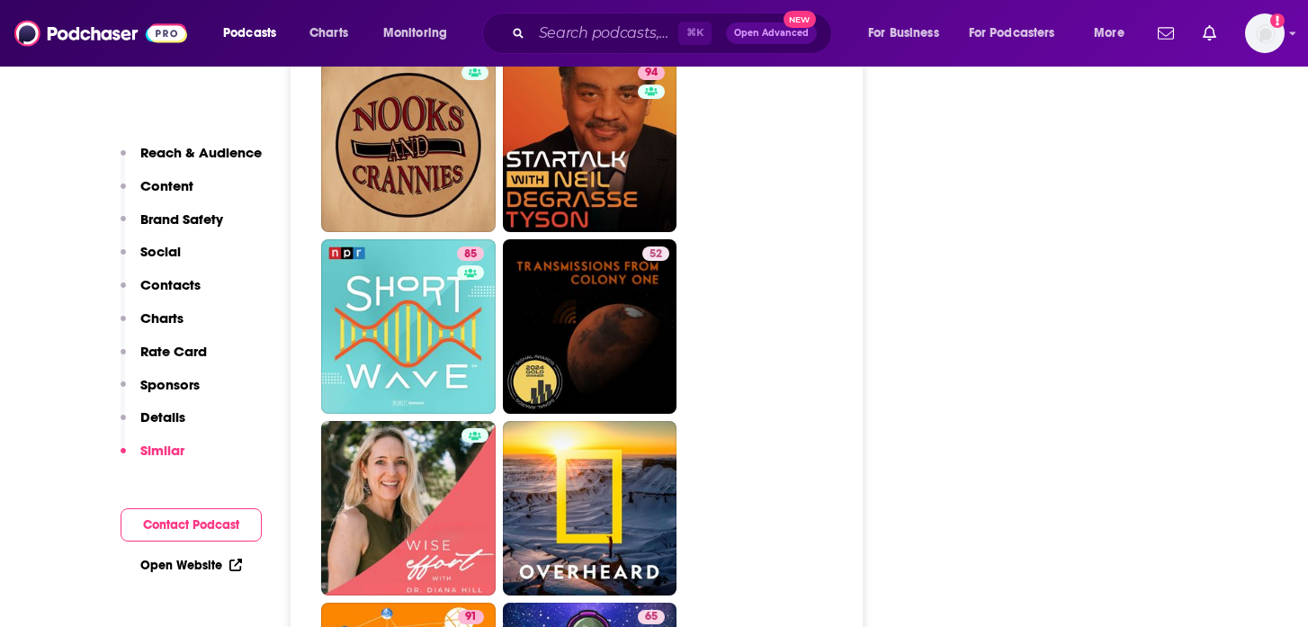
scroll to position [7188, 0]
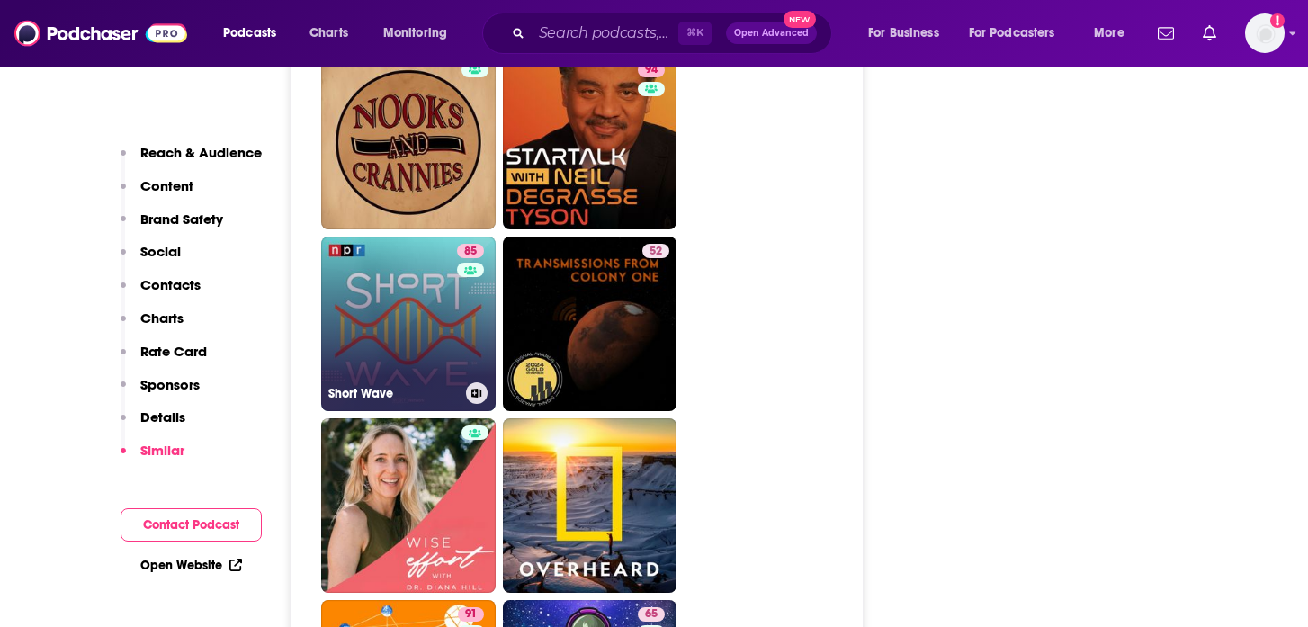
click at [362, 279] on link "85 Short Wave" at bounding box center [408, 324] width 175 height 175
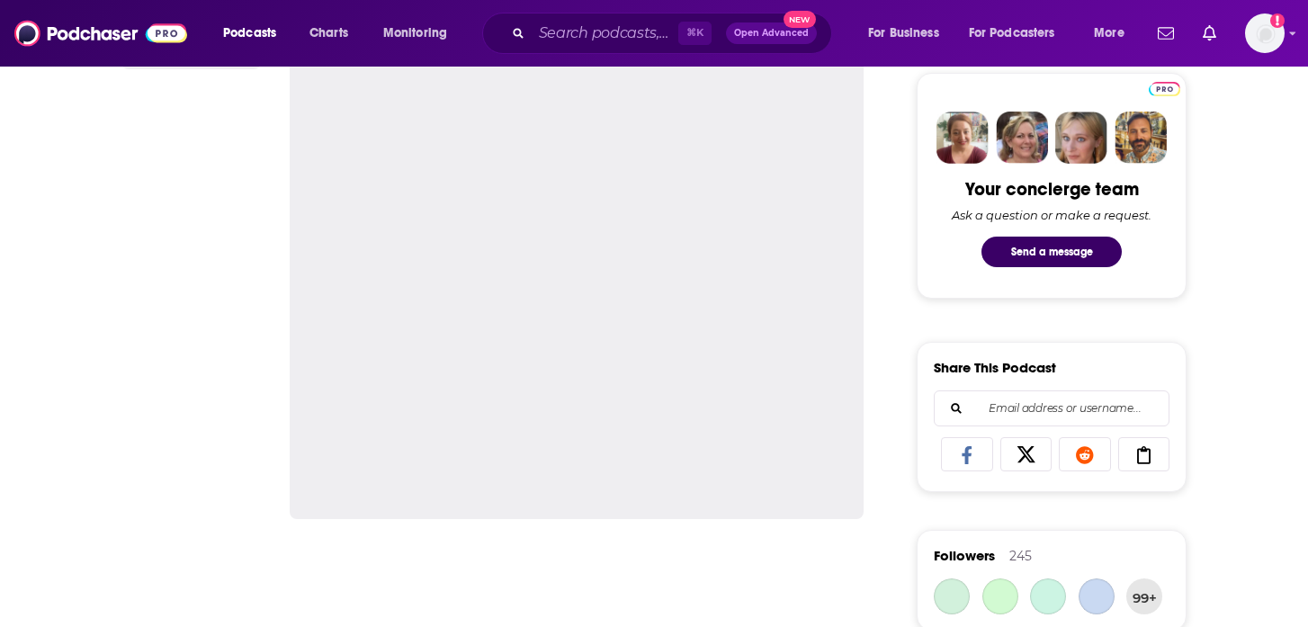
scroll to position [1022, 0]
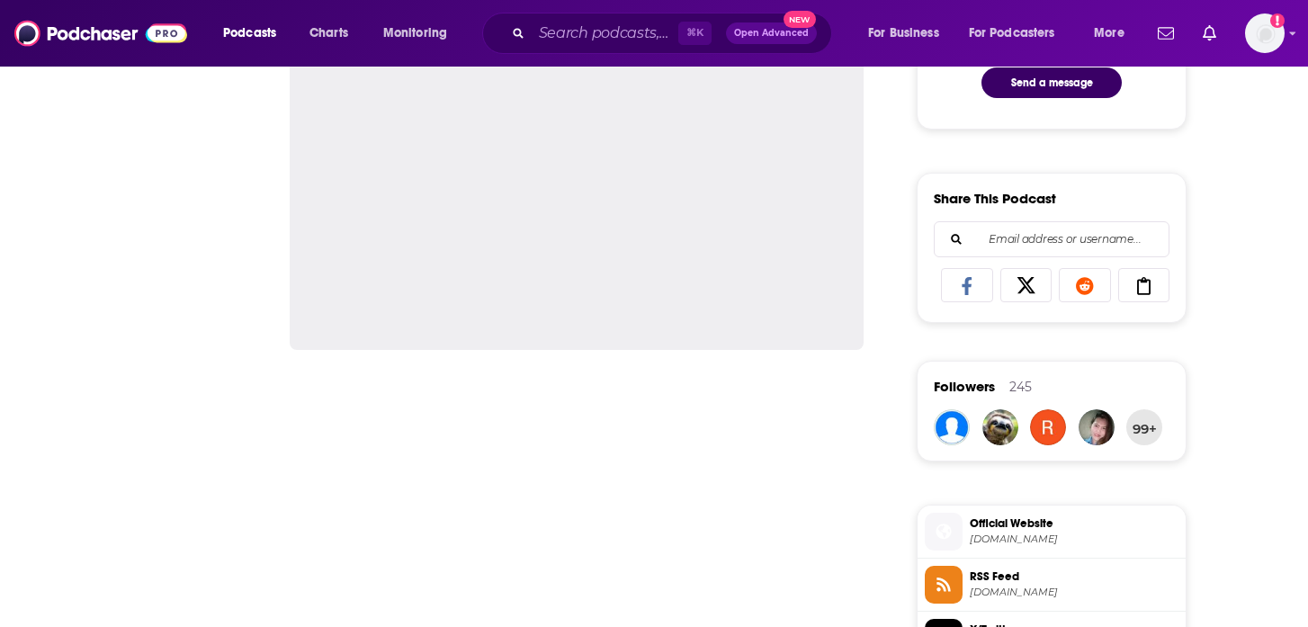
type input "https://www.podchaser.com/podcasts/ai-for-pharma-growth-4279232"
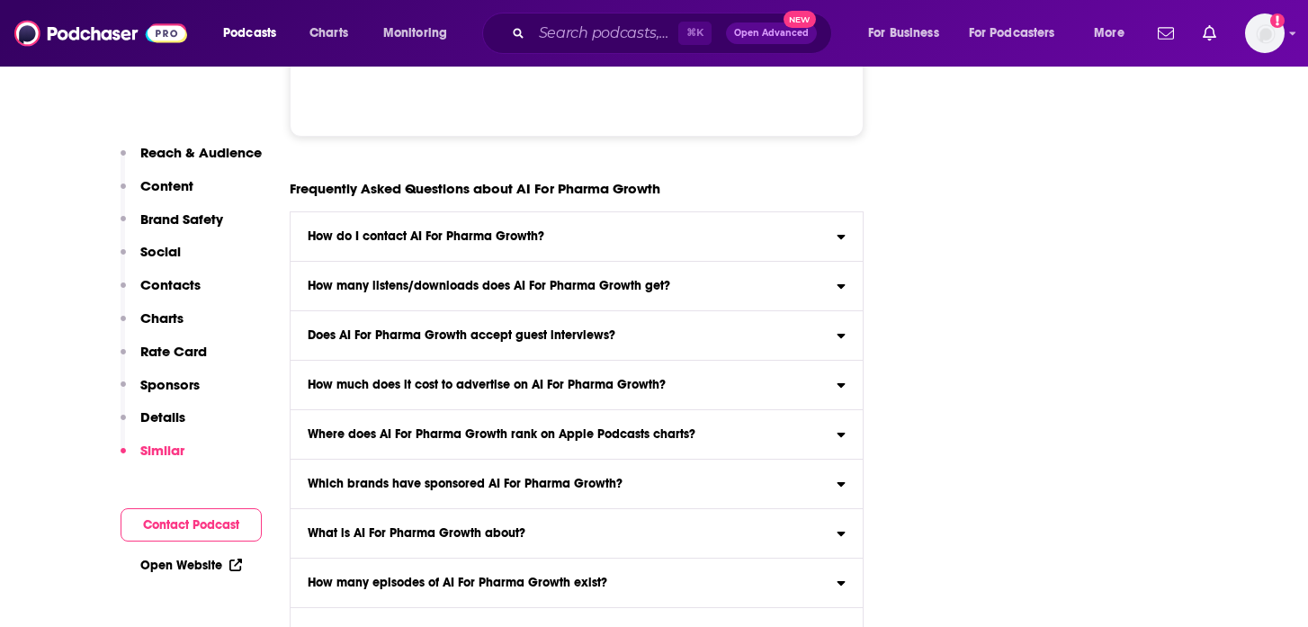
scroll to position [8462, 0]
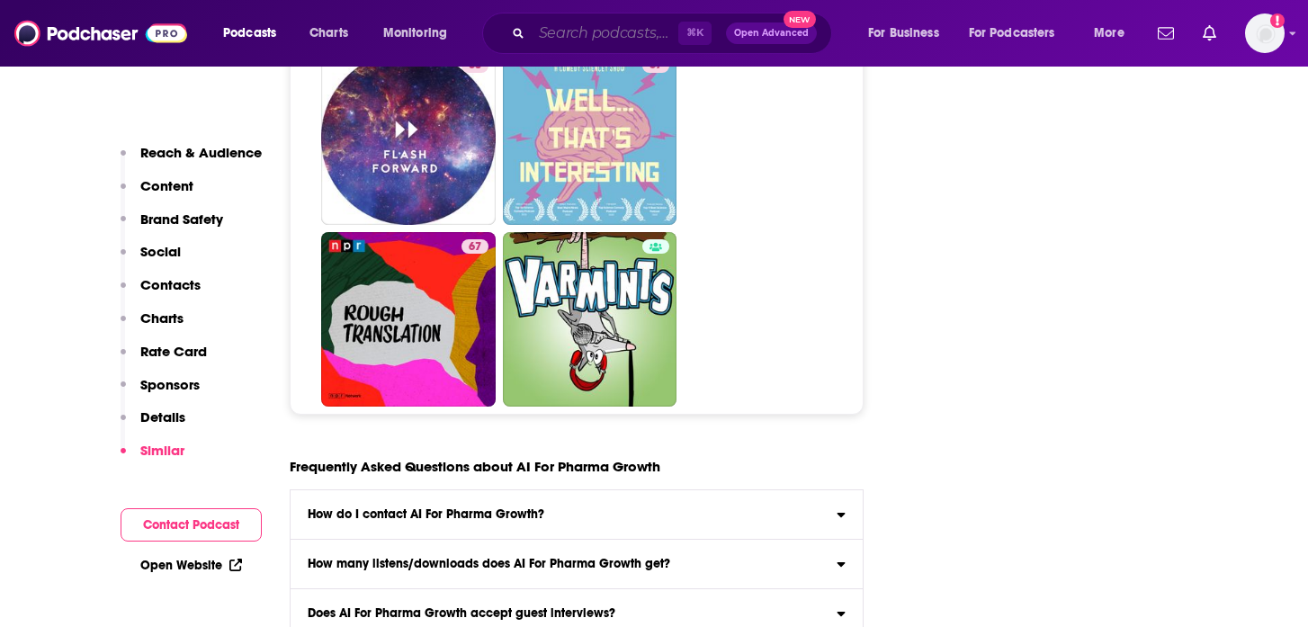
click at [558, 25] on input "Search podcasts, credits, & more..." at bounding box center [605, 33] width 147 height 29
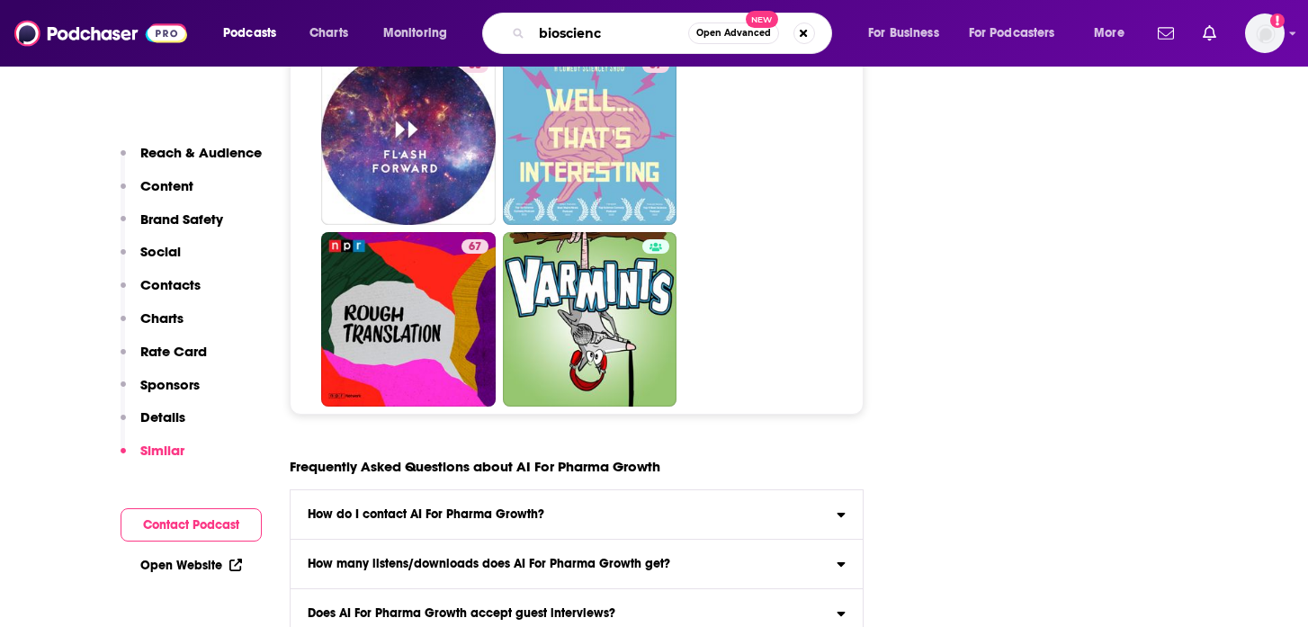
type input "bioscience"
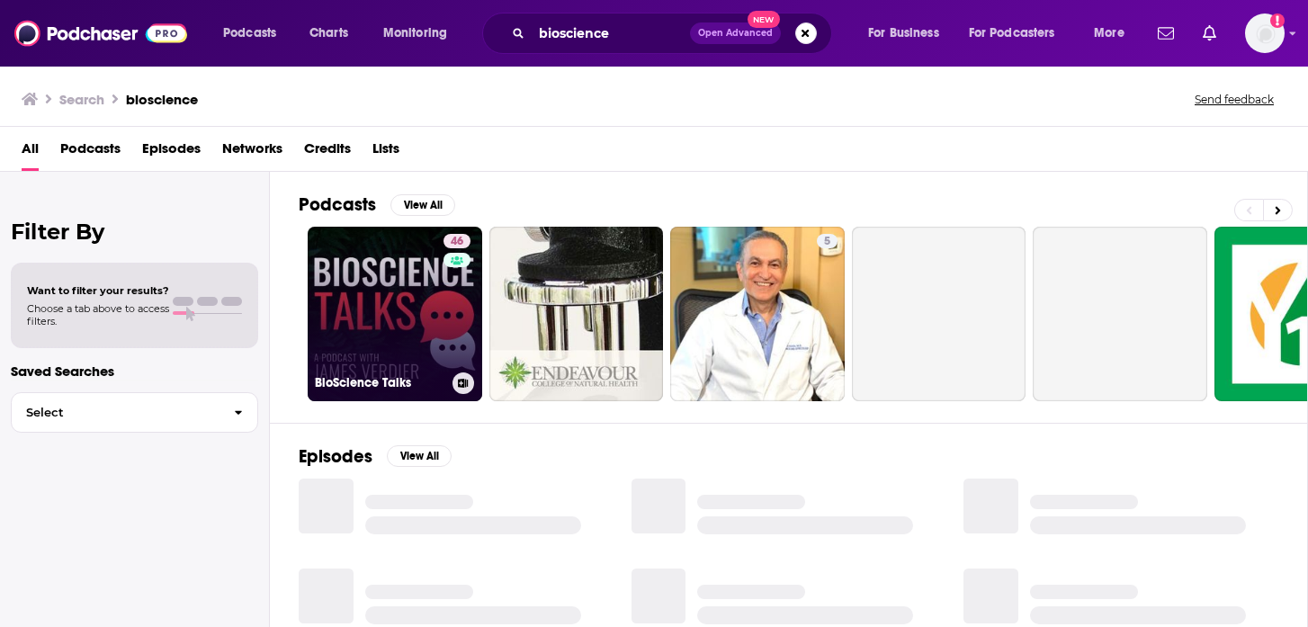
click at [398, 291] on link "46 BioScience Talks" at bounding box center [395, 314] width 175 height 175
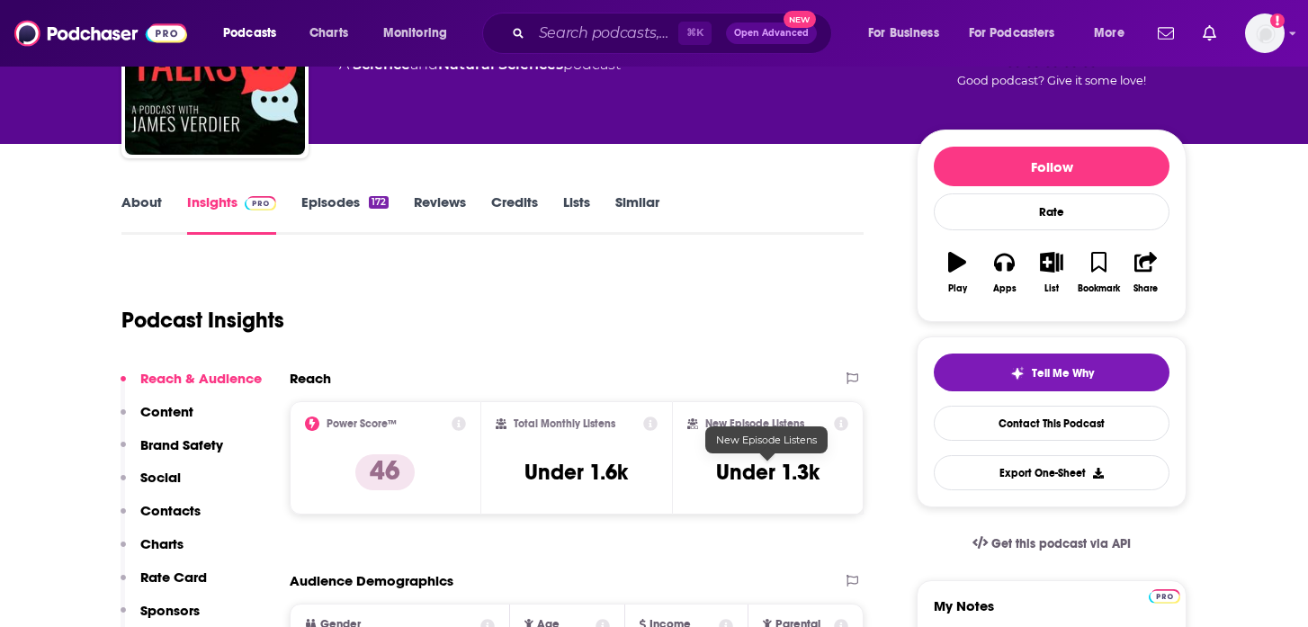
scroll to position [79, 0]
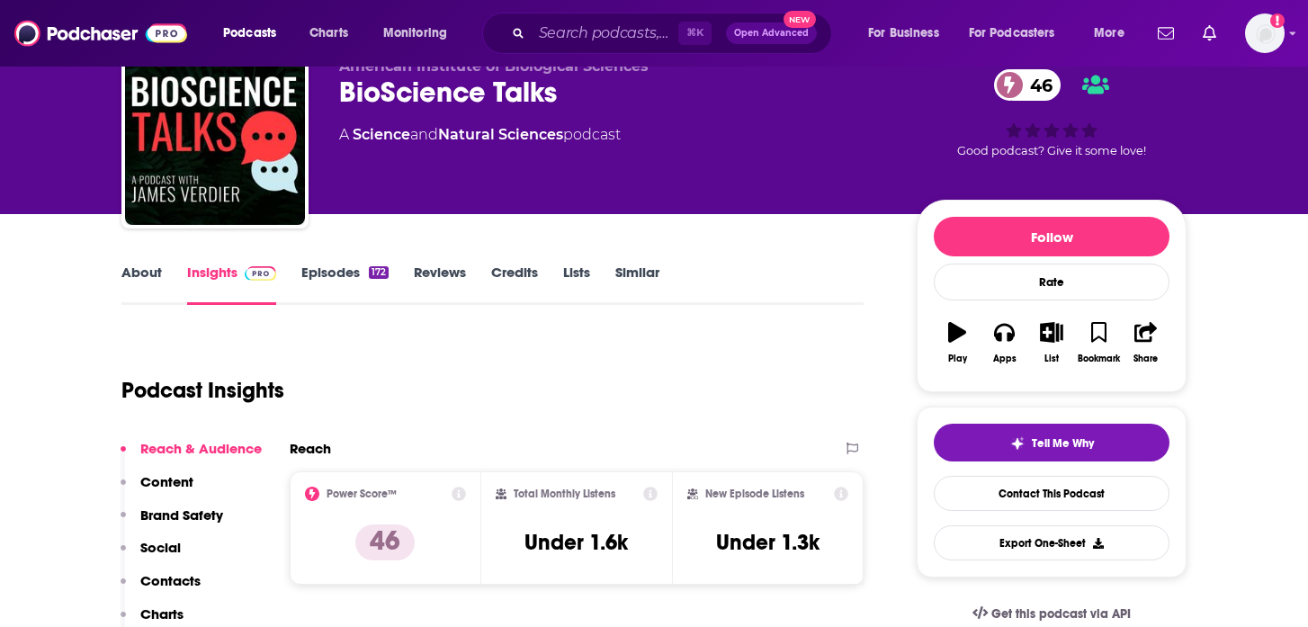
click at [537, 94] on div "BioScience Talks 46" at bounding box center [613, 92] width 549 height 35
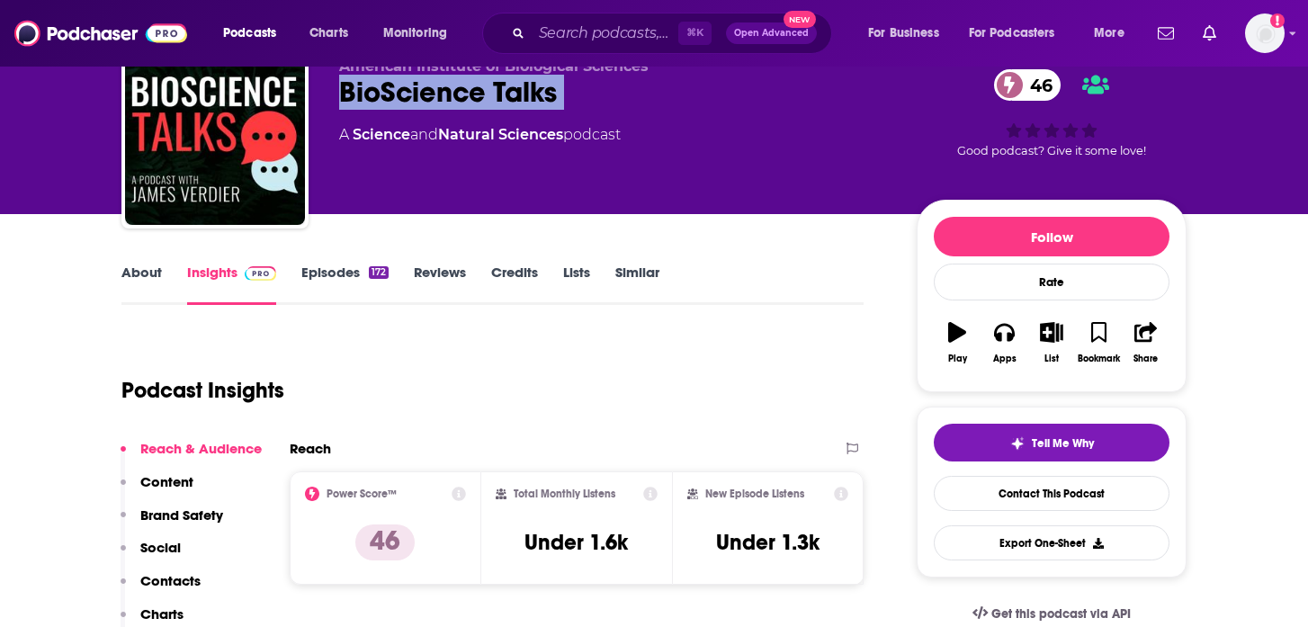
click at [537, 94] on div "BioScience Talks 46" at bounding box center [613, 92] width 549 height 35
copy div "BioScience Talks 46"
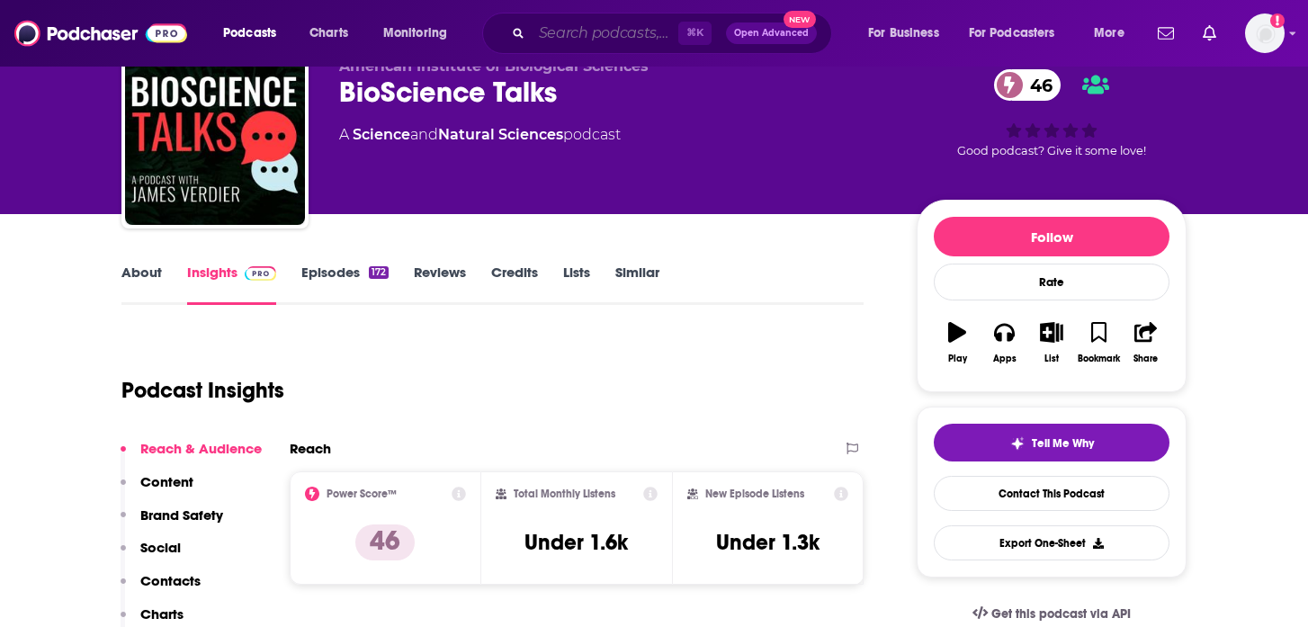
click at [589, 36] on input "Search podcasts, credits, & more..." at bounding box center [605, 33] width 147 height 29
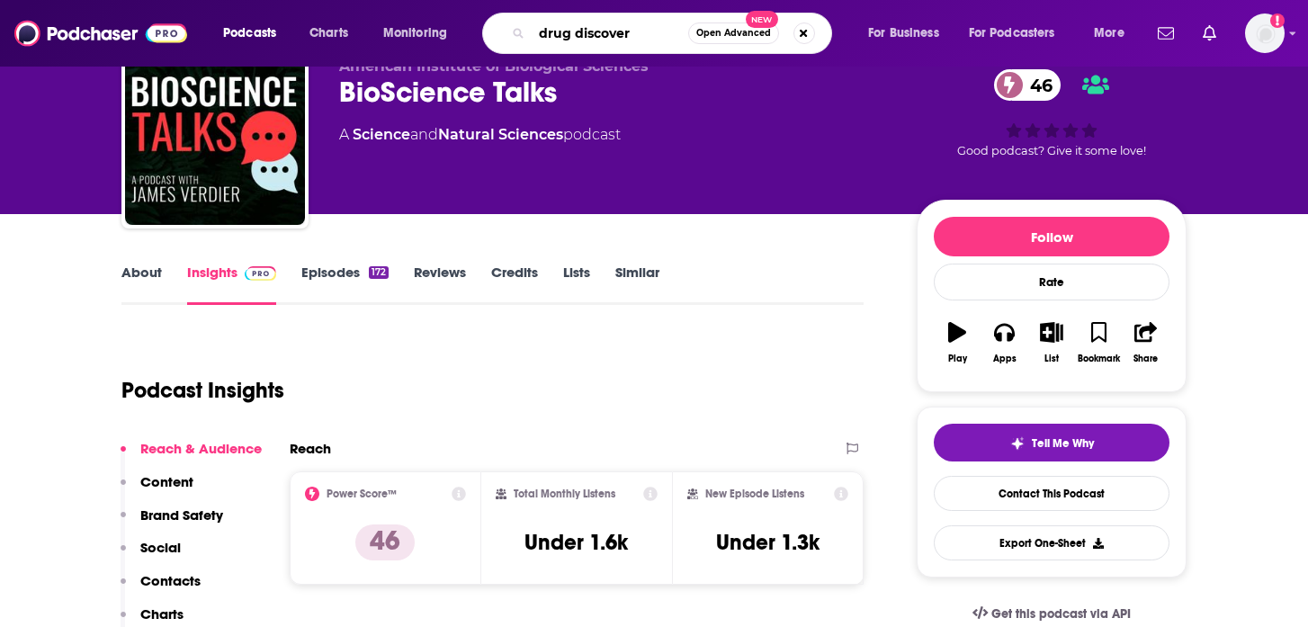
type input "drug discovery"
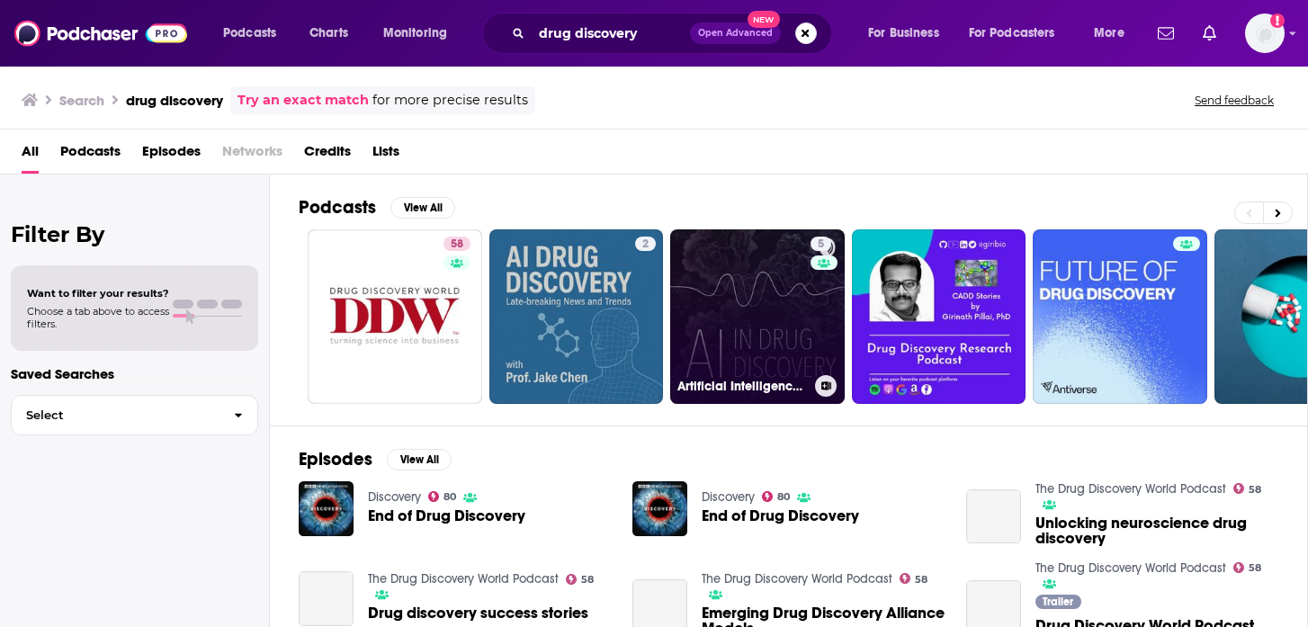
click at [741, 286] on link "5 Artificial Intelligence in Drug Discovery" at bounding box center [757, 316] width 175 height 175
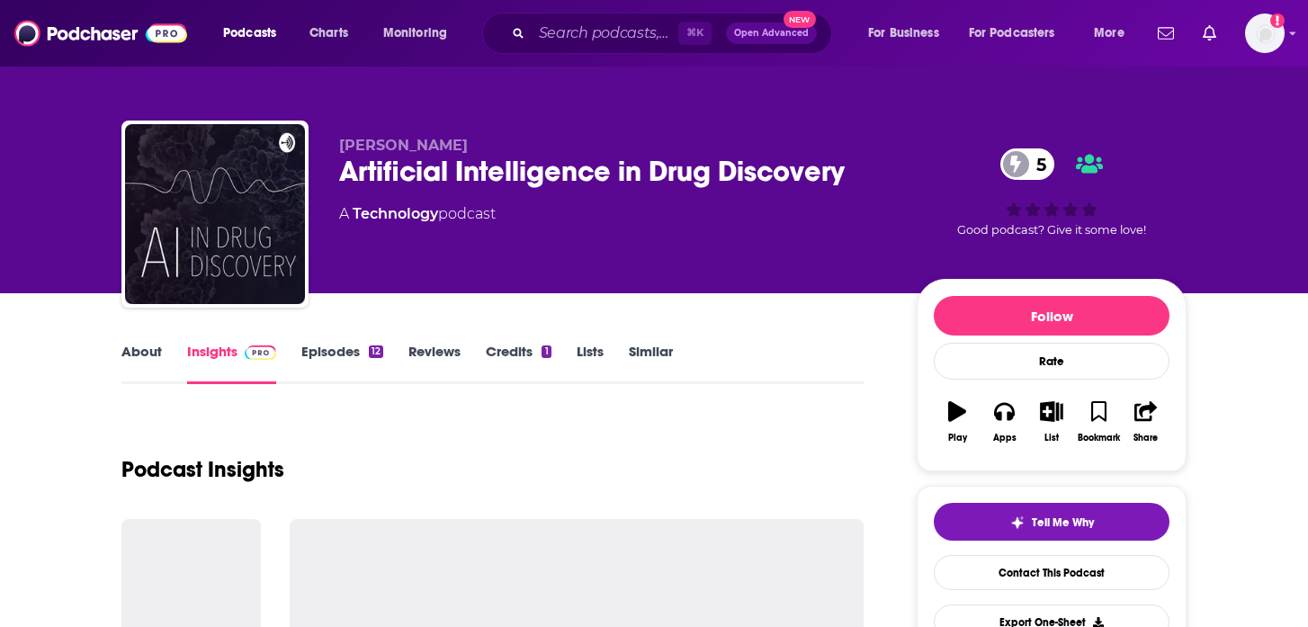
click at [627, 177] on div "Artificial Intelligence in Drug Discovery 5" at bounding box center [613, 171] width 549 height 35
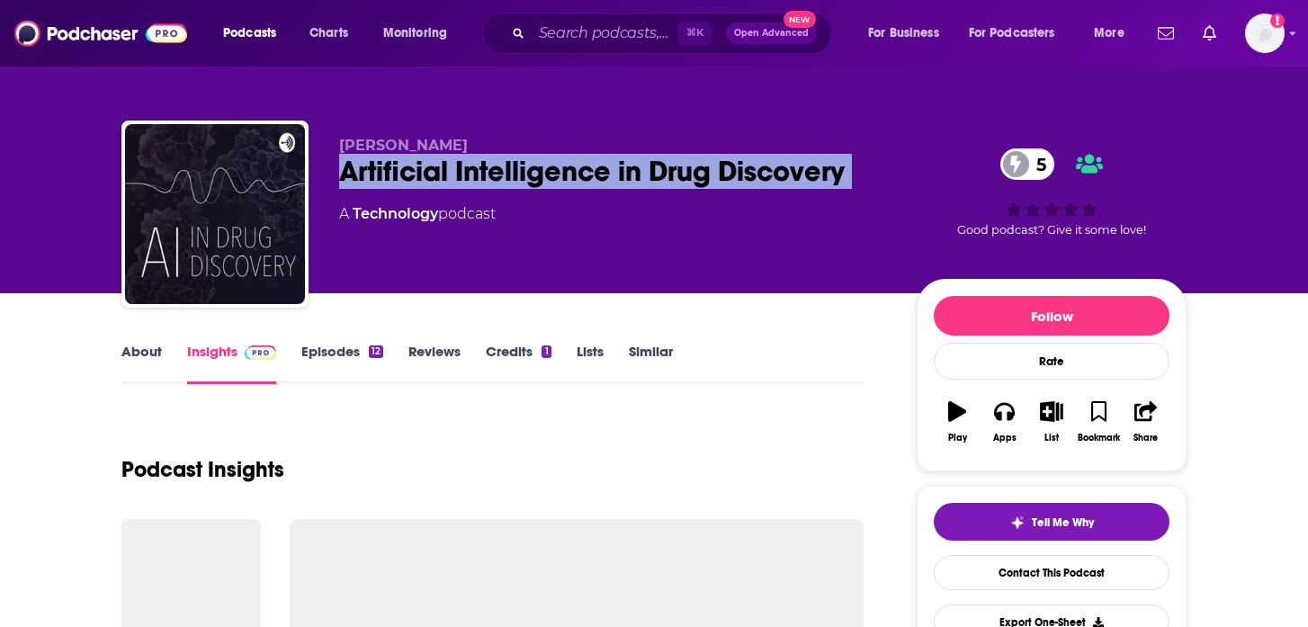
click at [627, 177] on div "Artificial Intelligence in Drug Discovery 5" at bounding box center [613, 171] width 549 height 35
copy div "Artificial Intelligence in Drug Discovery 5"
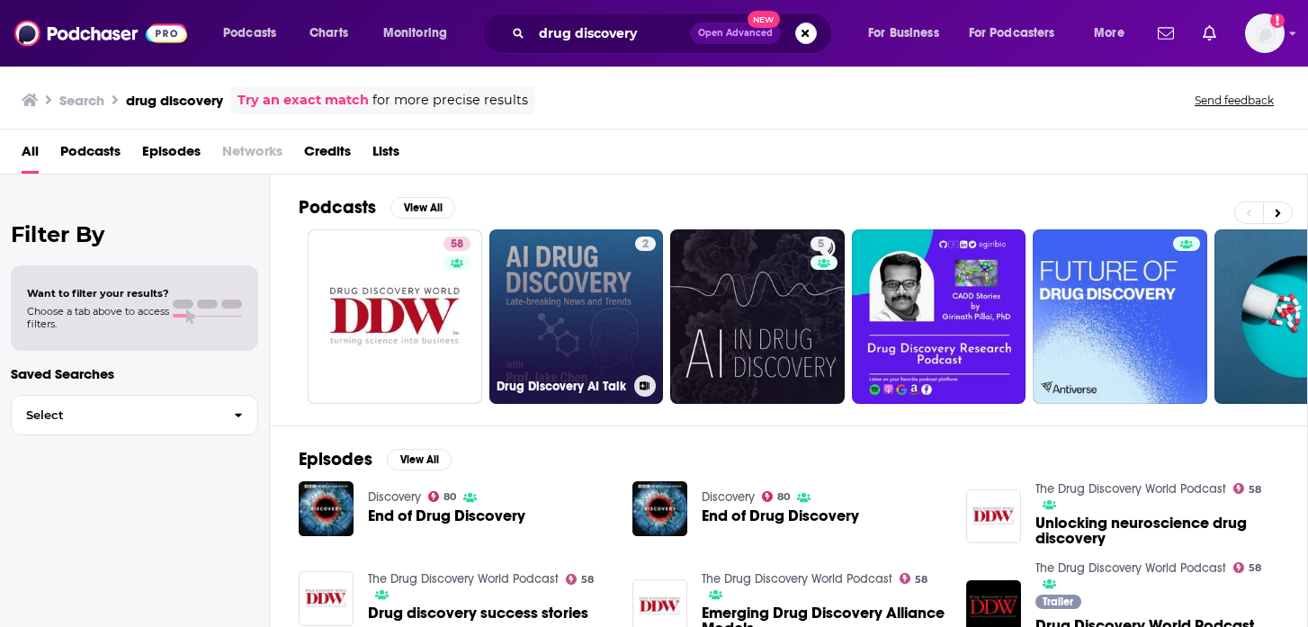
click at [581, 322] on link "2 Drug Discovery AI Talk" at bounding box center [577, 316] width 175 height 175
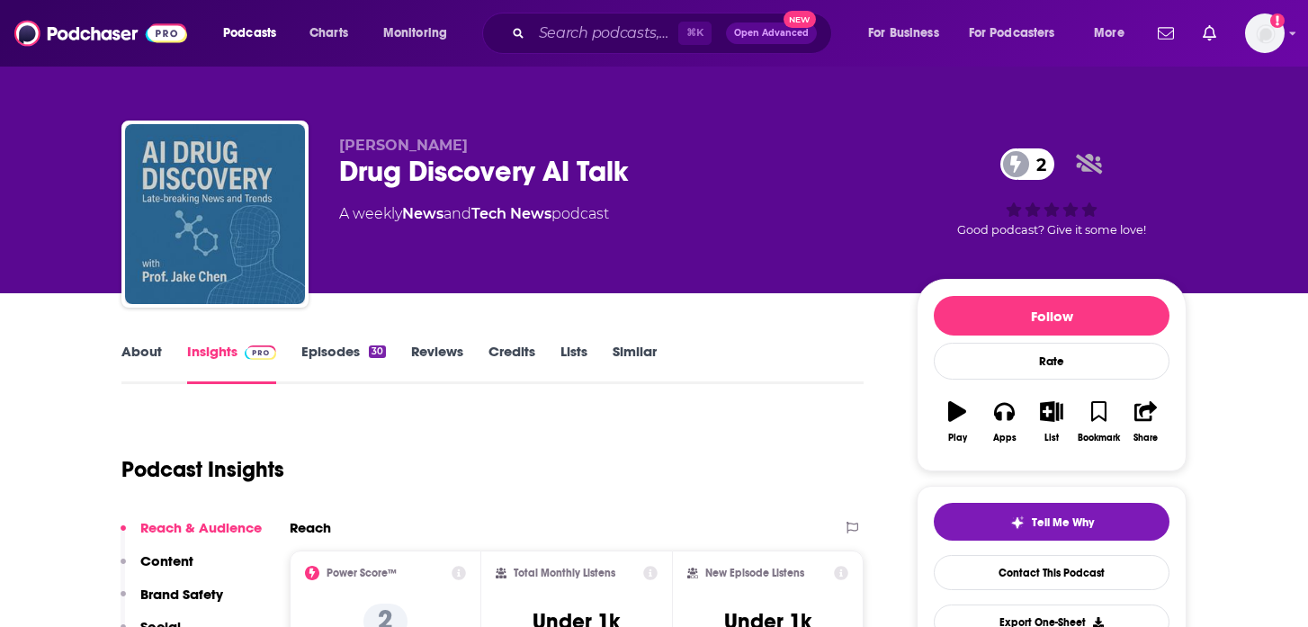
click at [544, 176] on div "Drug Discovery AI Talk 2" at bounding box center [613, 171] width 549 height 35
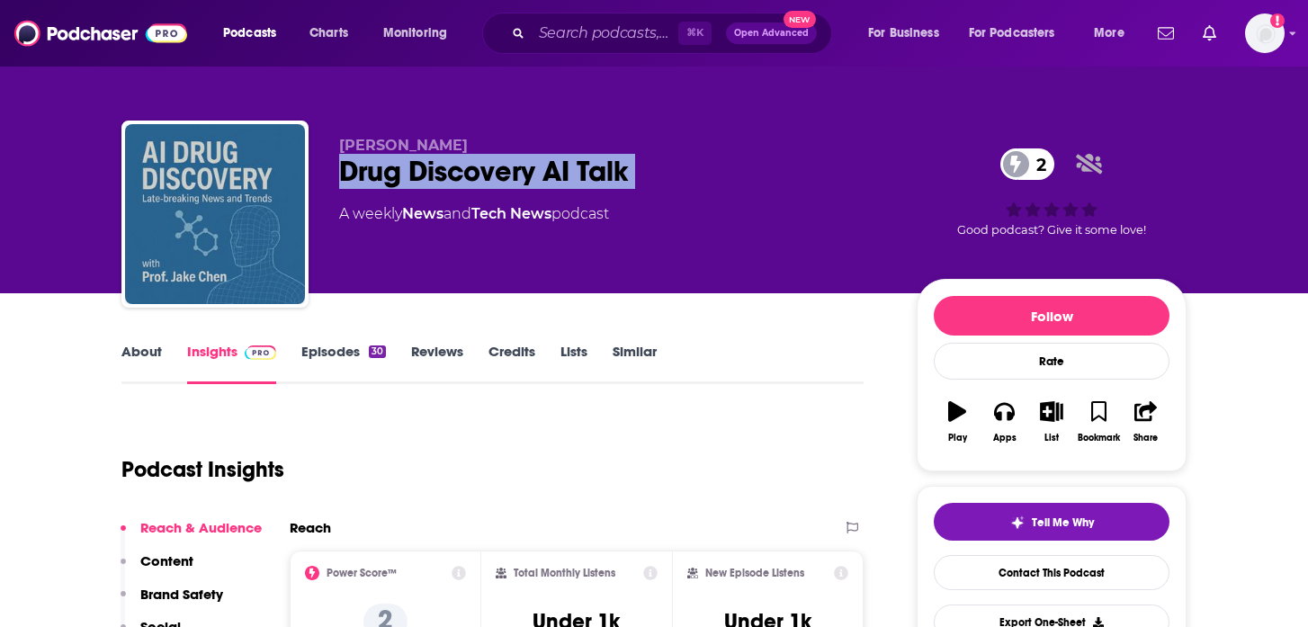
click at [544, 176] on div "Drug Discovery AI Talk 2" at bounding box center [613, 171] width 549 height 35
copy div "Drug Discovery AI Talk 2"
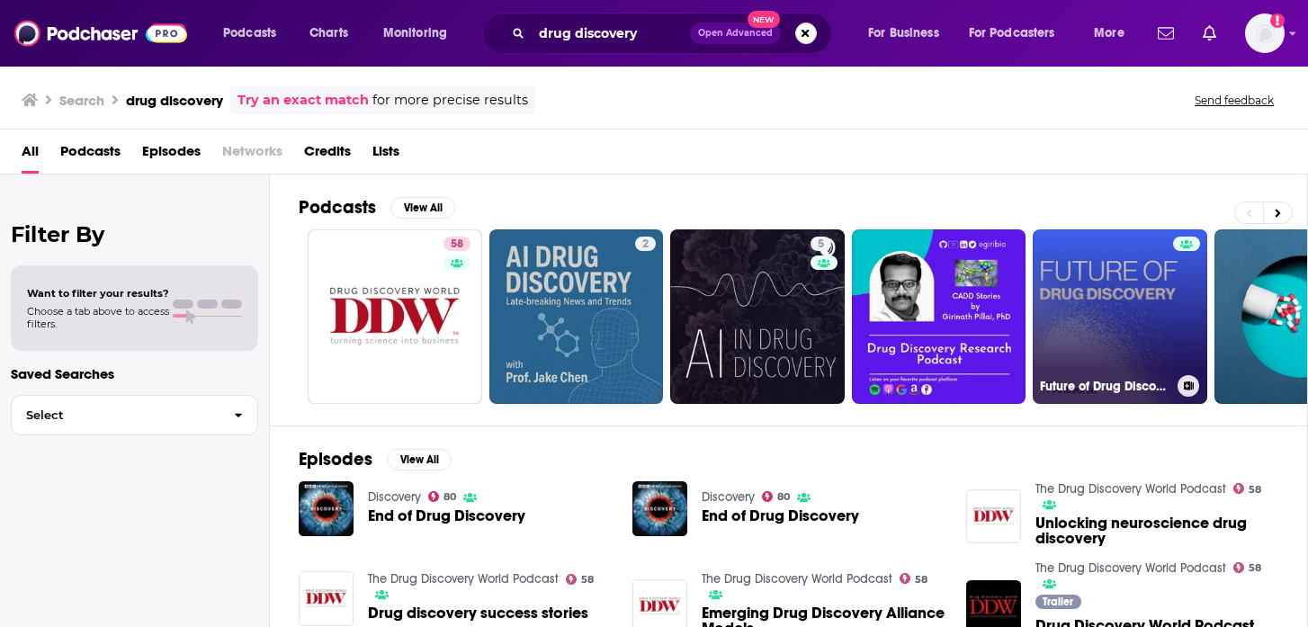
click at [1146, 323] on link "Future of Drug Discovery" at bounding box center [1120, 316] width 175 height 175
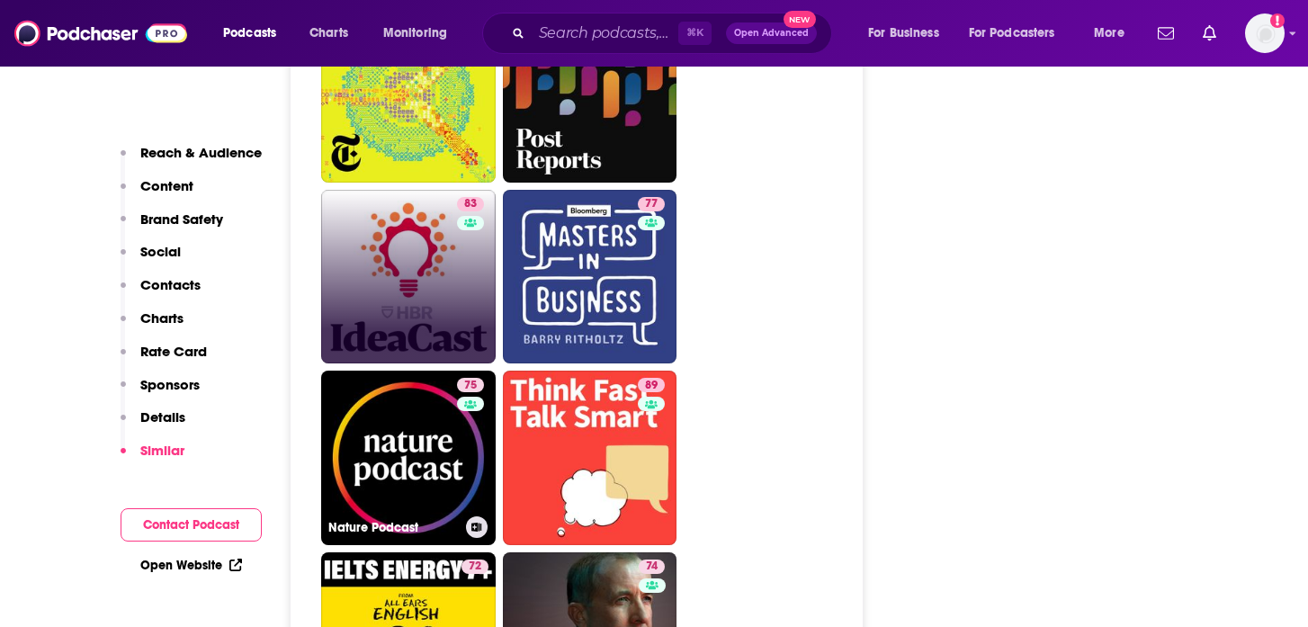
scroll to position [4003, 0]
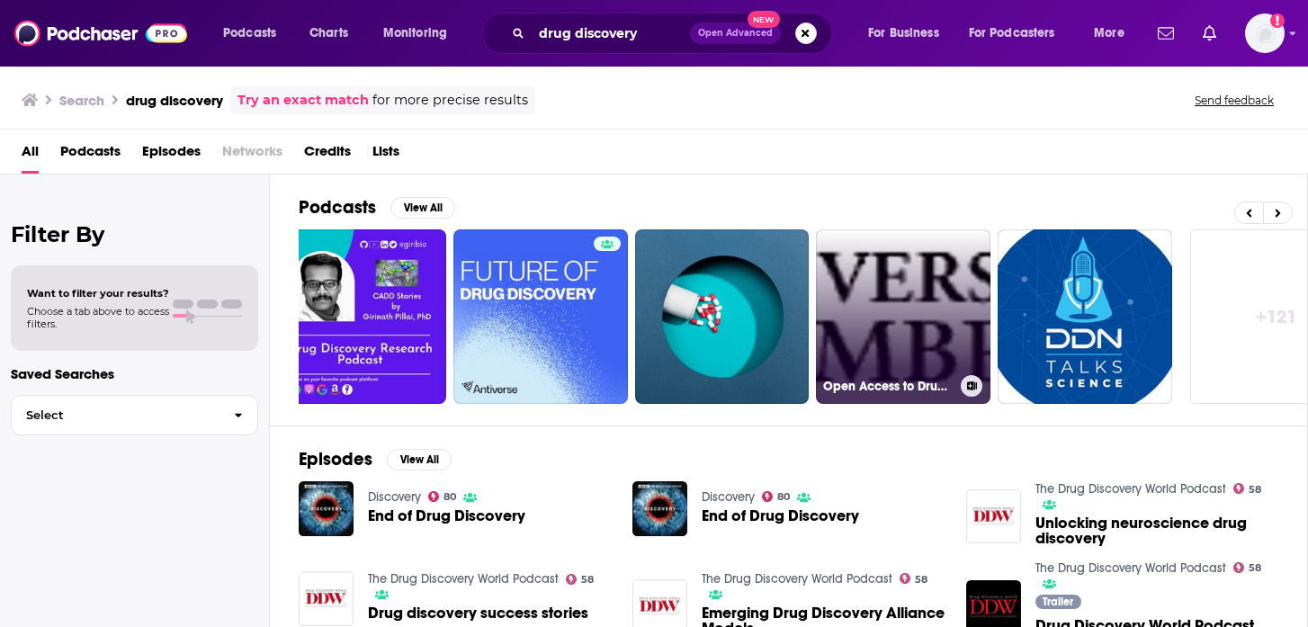
scroll to position [0, 597]
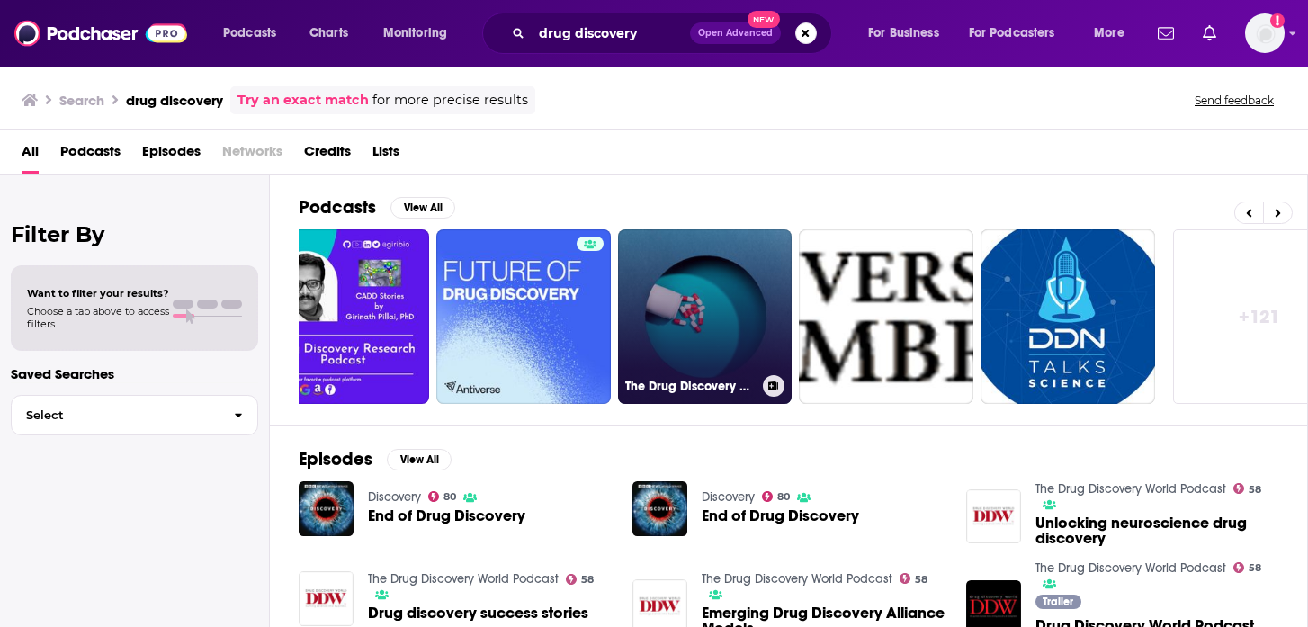
click at [729, 332] on link "The Drug Discovery Diaries" at bounding box center [705, 316] width 175 height 175
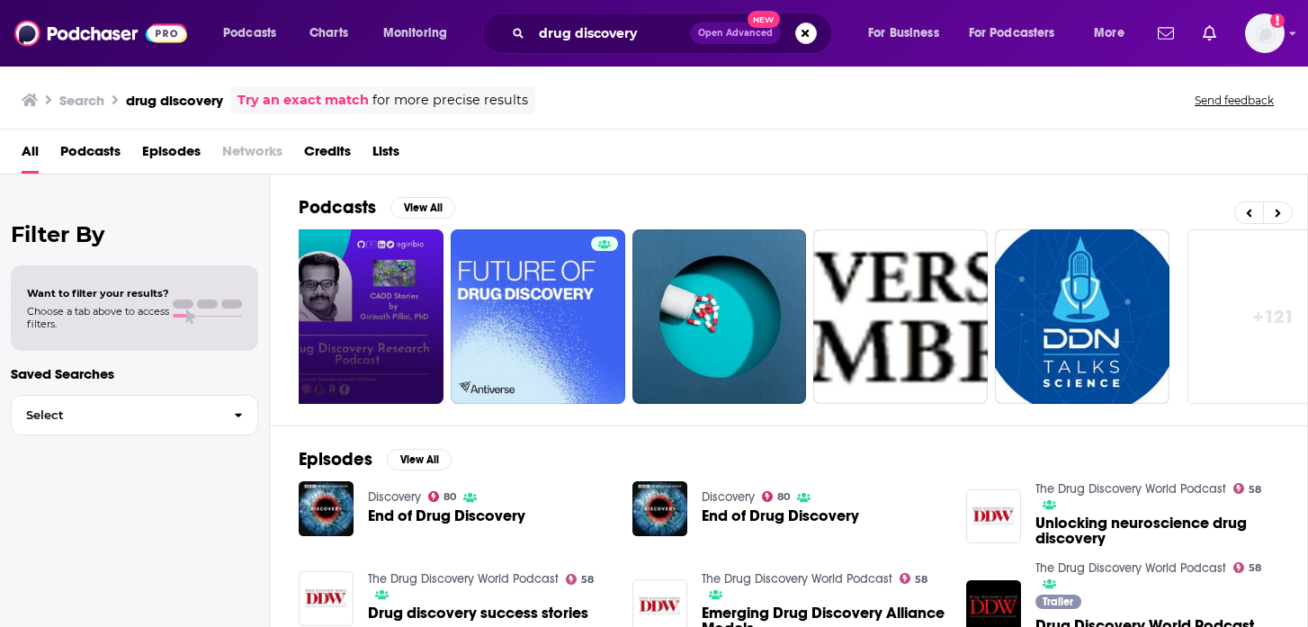
scroll to position [0, 643]
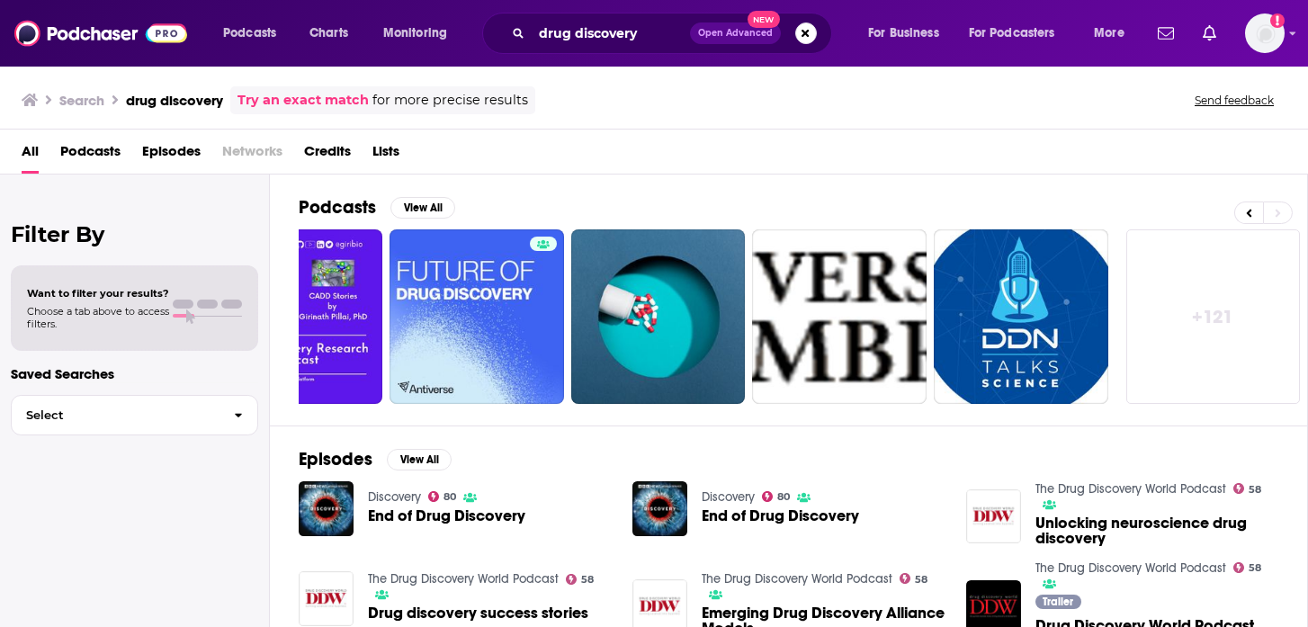
click at [1213, 320] on link "+ 121" at bounding box center [1214, 316] width 175 height 175
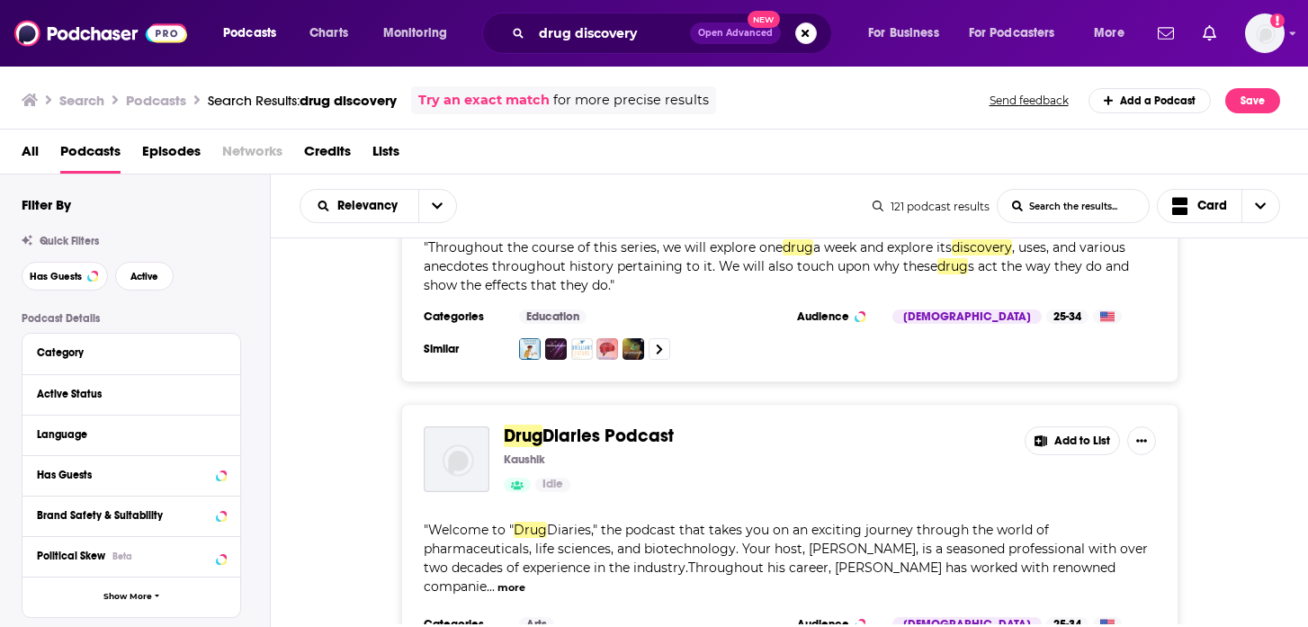
scroll to position [6146, 0]
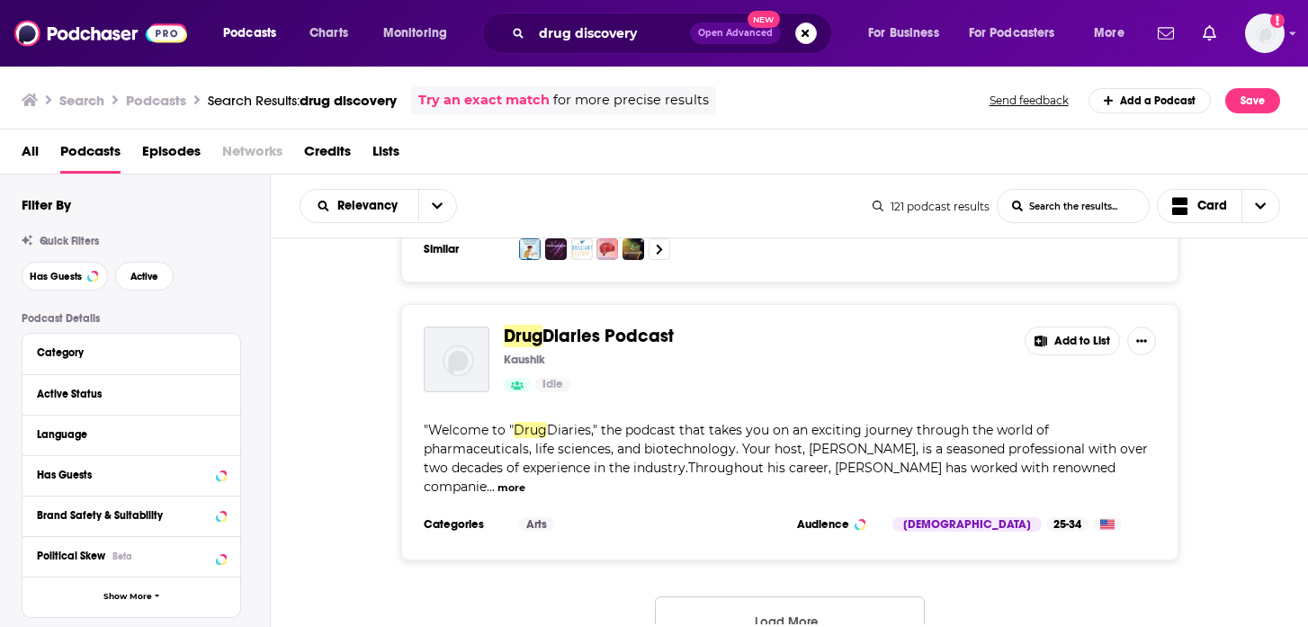
click at [763, 597] on button "Load More..." at bounding box center [790, 621] width 270 height 49
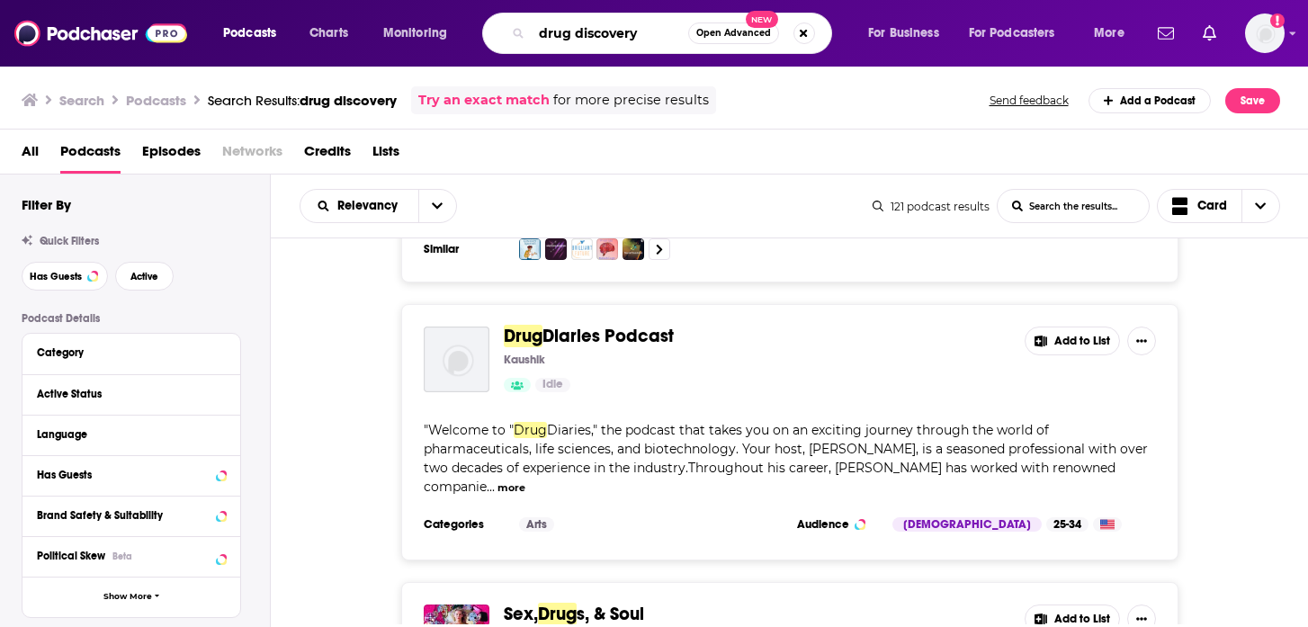
click at [649, 45] on input "drug discovery" at bounding box center [610, 33] width 157 height 29
type input "p"
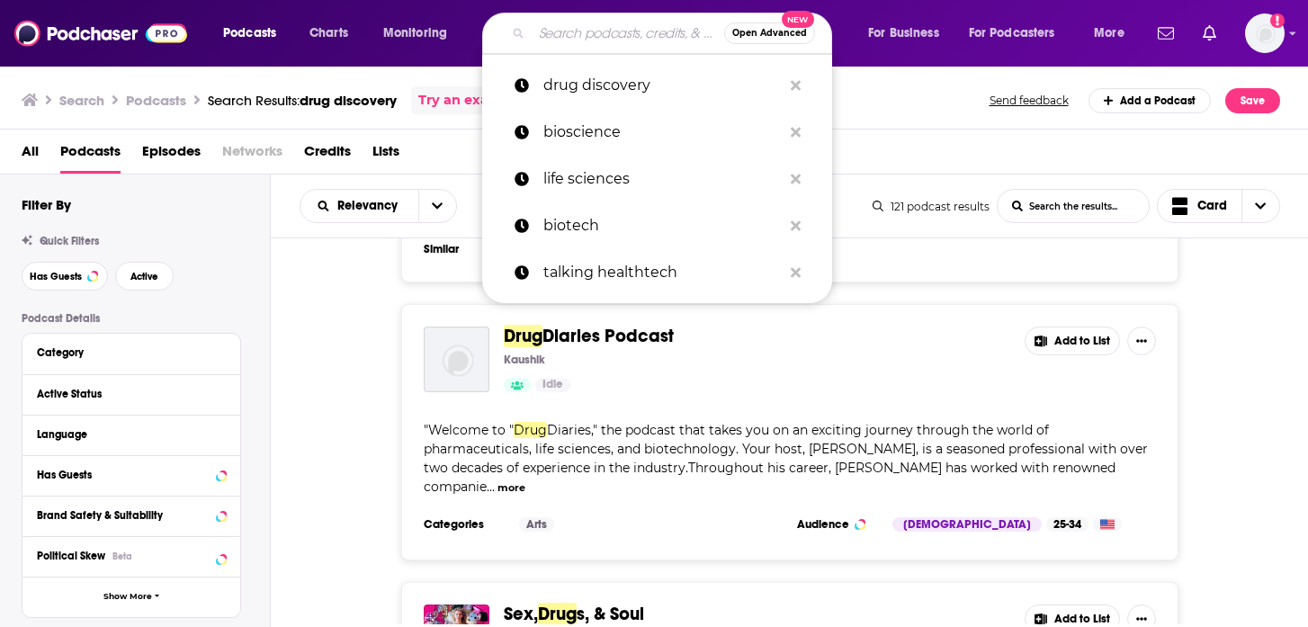
type input "b"
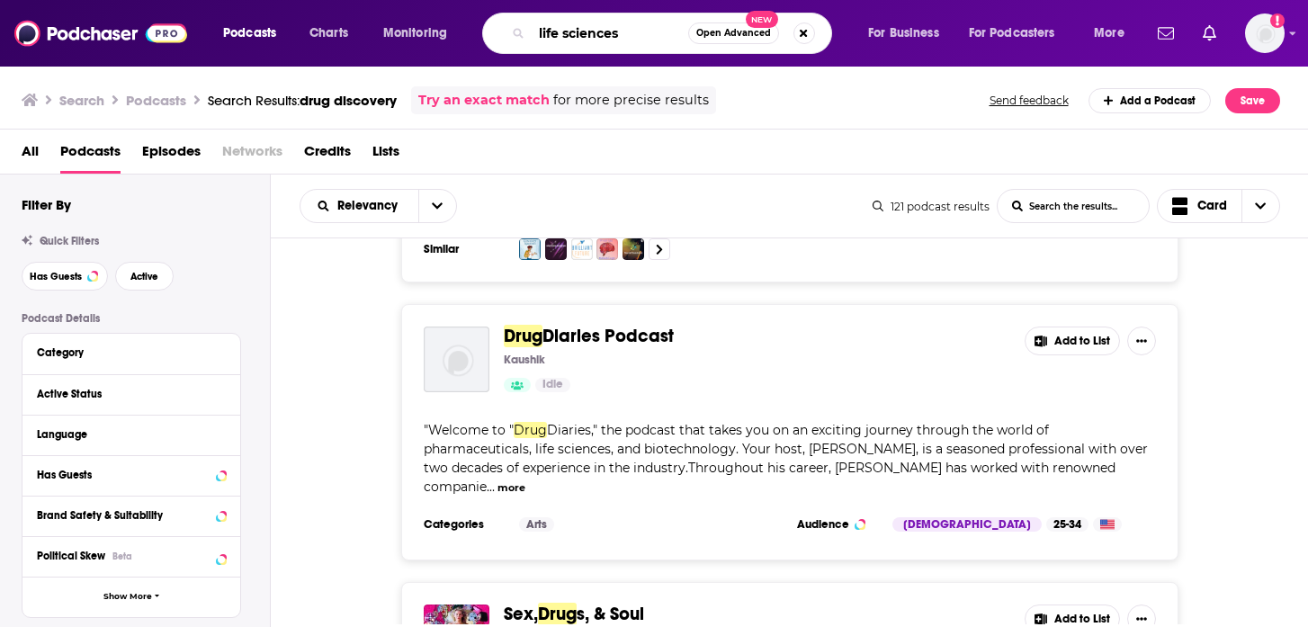
type input "life sciences"
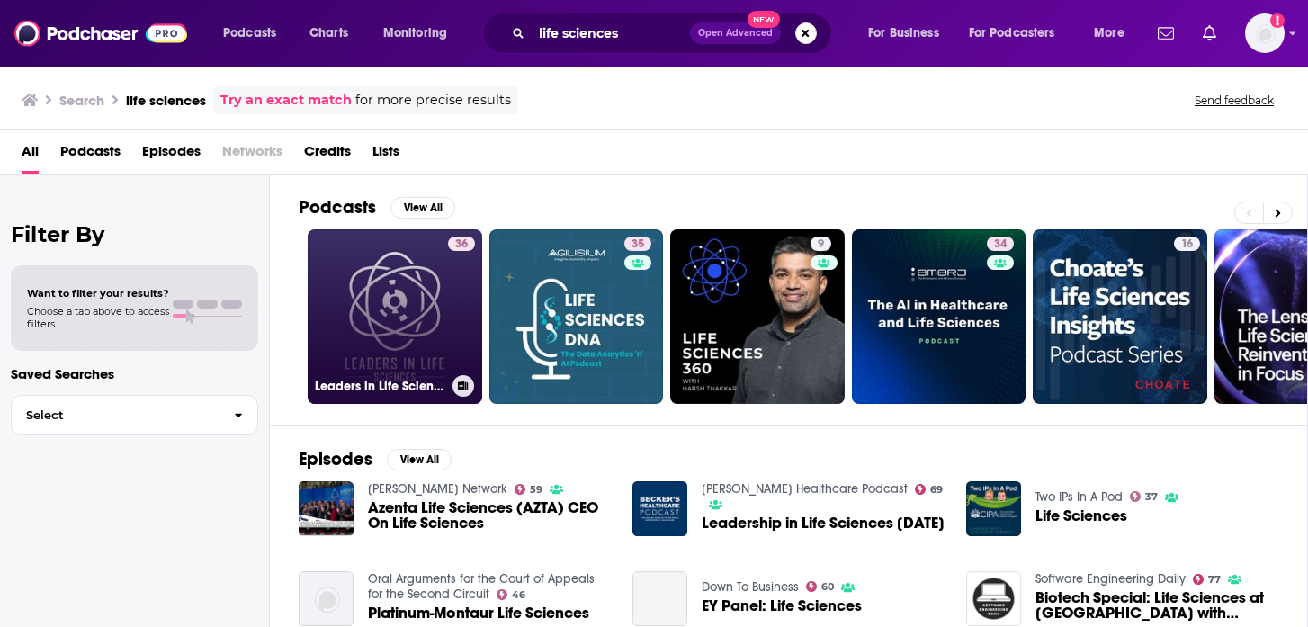
click at [409, 364] on link "36 Leaders in Life Sciences Podcast" at bounding box center [395, 316] width 175 height 175
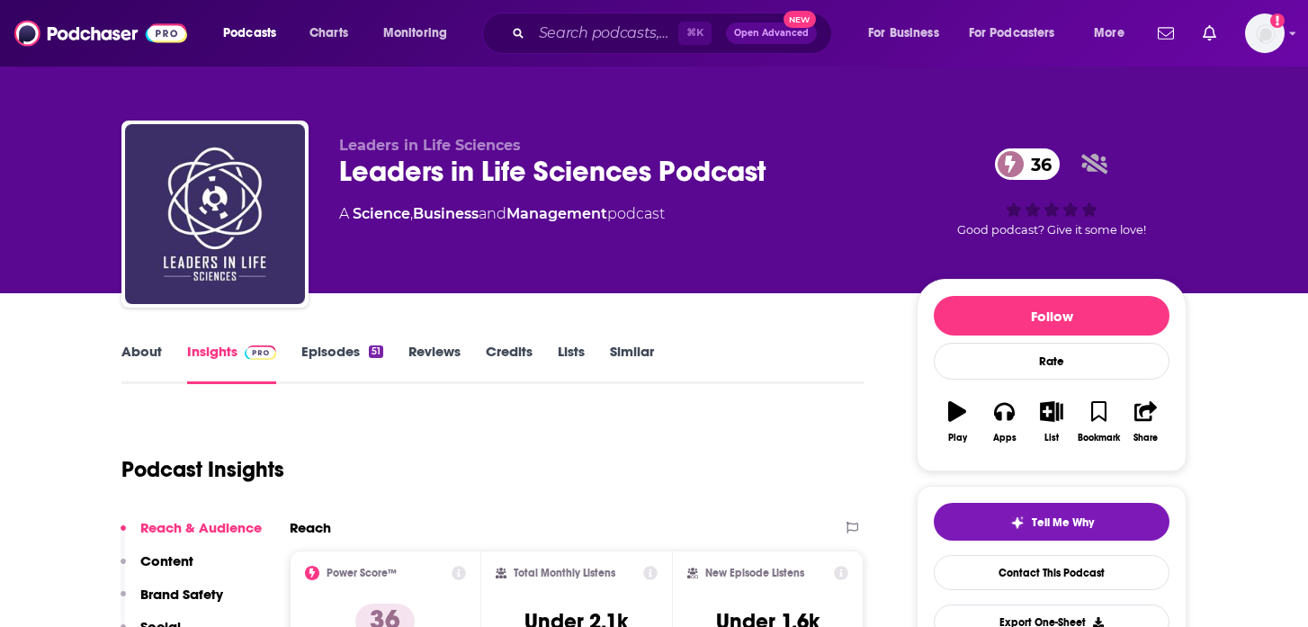
click at [447, 166] on div "Leaders in Life Sciences Podcast 36" at bounding box center [613, 171] width 549 height 35
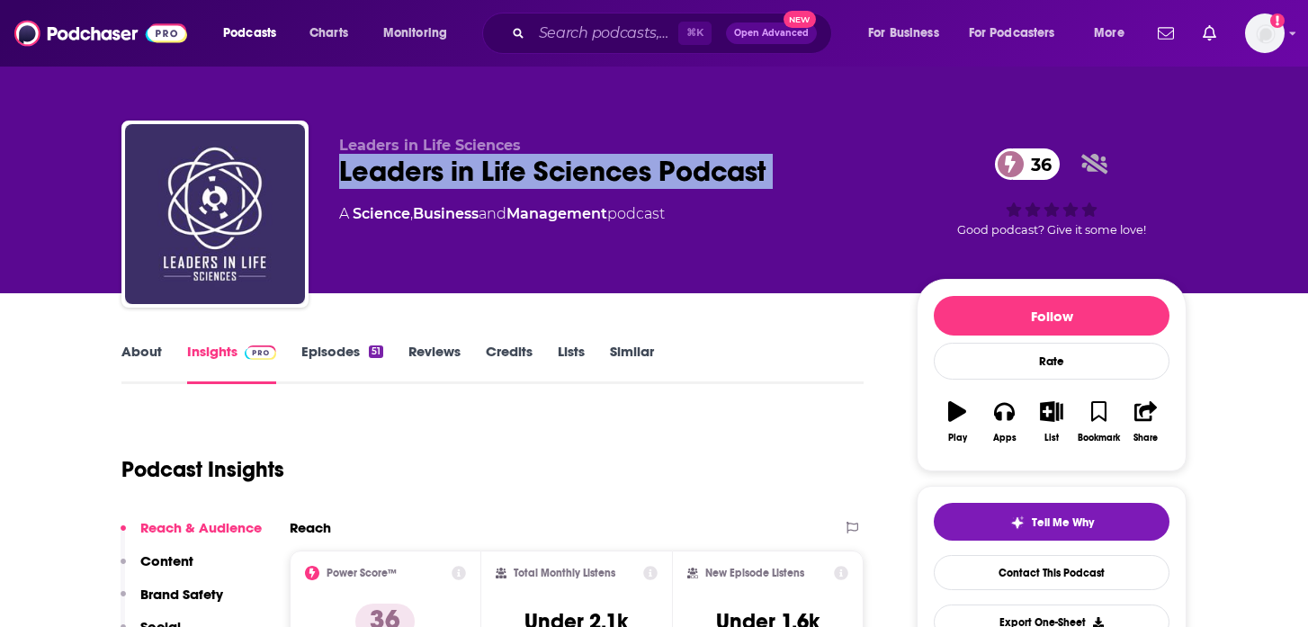
click at [447, 166] on div "Leaders in Life Sciences Podcast 36" at bounding box center [613, 171] width 549 height 35
copy div "Leaders in Life Sciences Podcast 36"
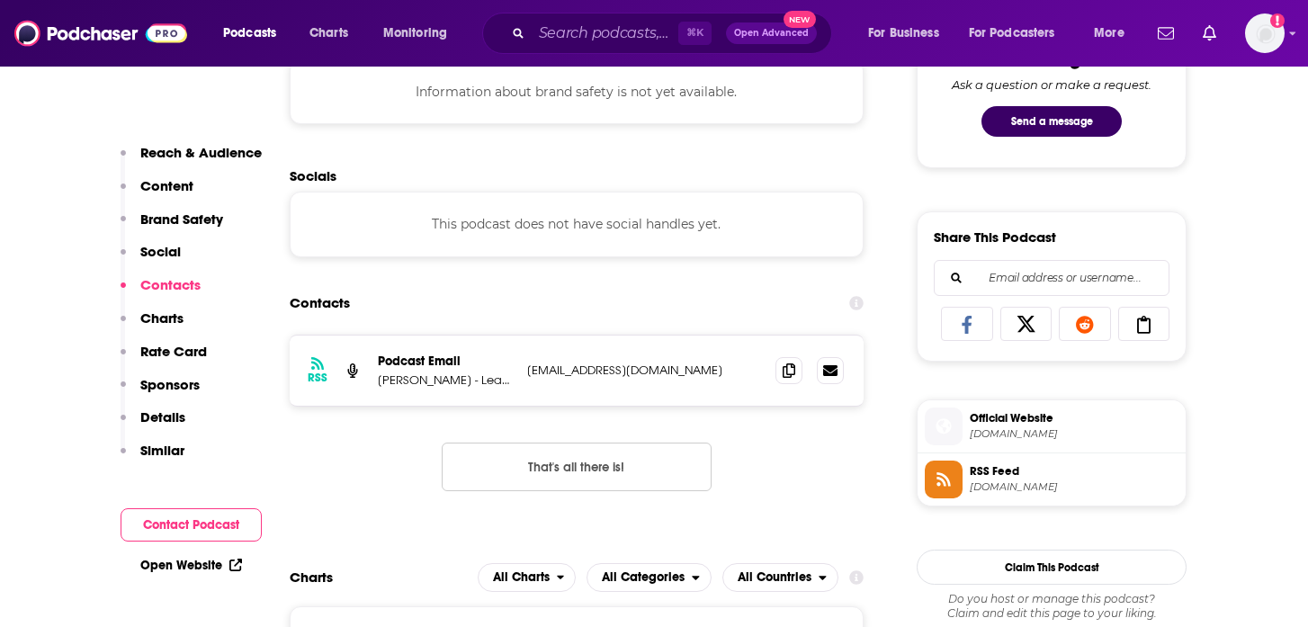
scroll to position [1005, 0]
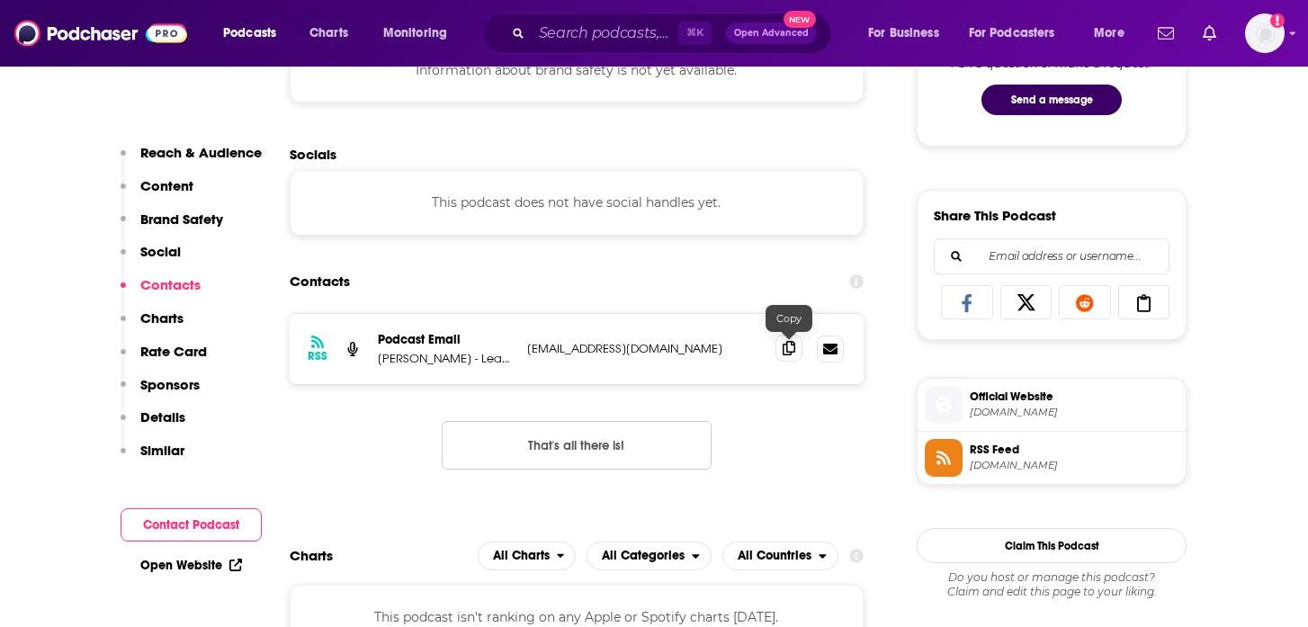
click at [788, 349] on icon at bounding box center [789, 348] width 13 height 14
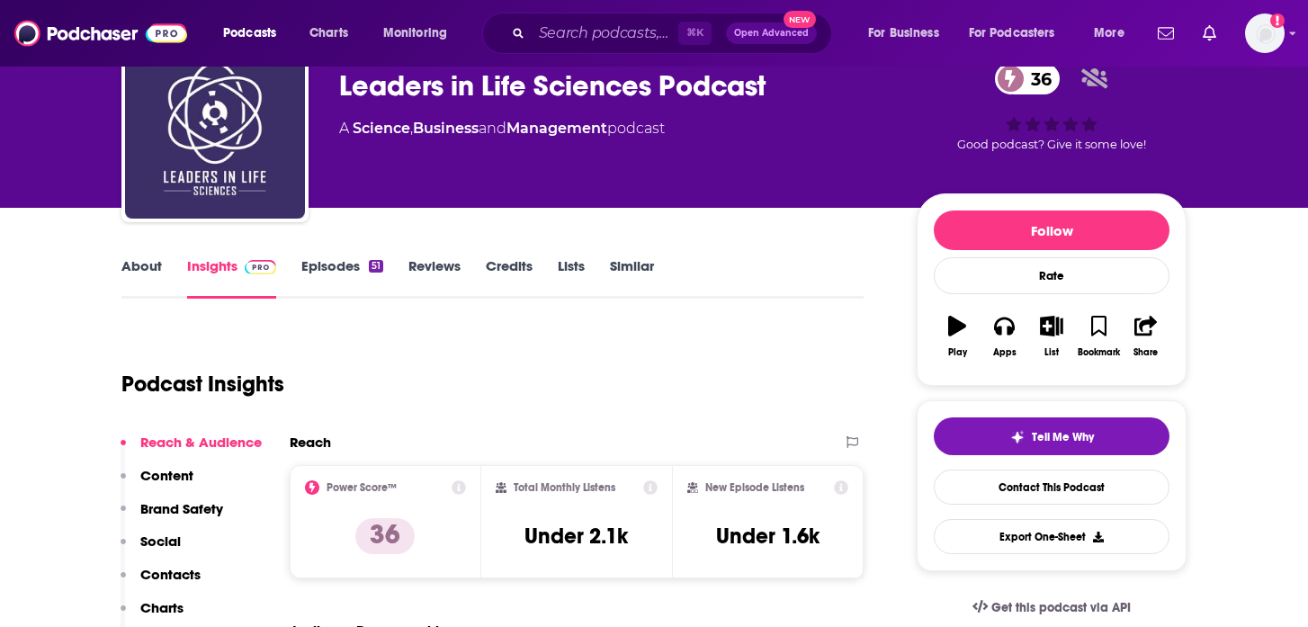
scroll to position [0, 0]
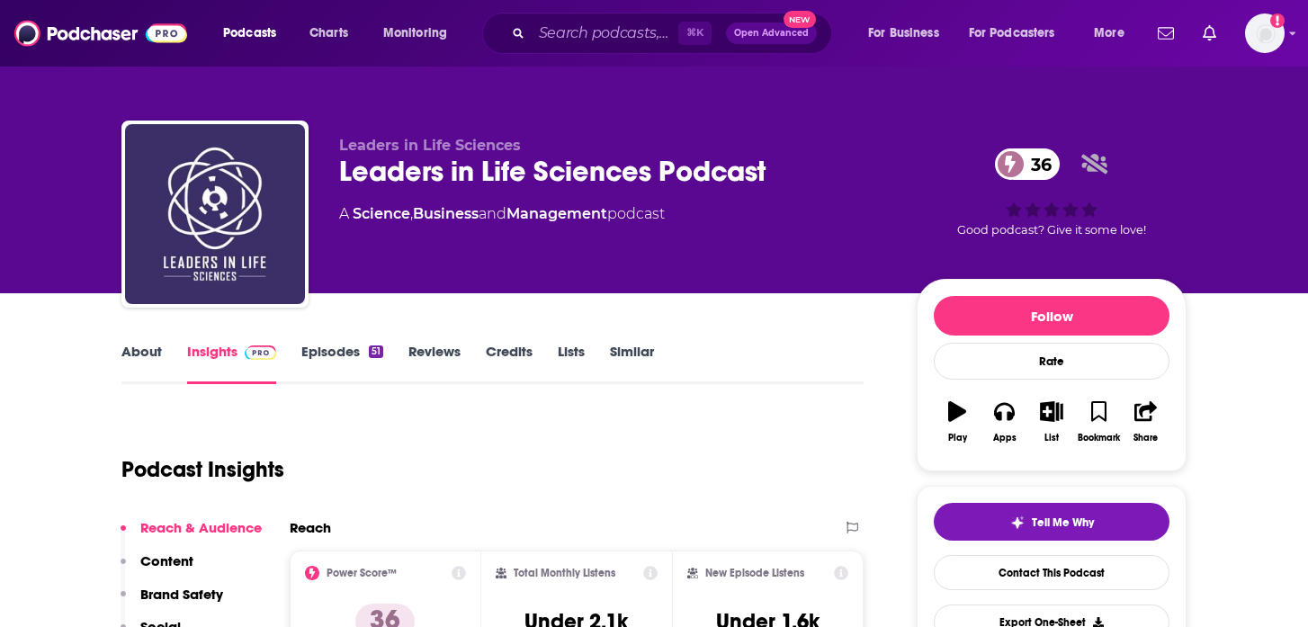
click at [499, 166] on div "Leaders in Life Sciences Podcast 36" at bounding box center [613, 171] width 549 height 35
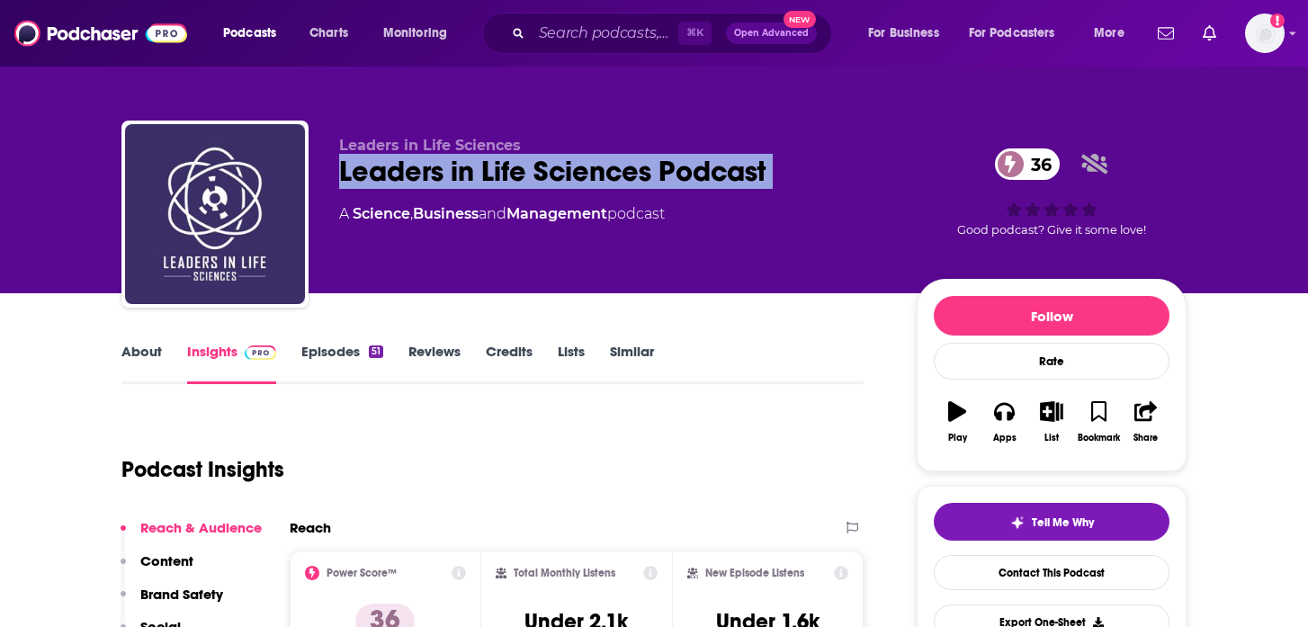
click at [499, 166] on div "Leaders in Life Sciences Podcast 36" at bounding box center [613, 171] width 549 height 35
copy div "Leaders in Life Sciences Podcast 36"
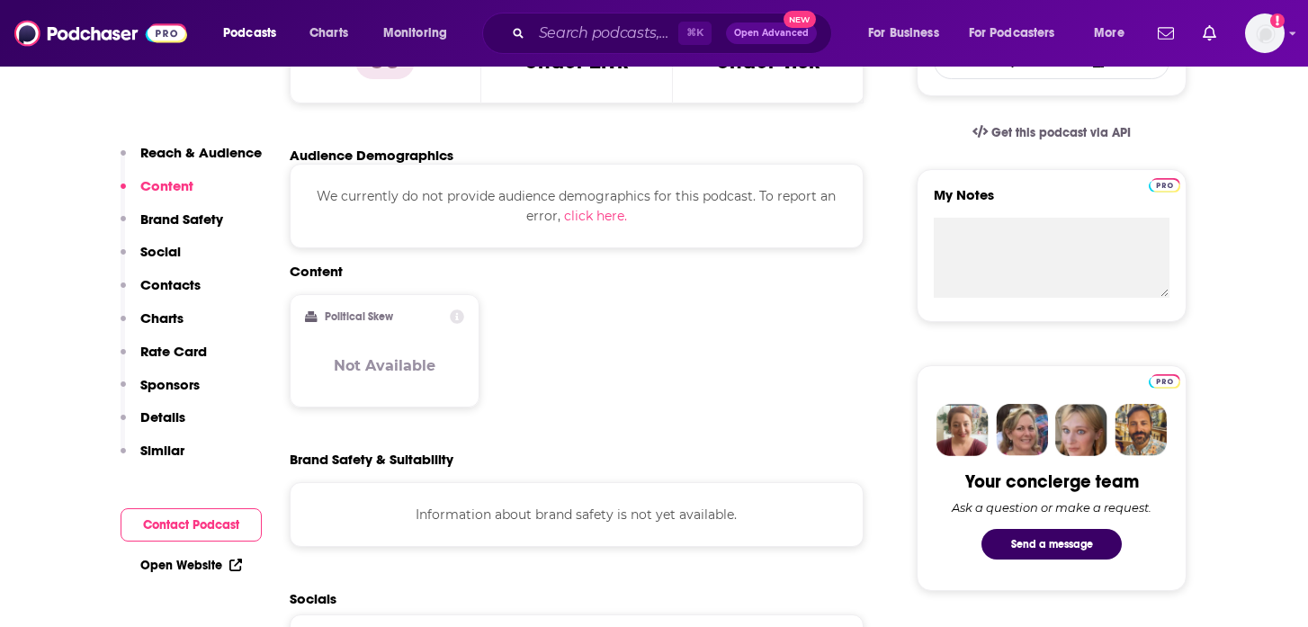
scroll to position [558, 0]
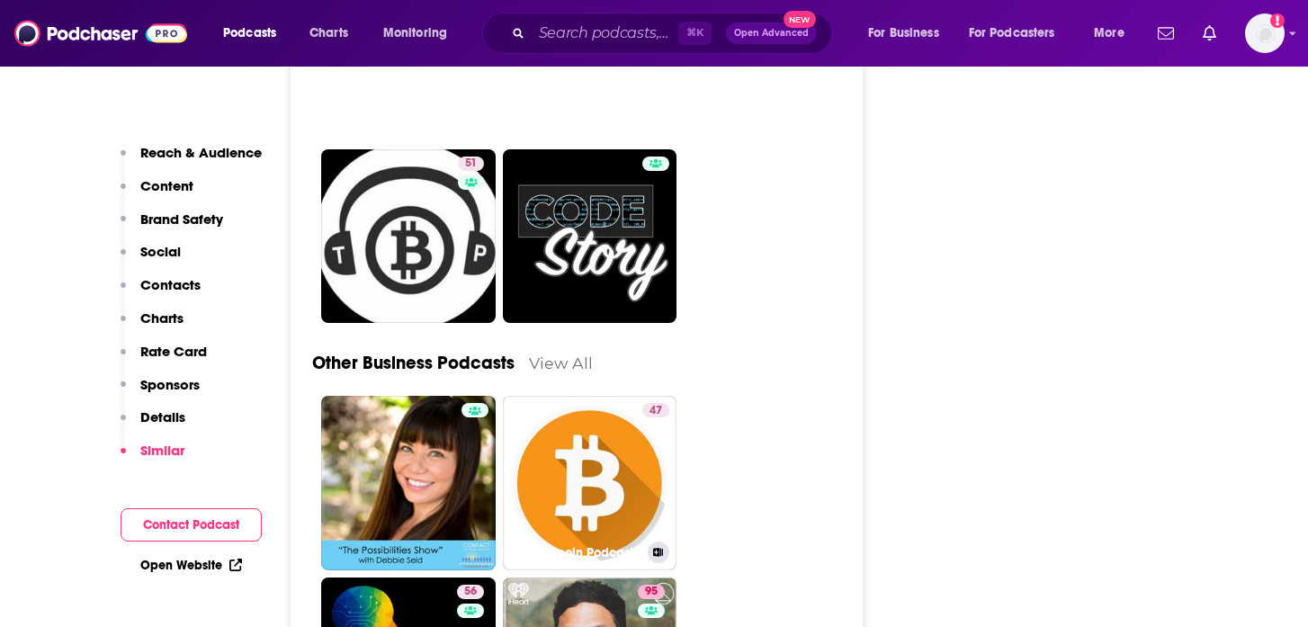
scroll to position [6821, 0]
